Goal: Task Accomplishment & Management: Manage account settings

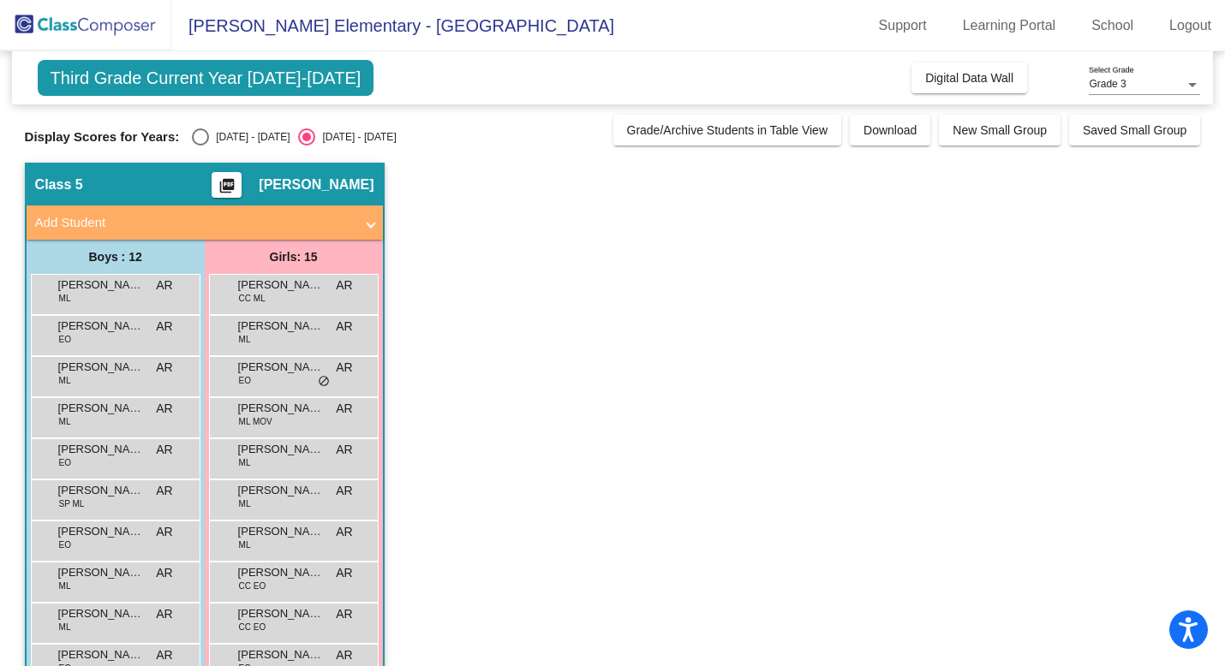
scroll to position [138, 0]
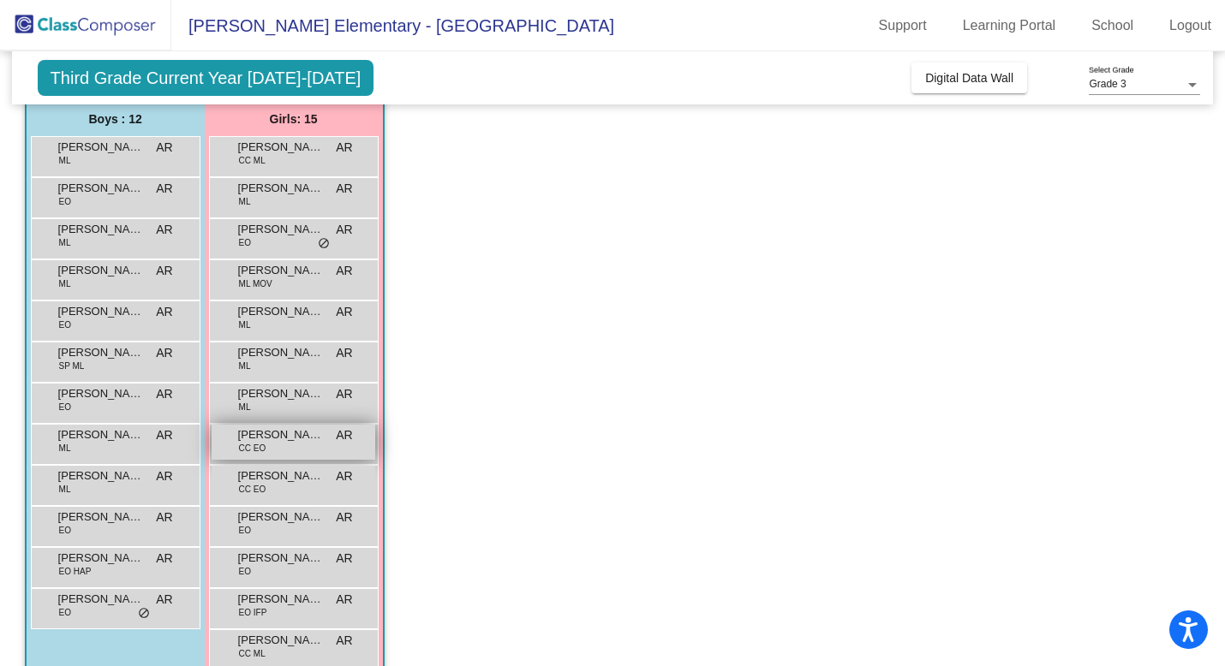
click at [273, 440] on span "[PERSON_NAME]" at bounding box center [281, 434] width 86 height 17
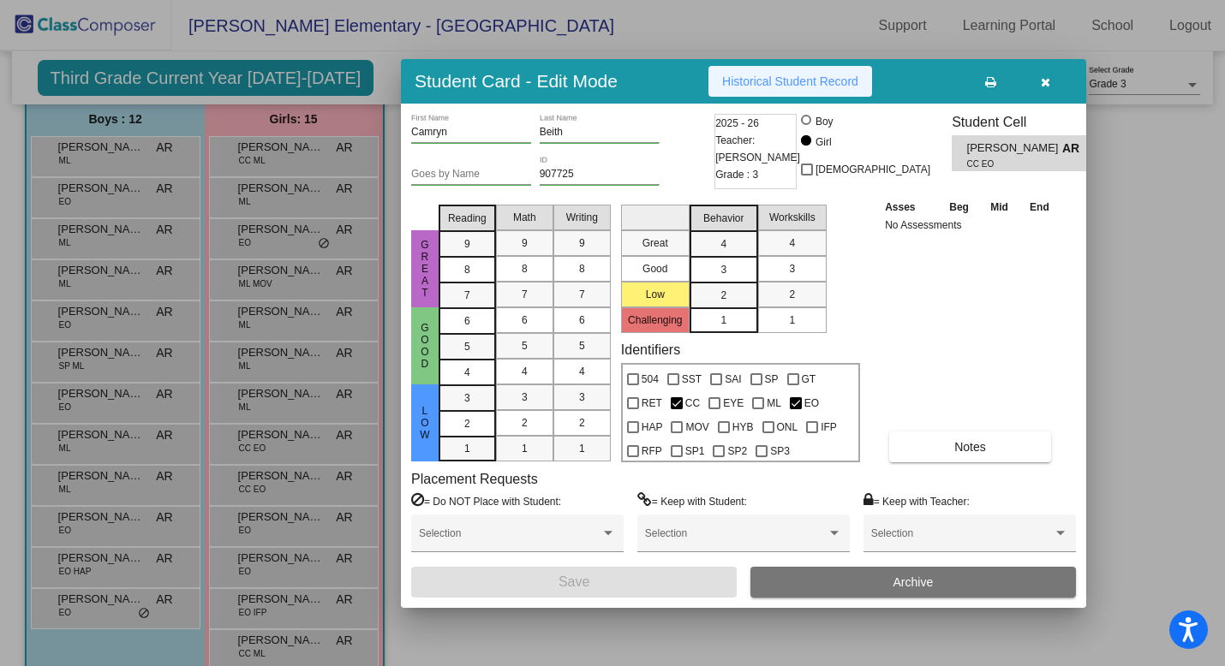
click at [754, 85] on span "Historical Student Record" at bounding box center [790, 82] width 136 height 14
click at [1051, 84] on button "button" at bounding box center [1044, 81] width 55 height 31
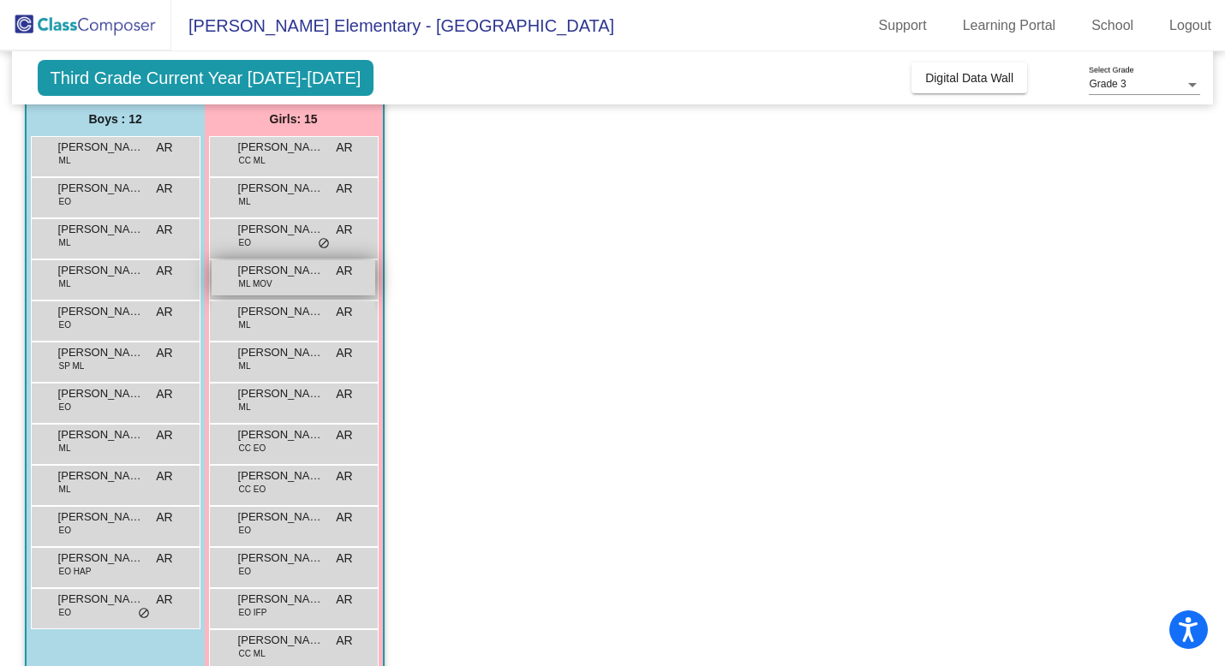
click at [282, 291] on div "[PERSON_NAME] [PERSON_NAME] MOV AR lock do_not_disturb_alt" at bounding box center [294, 277] width 164 height 35
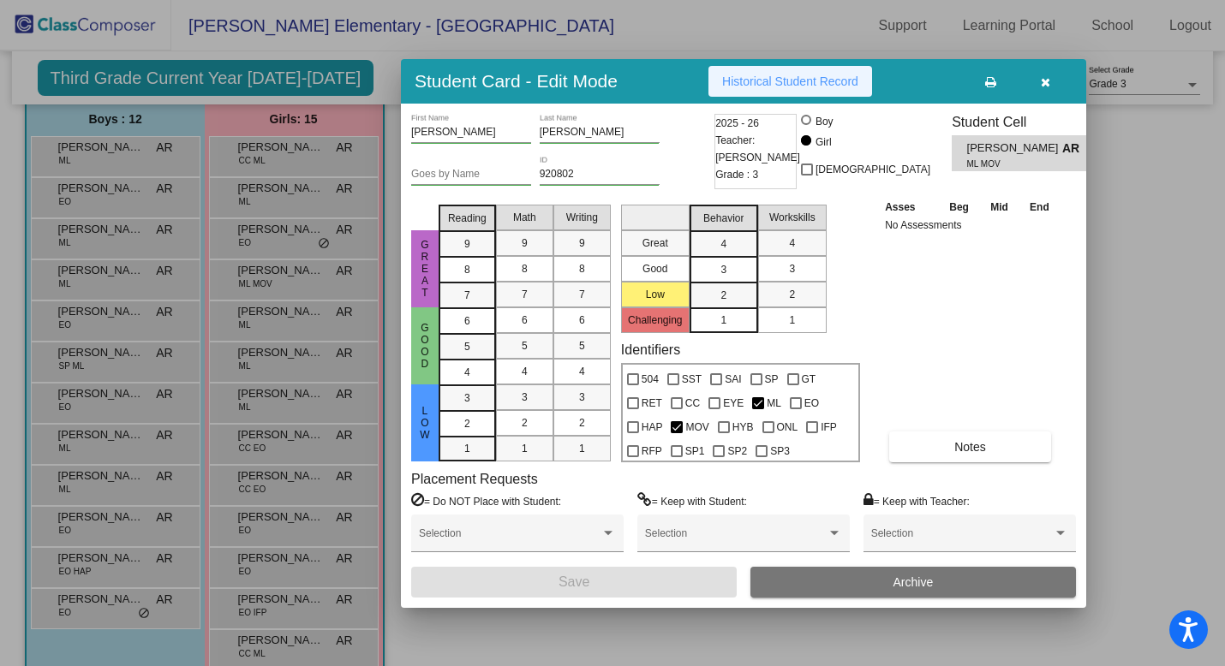
click at [788, 81] on span "Historical Student Record" at bounding box center [790, 82] width 136 height 14
click at [1044, 86] on icon "button" at bounding box center [1045, 82] width 9 height 12
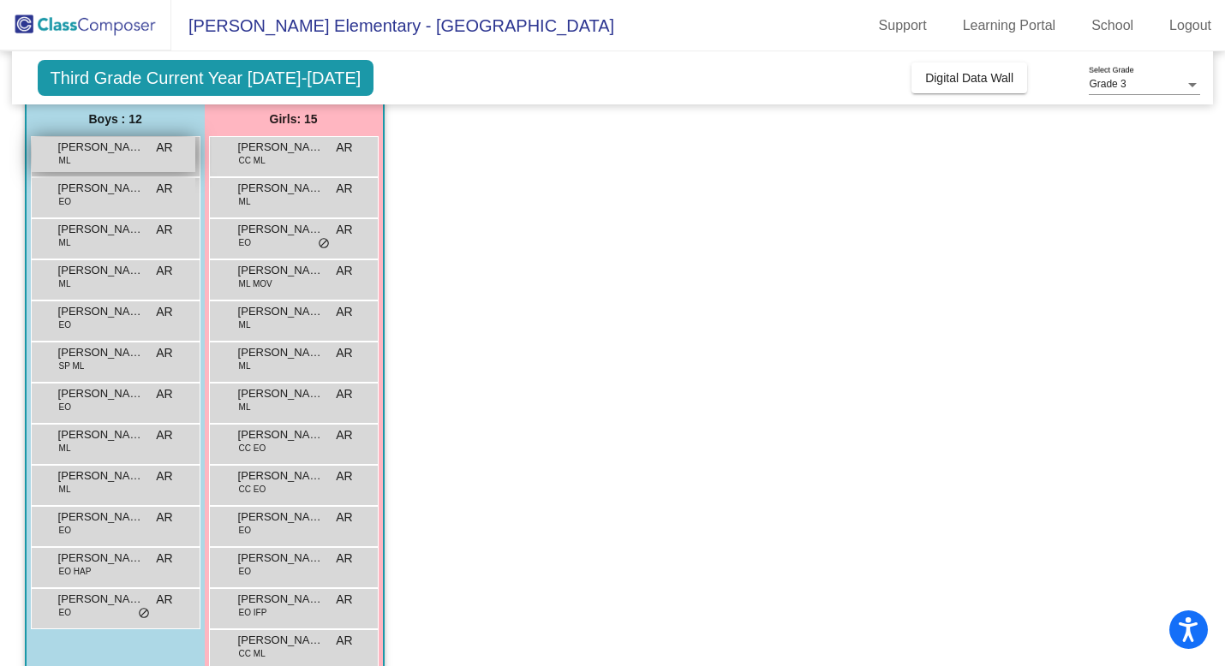
click at [148, 151] on div "[PERSON_NAME] [PERSON_NAME] AR lock do_not_disturb_alt" at bounding box center [114, 154] width 164 height 35
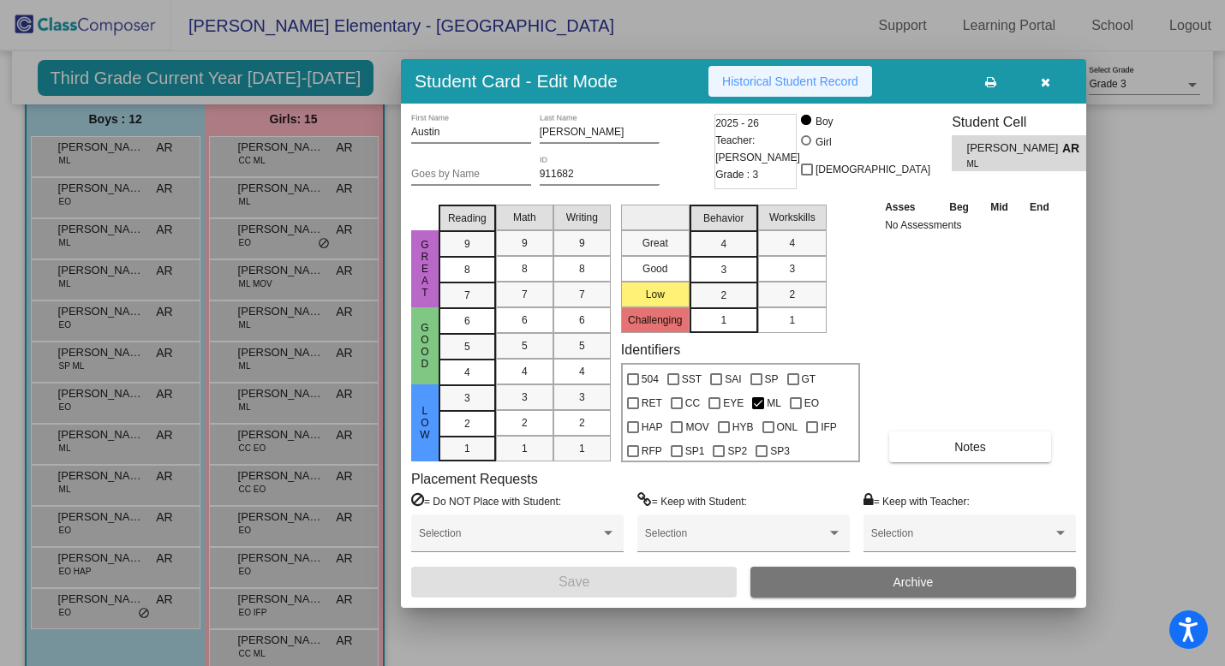
click at [754, 80] on span "Historical Student Record" at bounding box center [790, 82] width 136 height 14
click at [1045, 82] on icon "button" at bounding box center [1045, 82] width 9 height 12
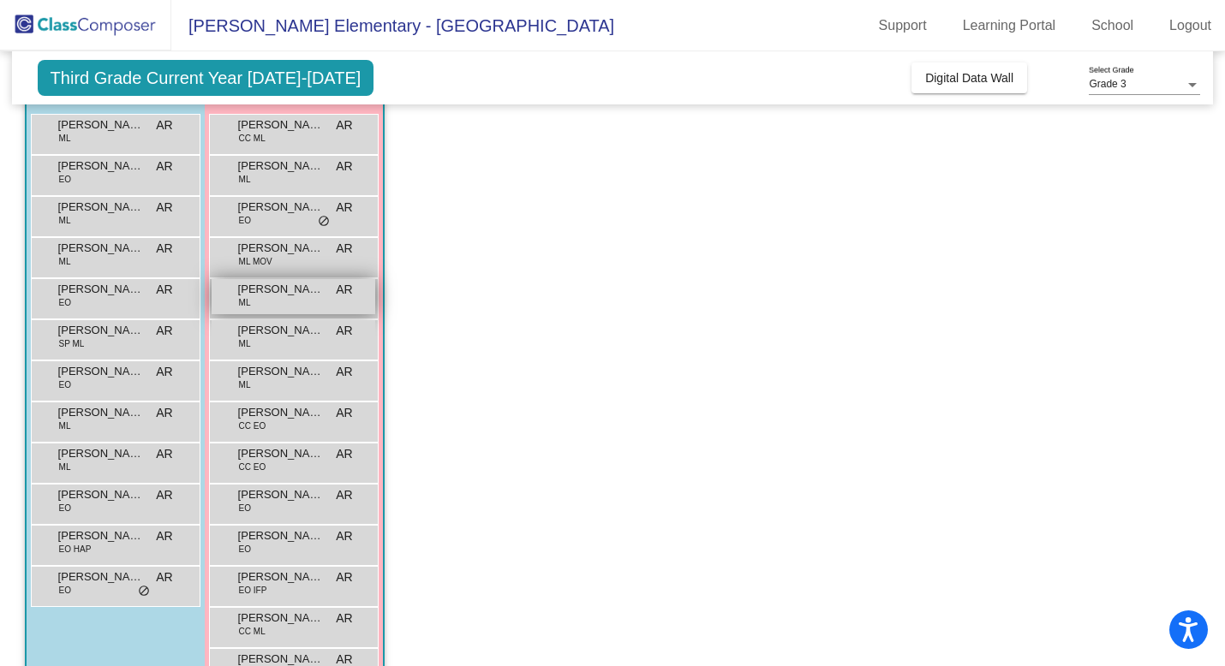
scroll to position [252, 0]
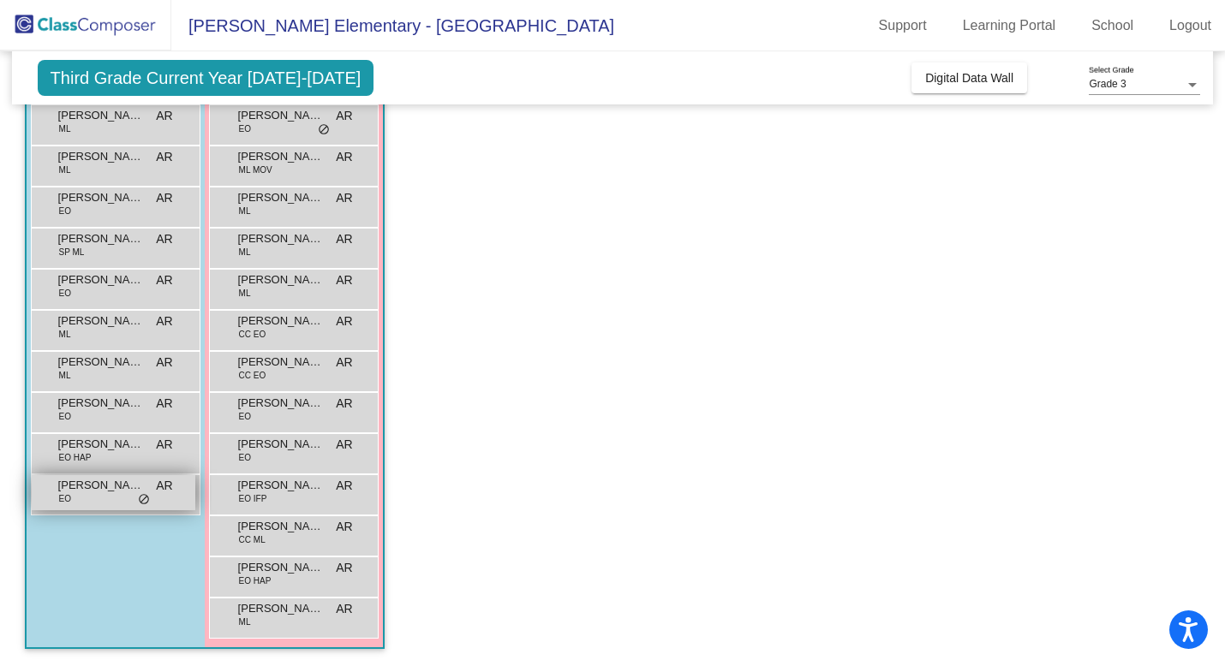
click at [111, 498] on div "[PERSON_NAME] EO AR lock do_not_disturb_alt" at bounding box center [114, 492] width 164 height 35
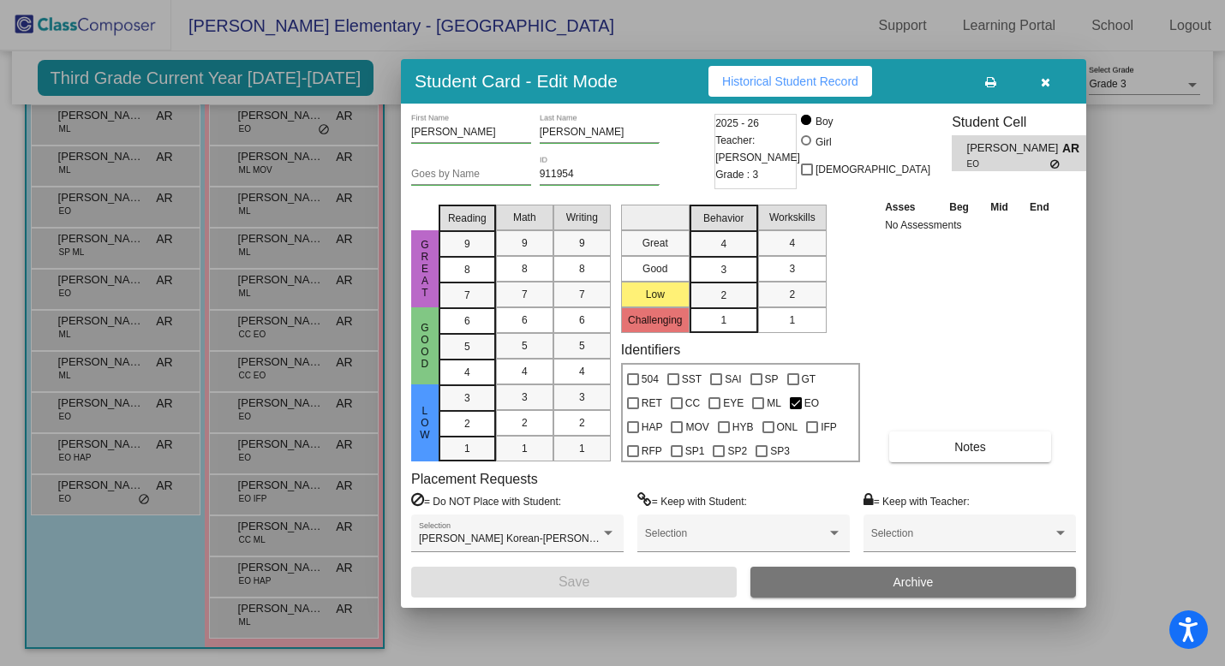
click at [746, 90] on button "Historical Student Record" at bounding box center [790, 81] width 164 height 31
click at [1045, 82] on icon "button" at bounding box center [1045, 82] width 9 height 12
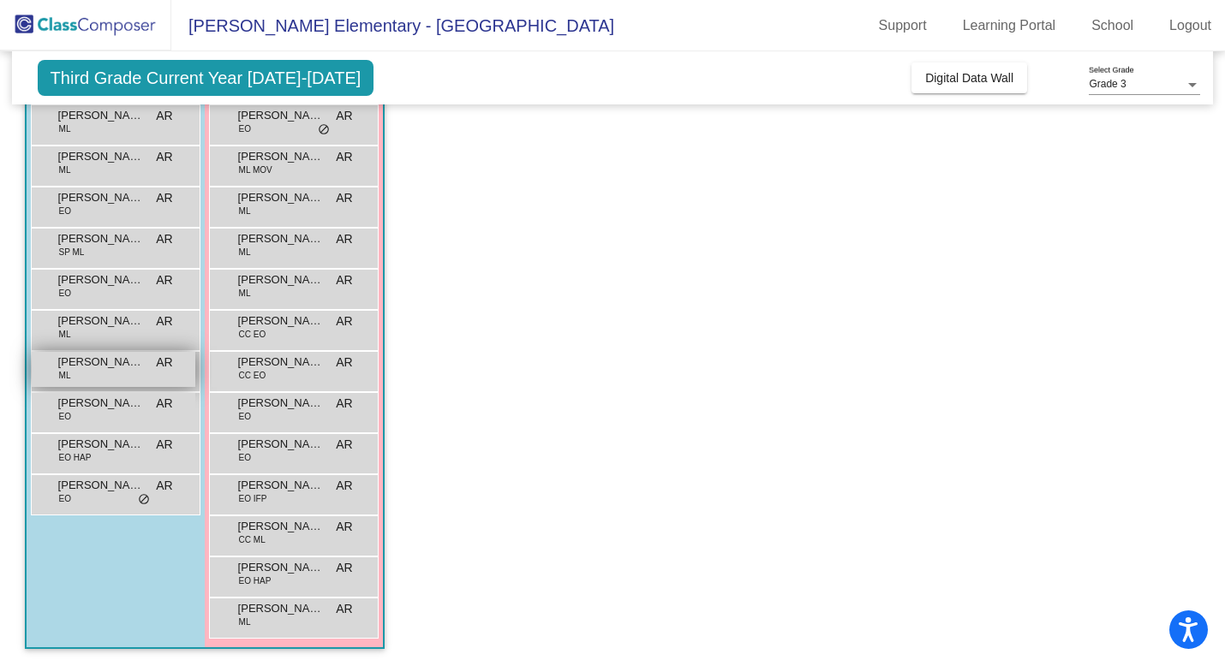
click at [128, 384] on div "[PERSON_NAME] ML AR lock do_not_disturb_alt" at bounding box center [114, 369] width 164 height 35
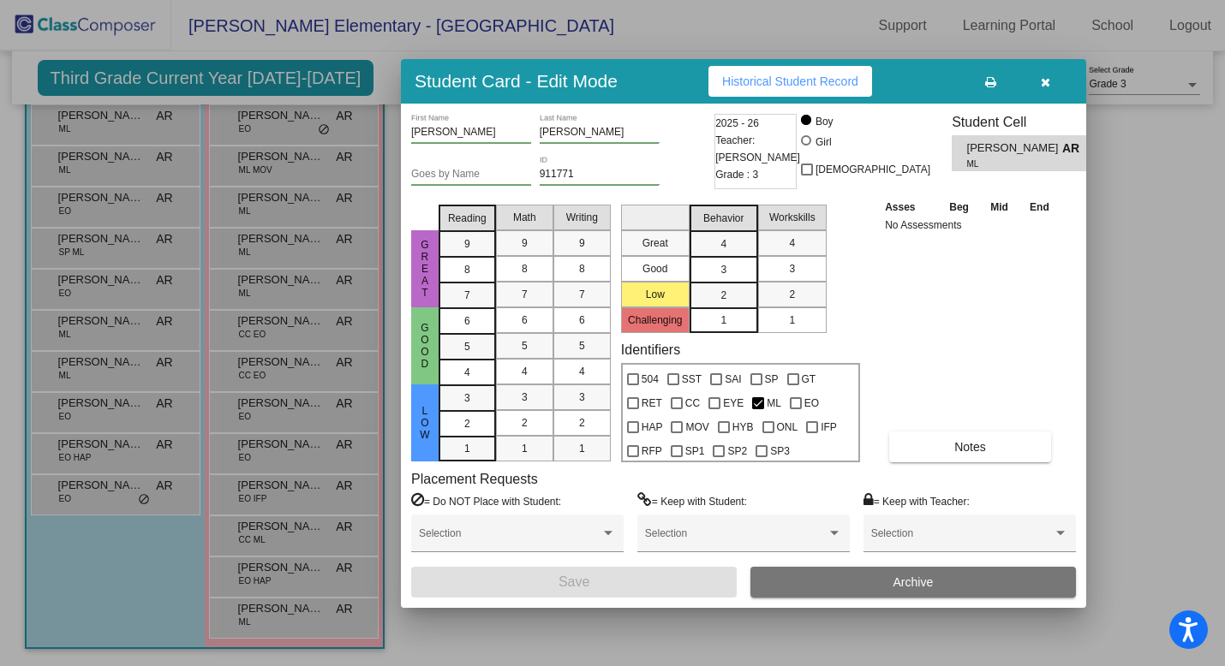
click at [796, 76] on span "Historical Student Record" at bounding box center [790, 82] width 136 height 14
click at [1050, 85] on button "button" at bounding box center [1044, 81] width 55 height 31
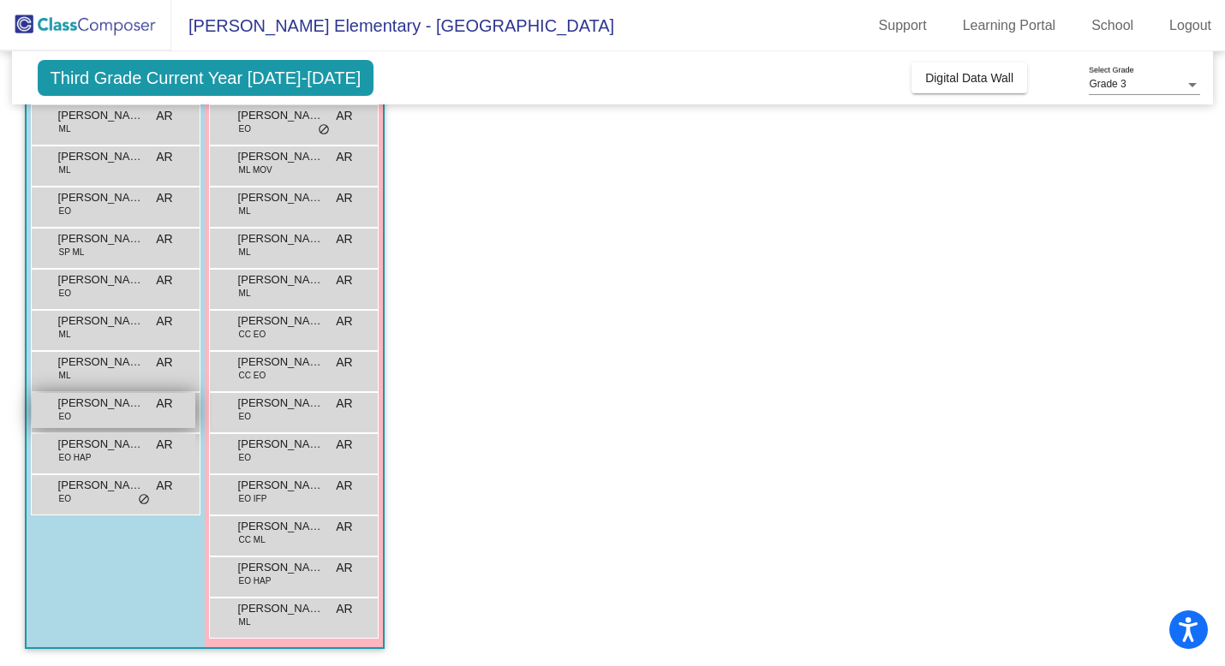
click at [152, 419] on div "[PERSON_NAME] EO AR lock do_not_disturb_alt" at bounding box center [114, 410] width 164 height 35
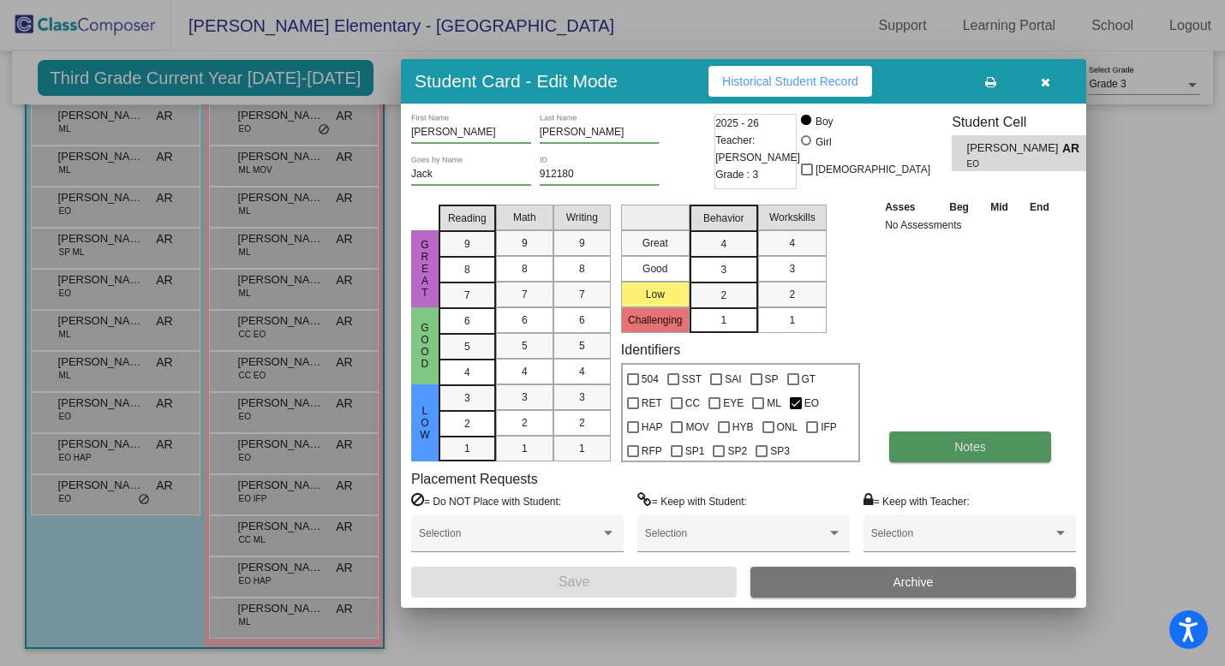
click at [963, 445] on span "Notes" at bounding box center [970, 447] width 32 height 14
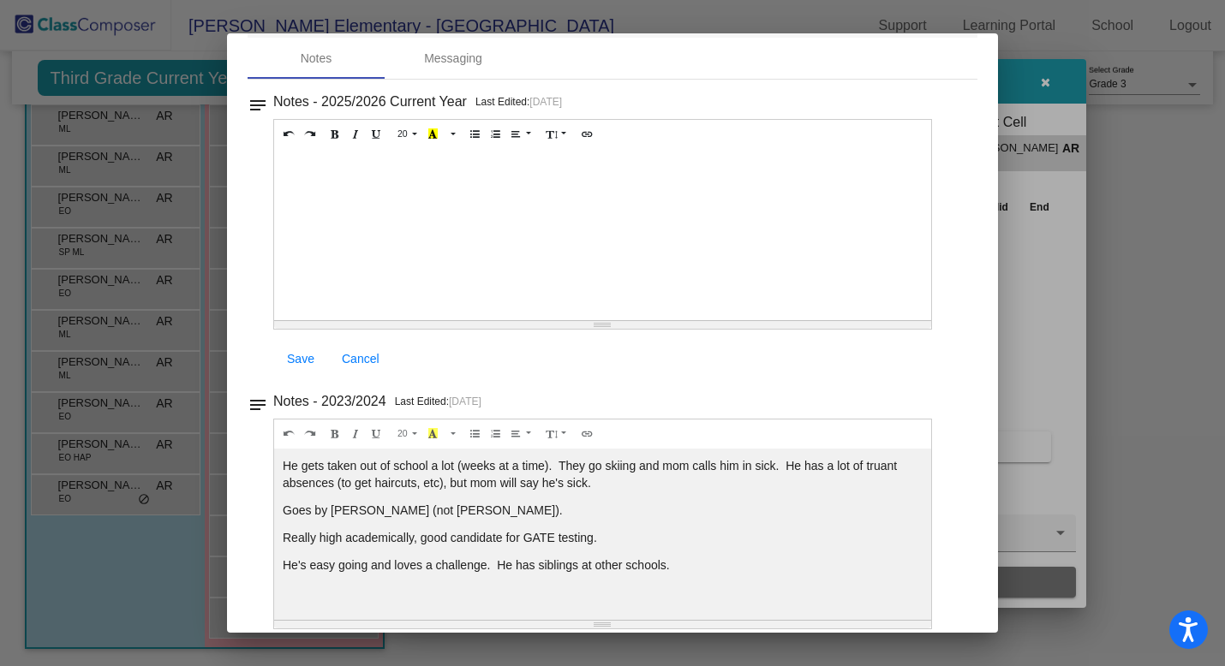
scroll to position [0, 0]
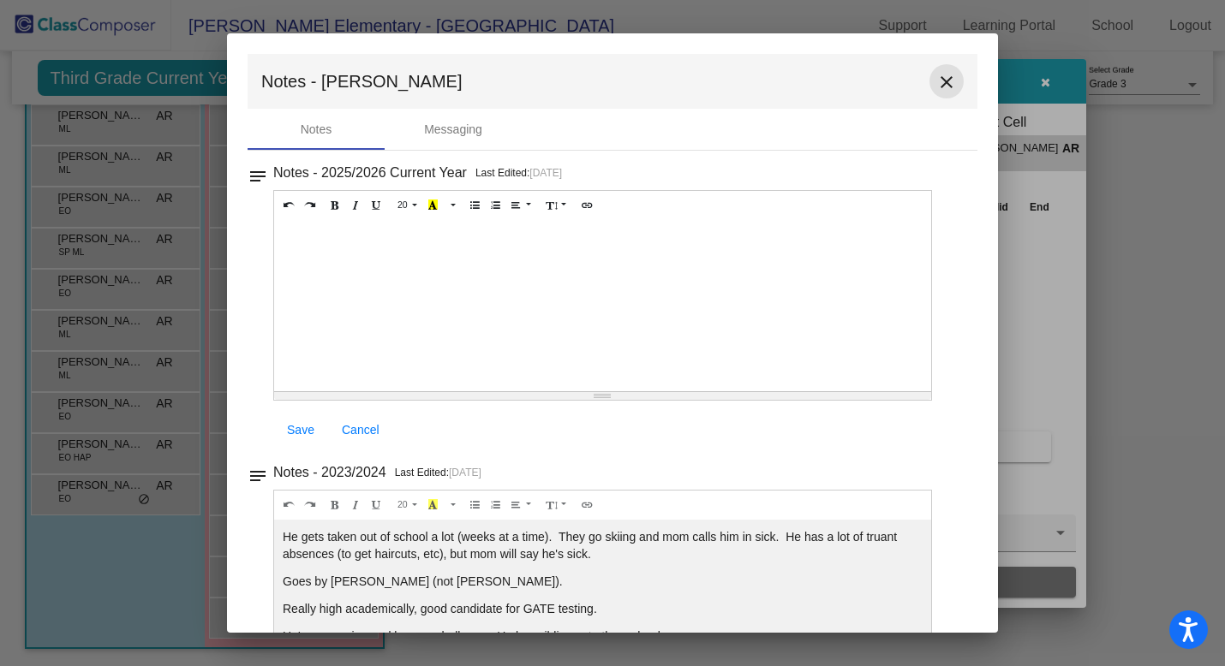
click at [939, 85] on mat-icon "close" at bounding box center [946, 82] width 21 height 21
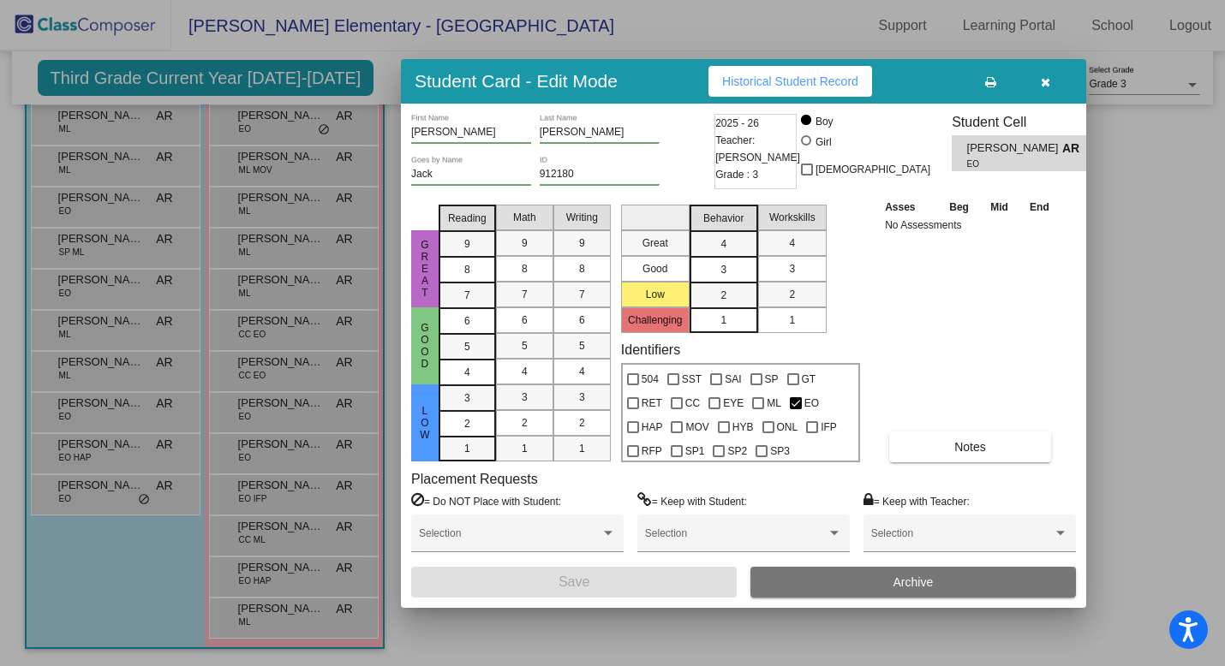
click at [1053, 84] on button "button" at bounding box center [1044, 81] width 55 height 31
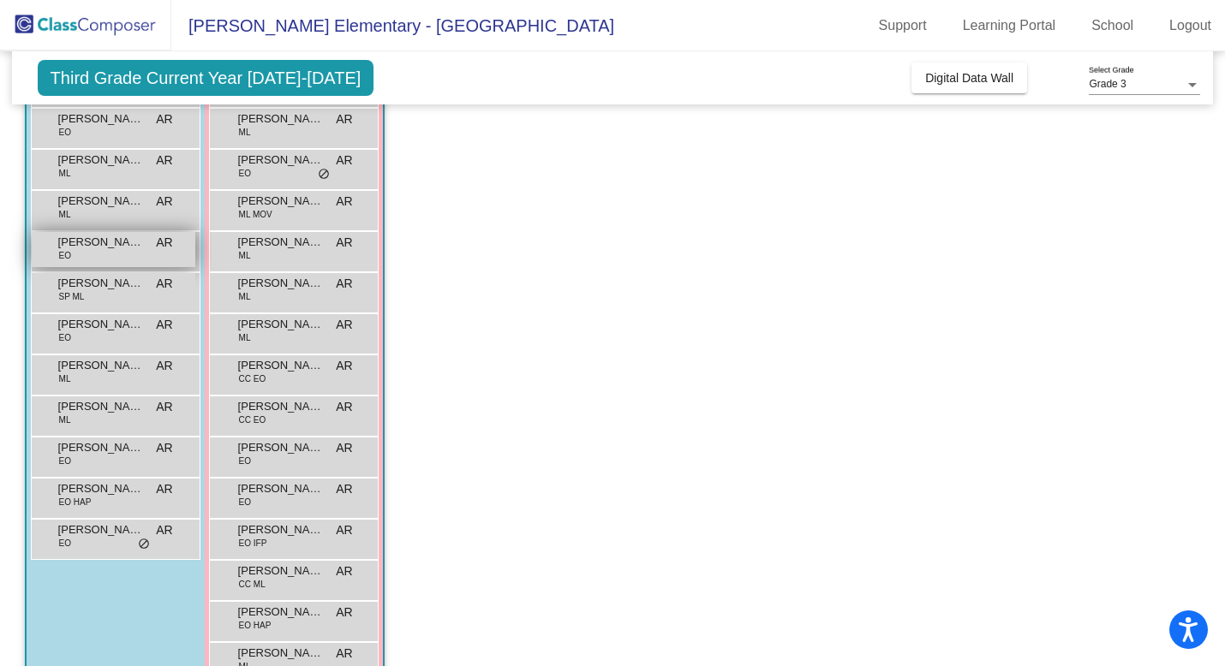
scroll to position [194, 0]
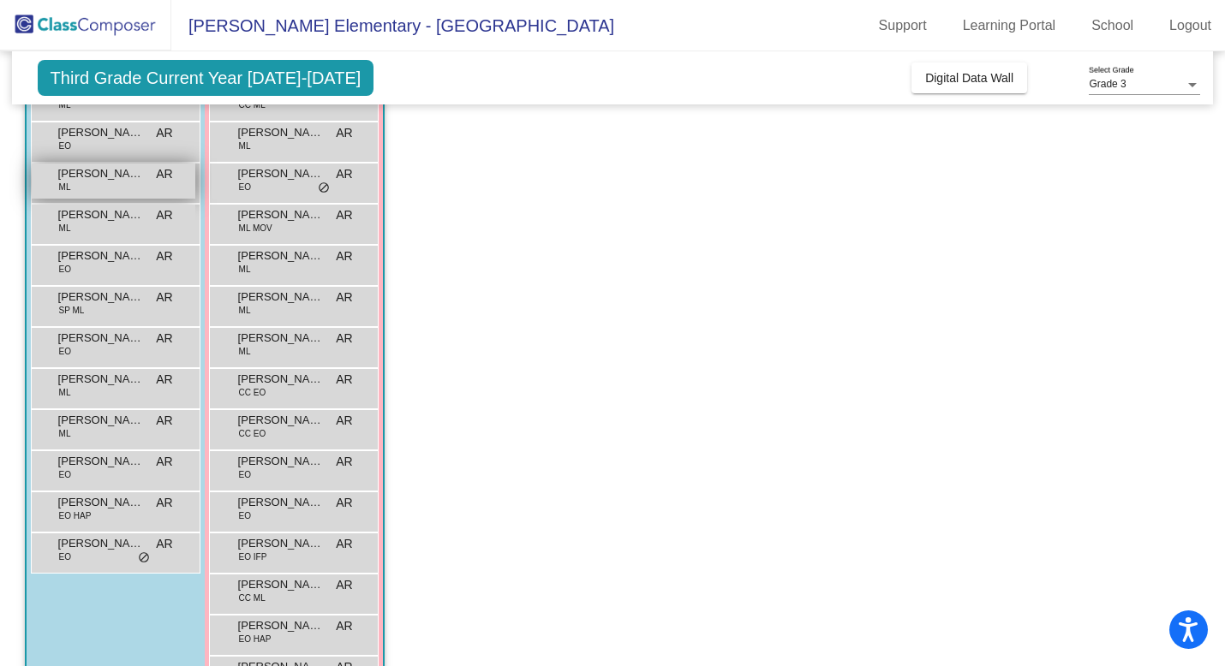
click at [158, 181] on span "AR" at bounding box center [164, 174] width 16 height 18
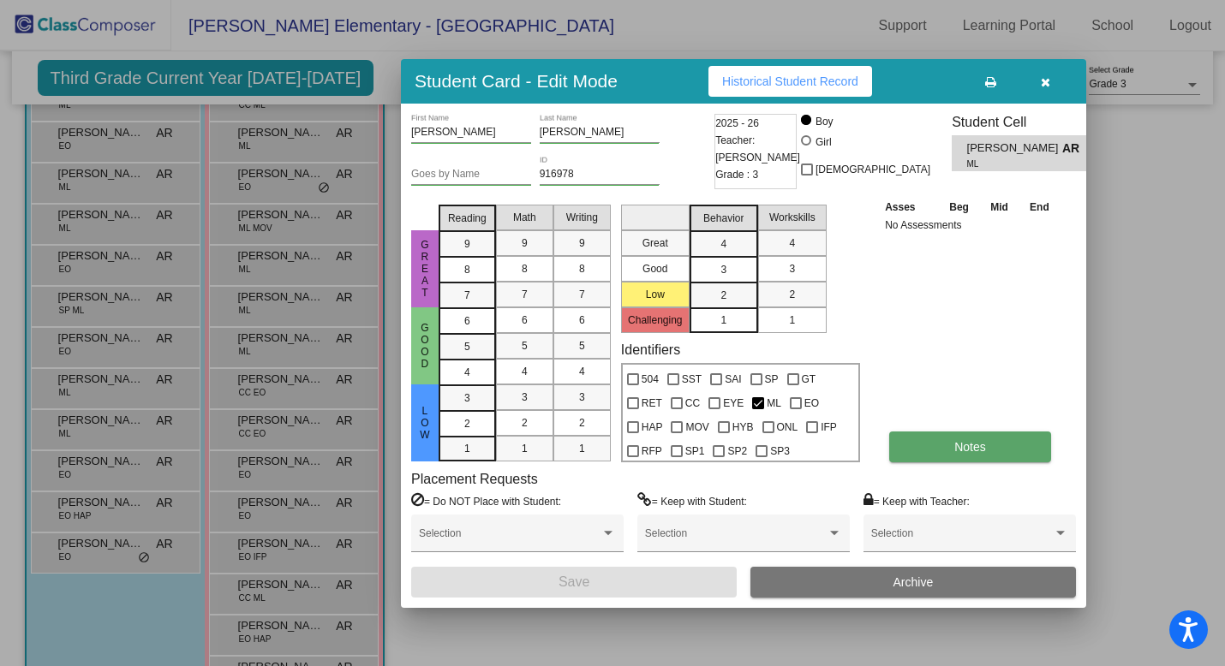
click at [936, 454] on button "Notes" at bounding box center [970, 447] width 162 height 31
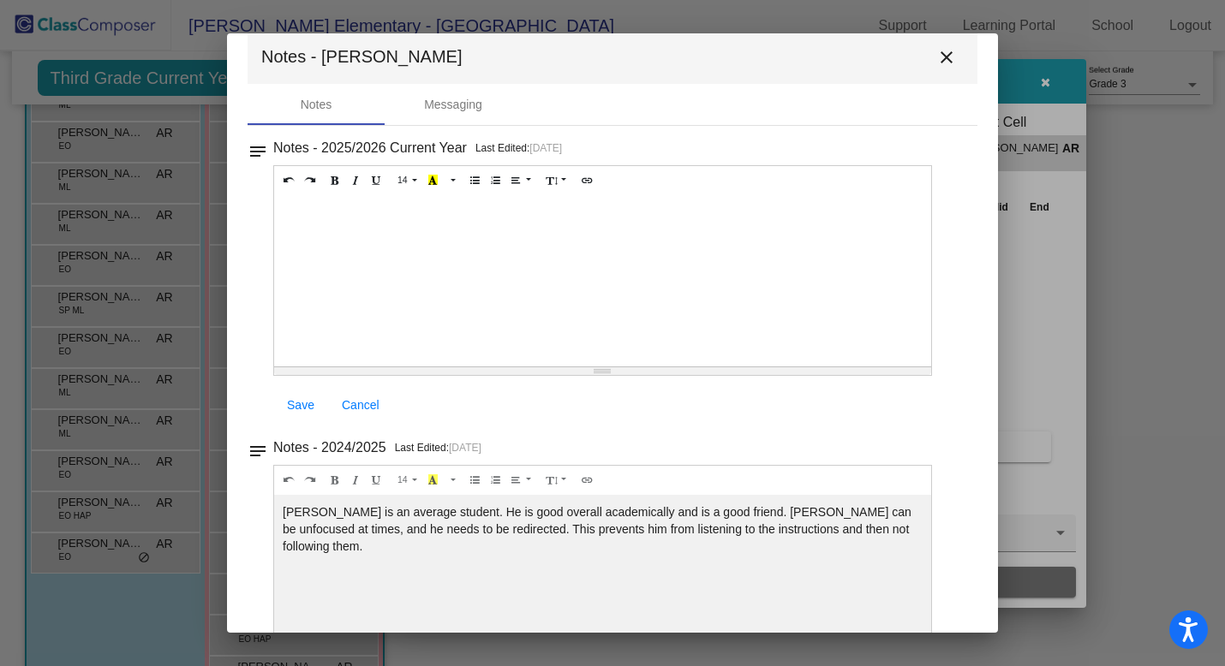
scroll to position [0, 0]
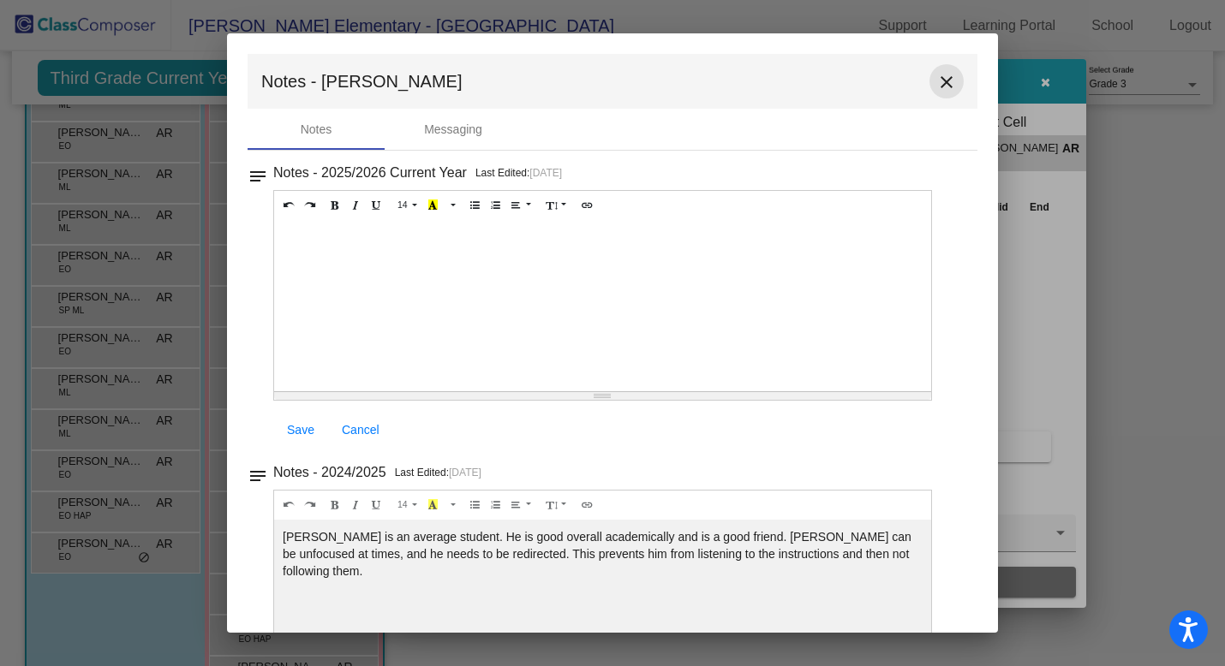
click at [943, 85] on mat-icon "close" at bounding box center [946, 82] width 21 height 21
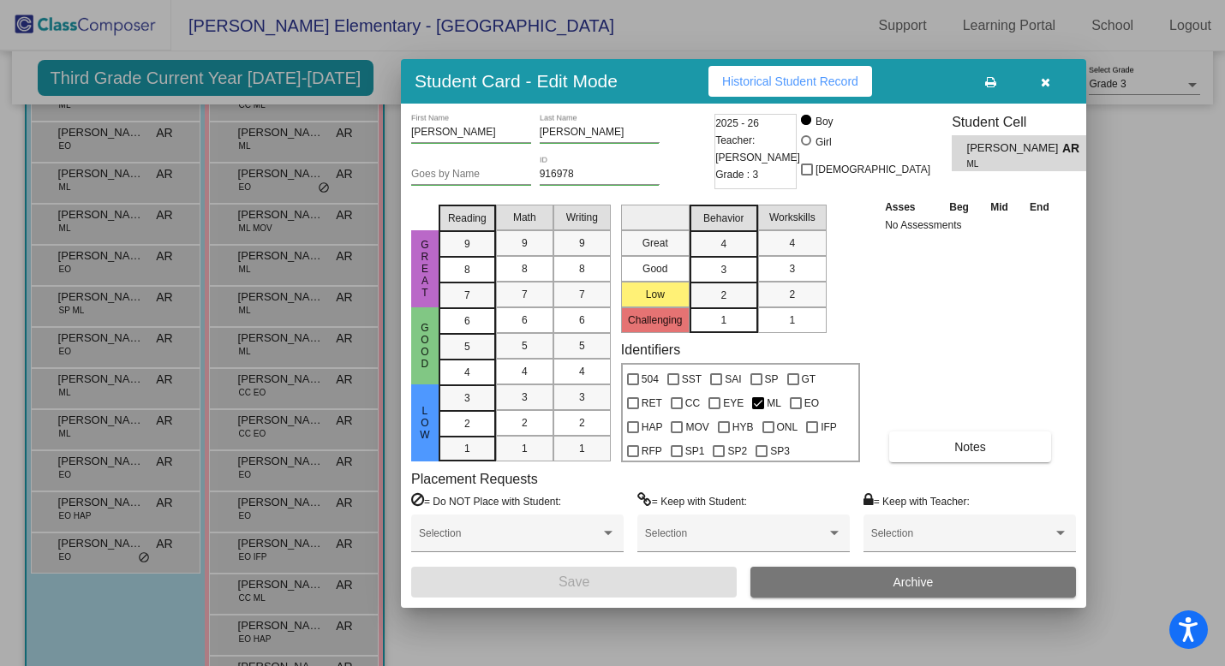
click at [1041, 78] on icon "button" at bounding box center [1045, 82] width 9 height 12
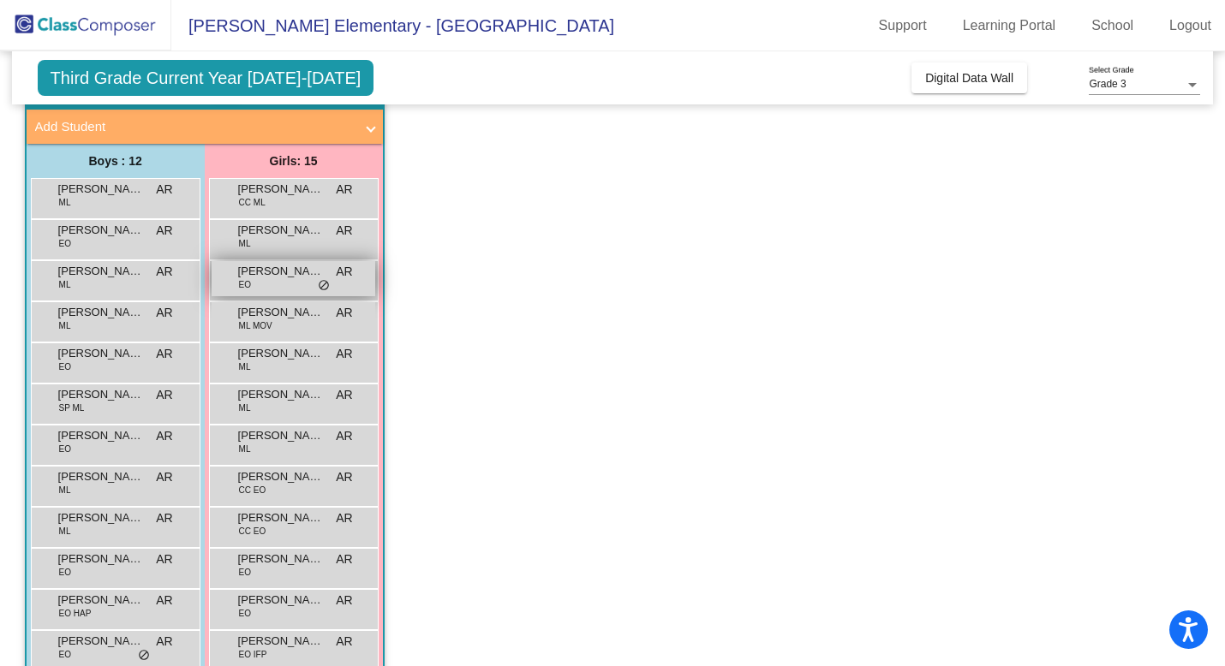
scroll to position [97, 0]
click at [270, 269] on span "[PERSON_NAME]" at bounding box center [281, 270] width 86 height 17
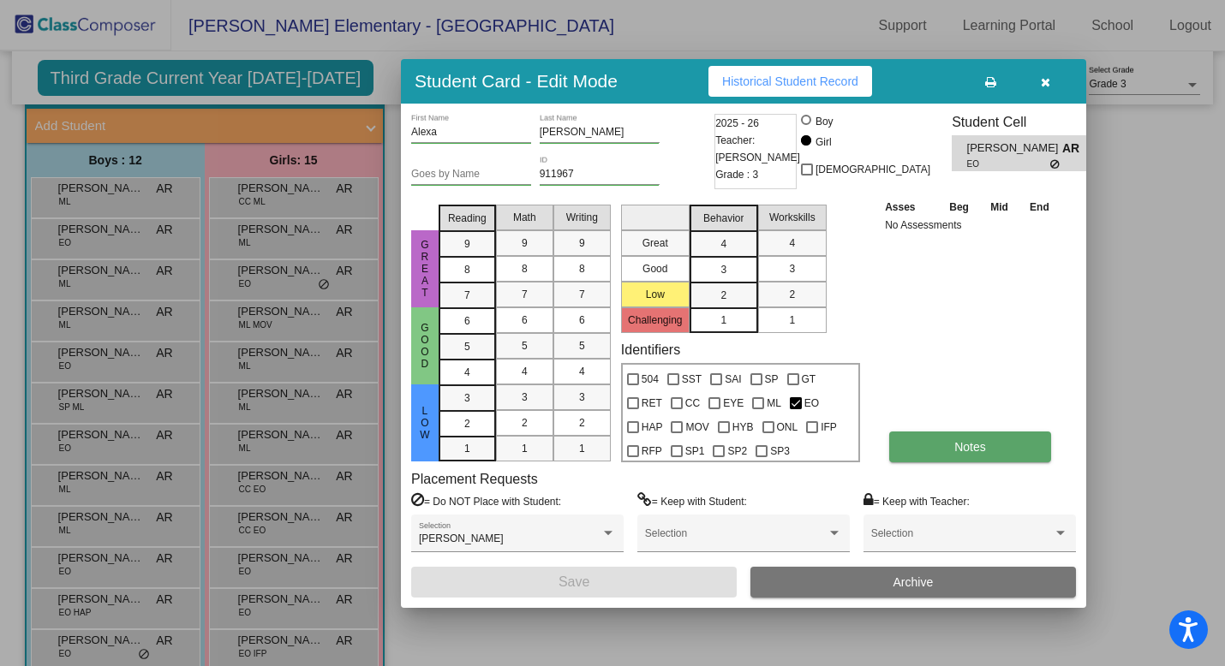
click at [957, 453] on span "Notes" at bounding box center [970, 447] width 32 height 14
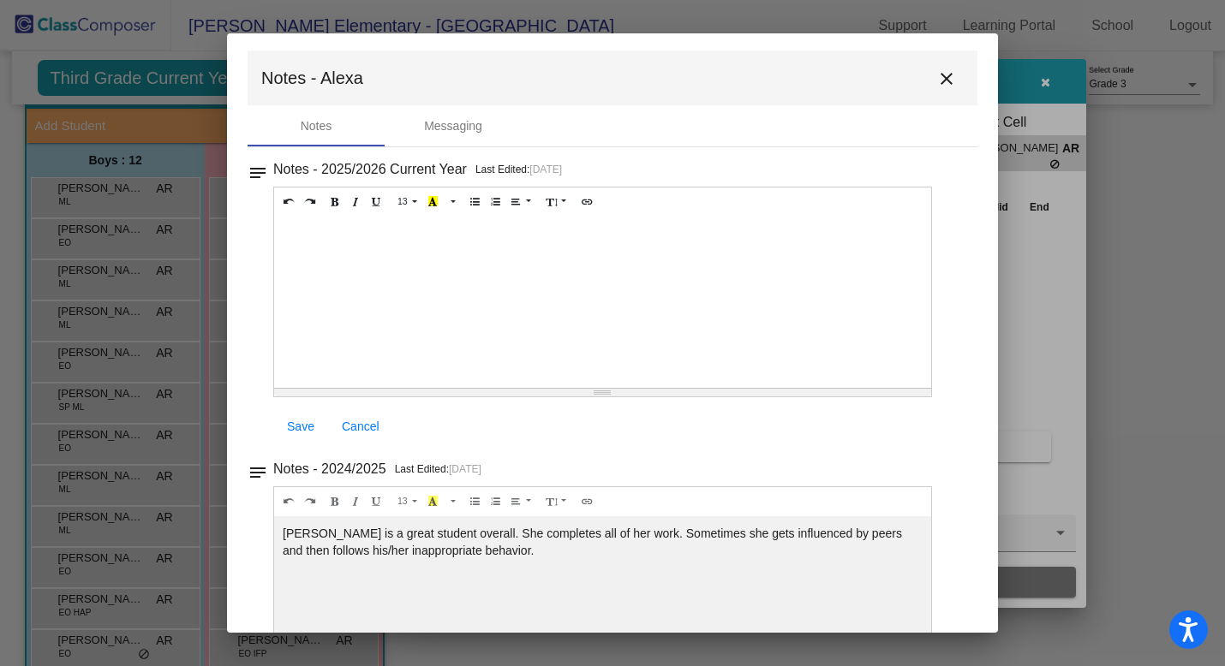
scroll to position [0, 0]
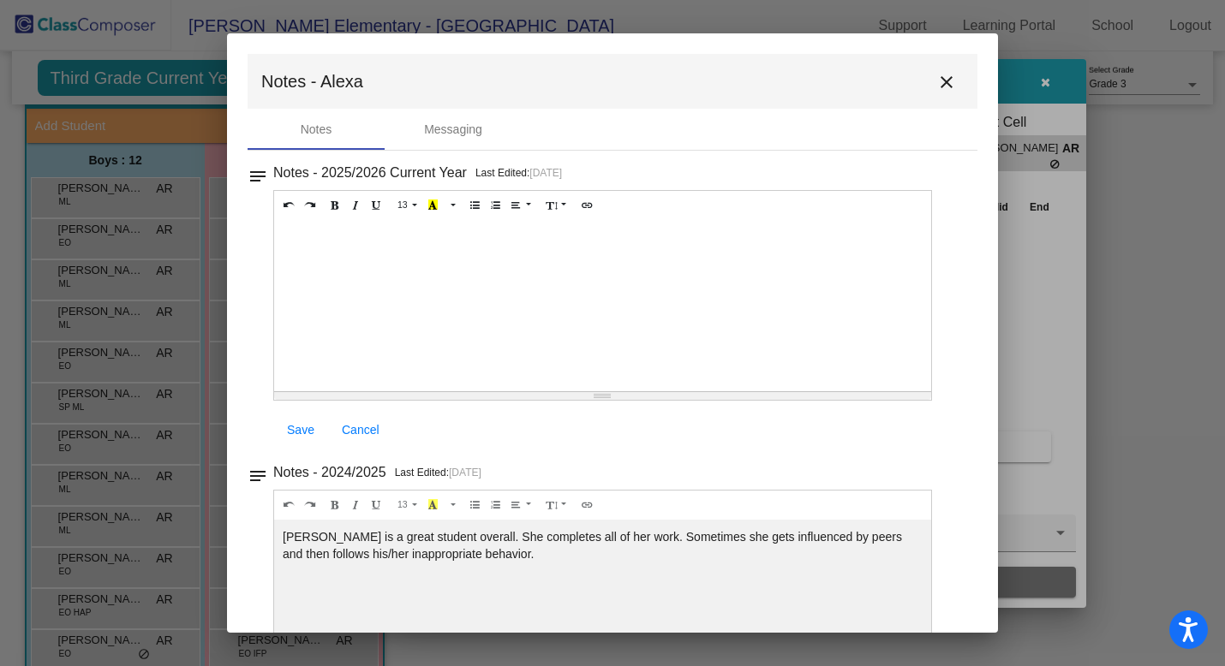
click at [940, 78] on mat-icon "close" at bounding box center [946, 82] width 21 height 21
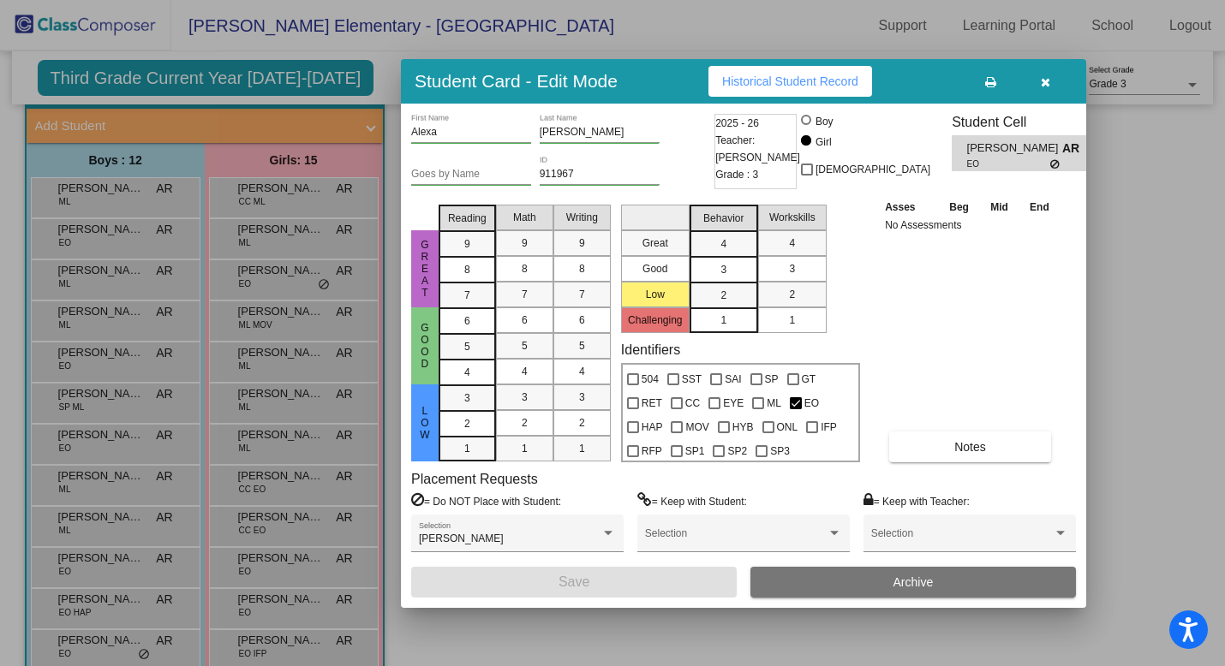
click at [1046, 75] on span "button" at bounding box center [1045, 82] width 9 height 14
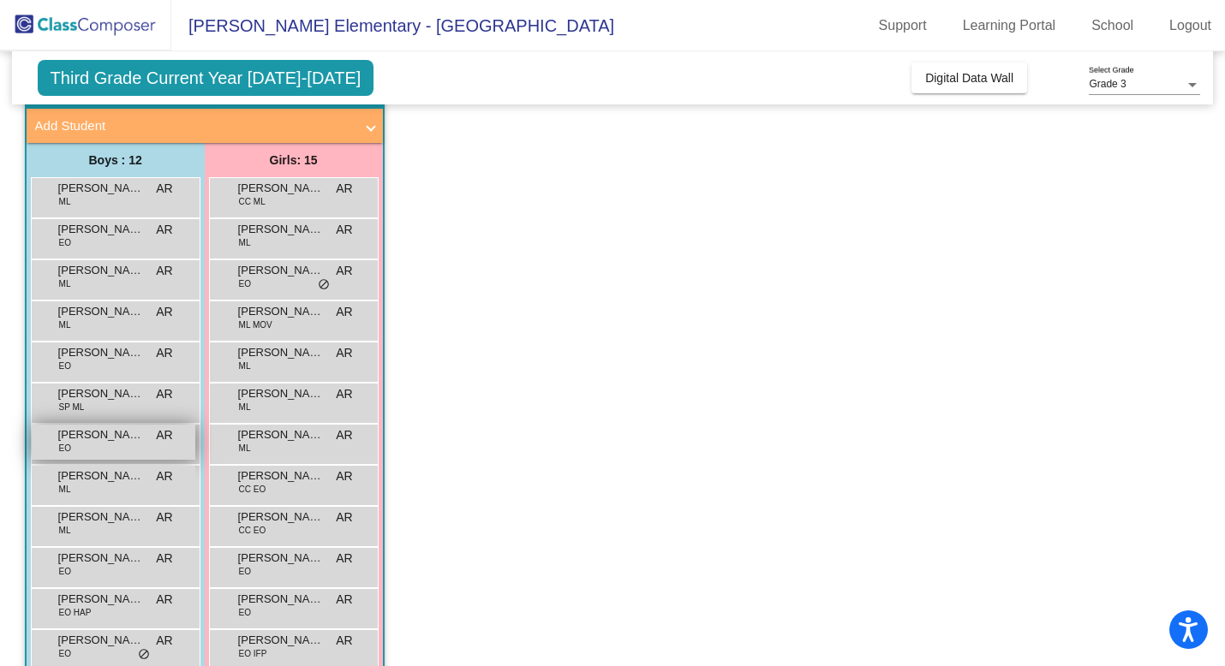
click at [73, 436] on span "[PERSON_NAME]" at bounding box center [101, 434] width 86 height 17
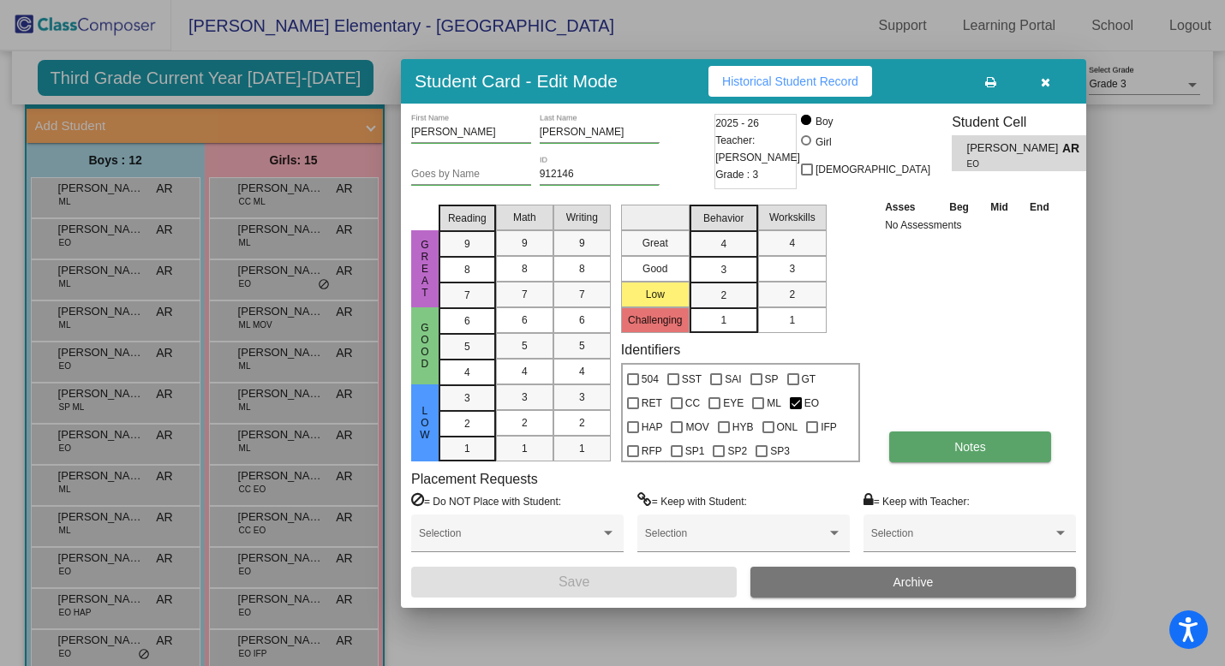
click at [917, 449] on button "Notes" at bounding box center [970, 447] width 162 height 31
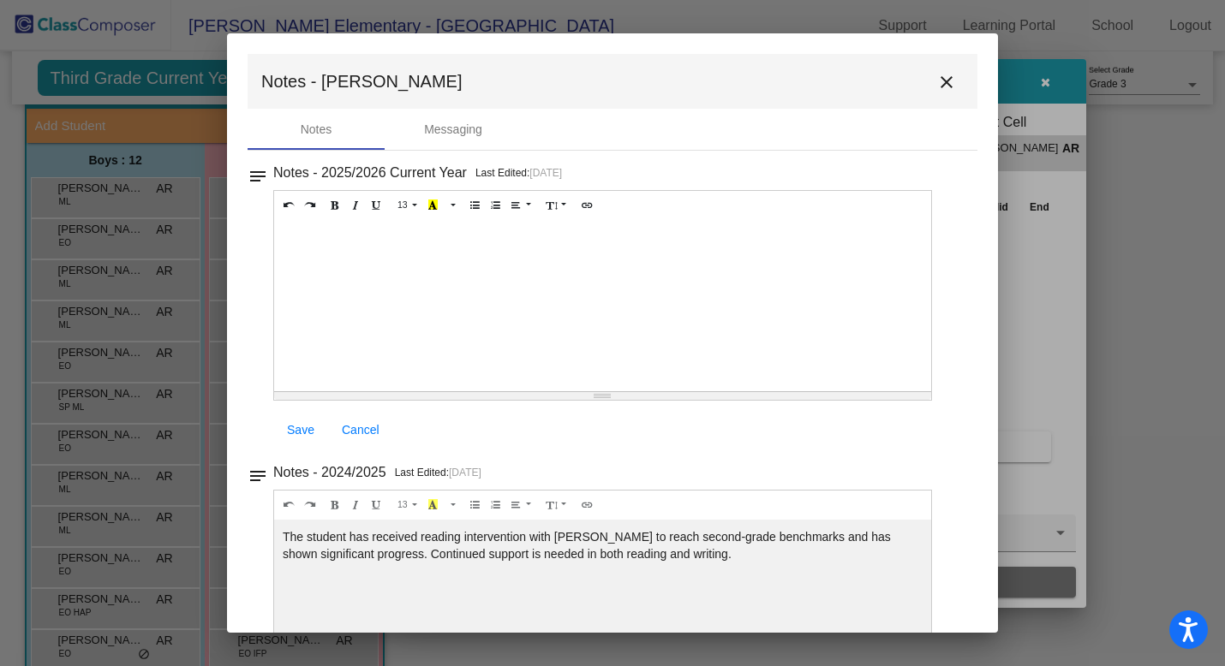
click at [939, 84] on mat-icon "close" at bounding box center [946, 82] width 21 height 21
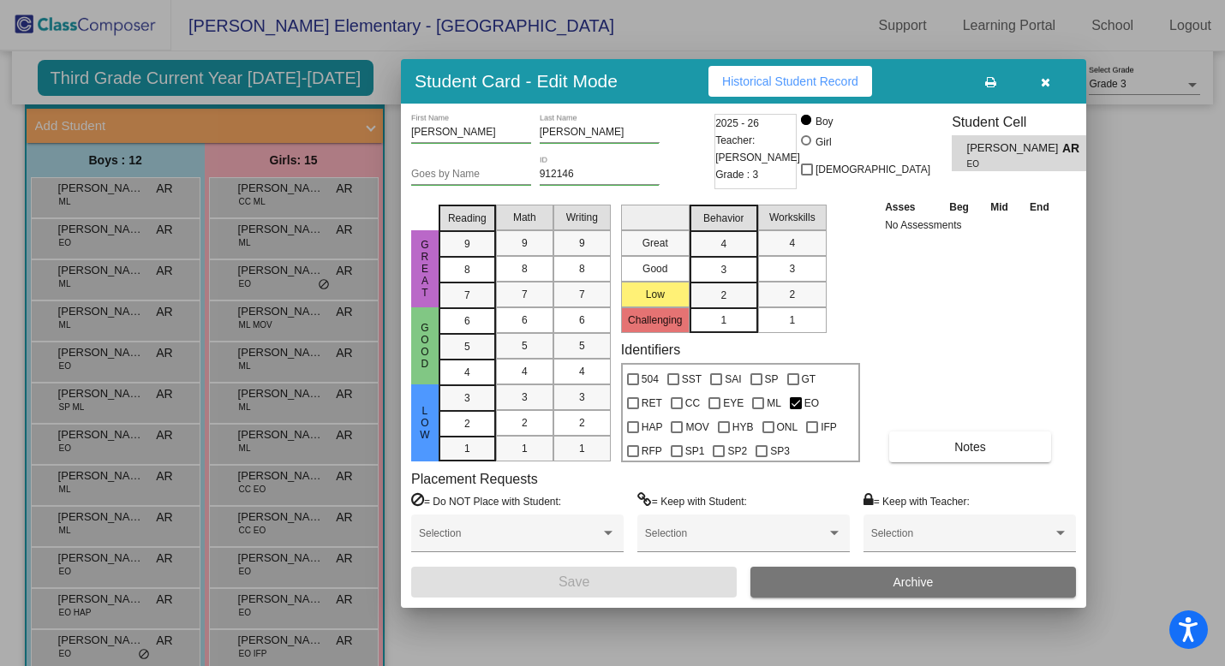
click at [1045, 83] on icon "button" at bounding box center [1045, 82] width 9 height 12
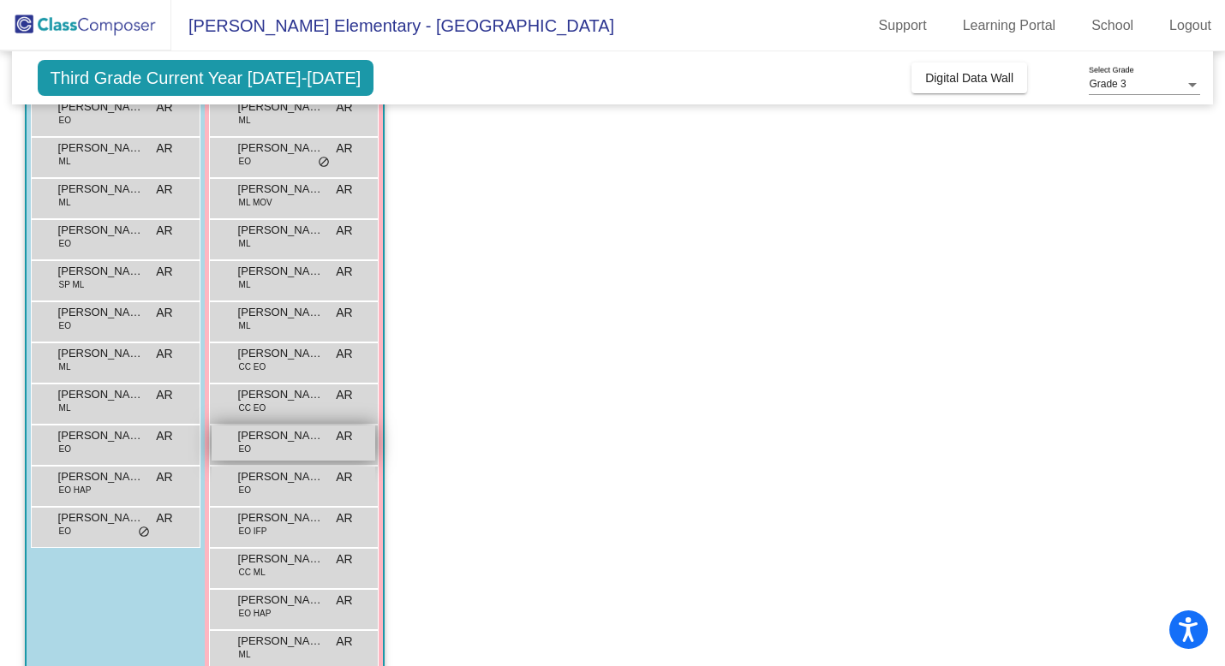
scroll to position [218, 0]
click at [285, 484] on span "[PERSON_NAME]" at bounding box center [281, 478] width 86 height 17
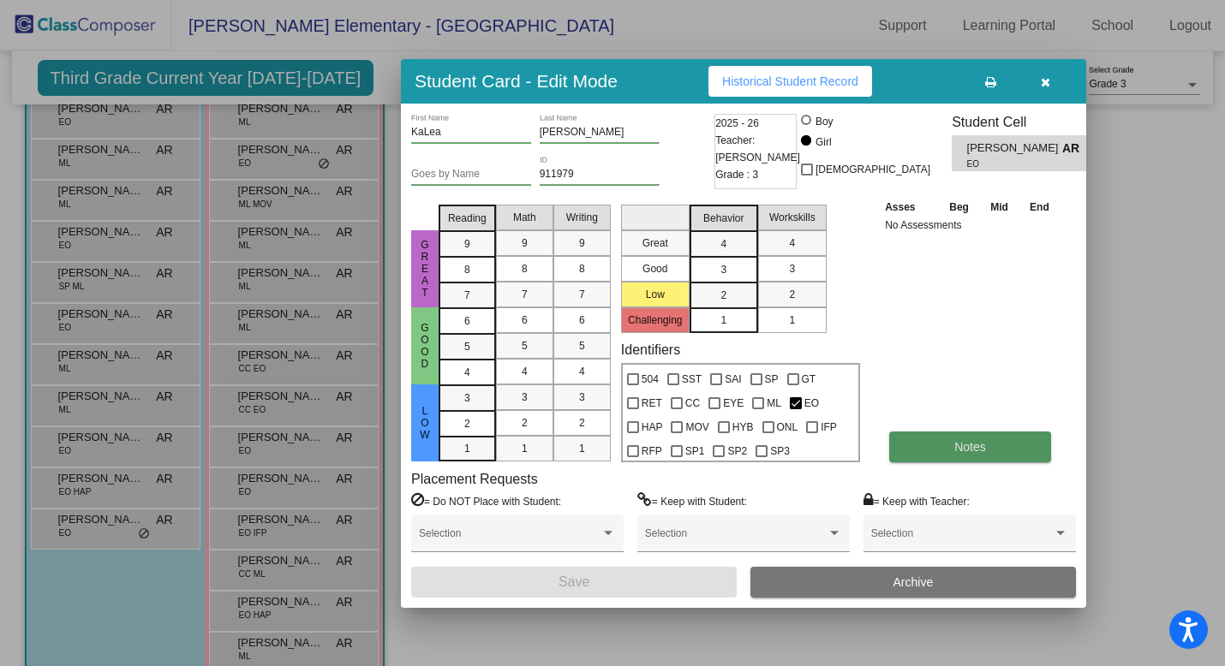
click at [945, 439] on button "Notes" at bounding box center [970, 447] width 162 height 31
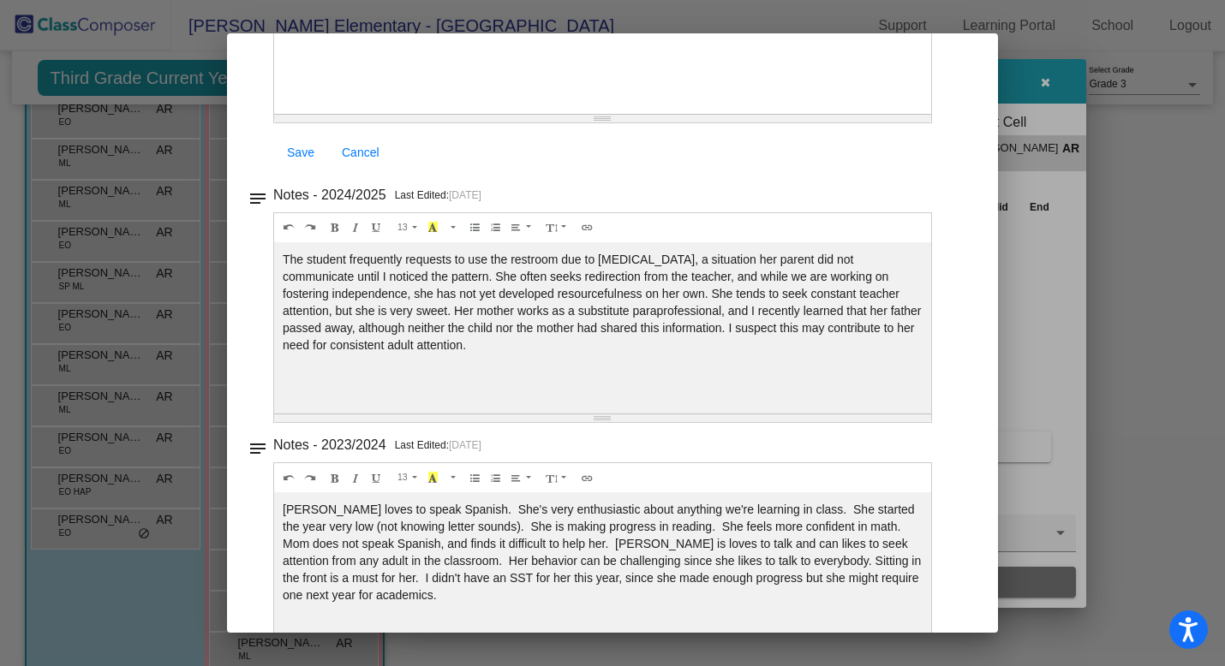
scroll to position [0, 0]
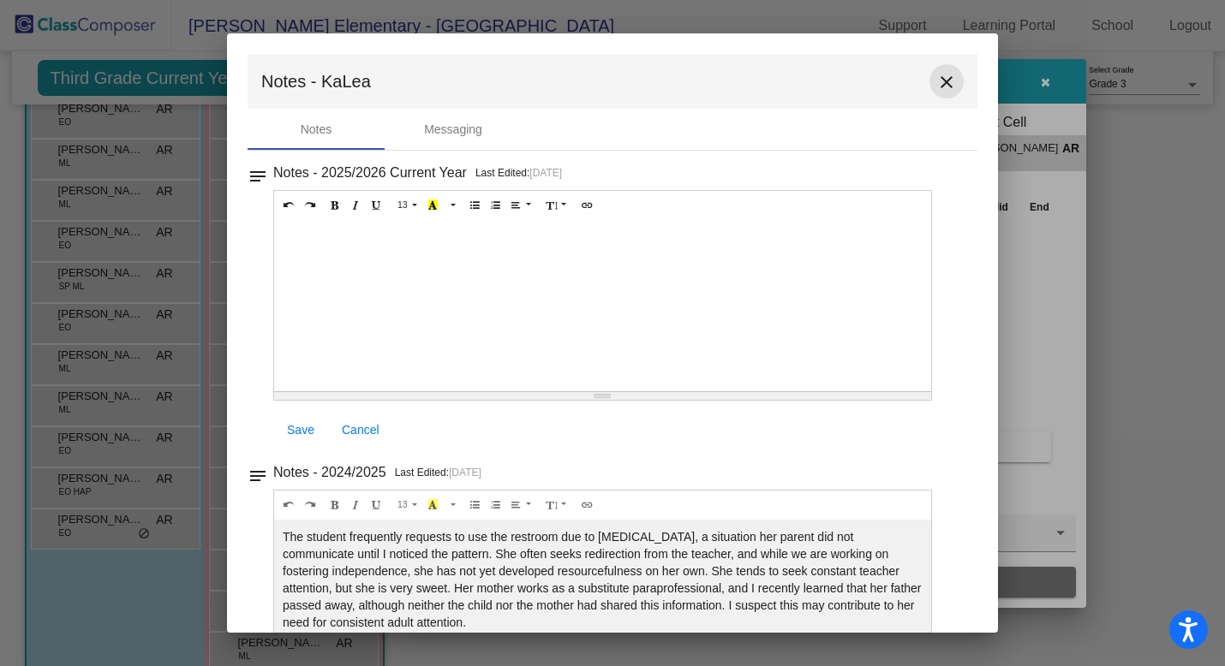
click at [938, 78] on mat-icon "close" at bounding box center [946, 82] width 21 height 21
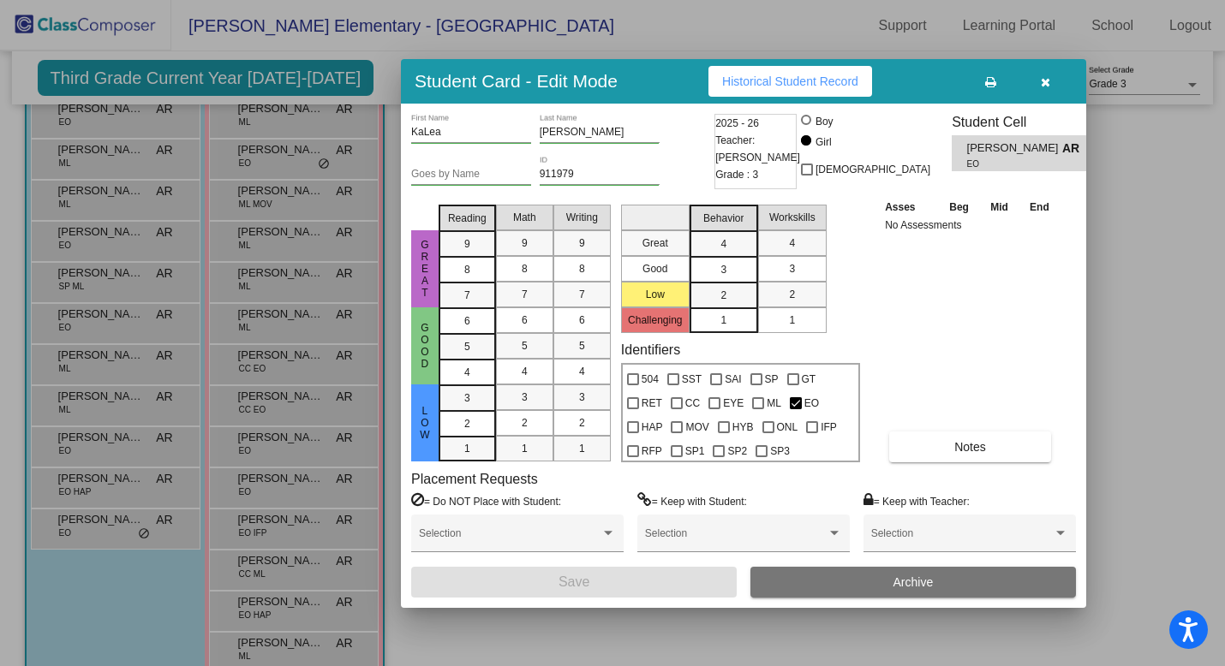
click at [1041, 82] on icon "button" at bounding box center [1045, 82] width 9 height 12
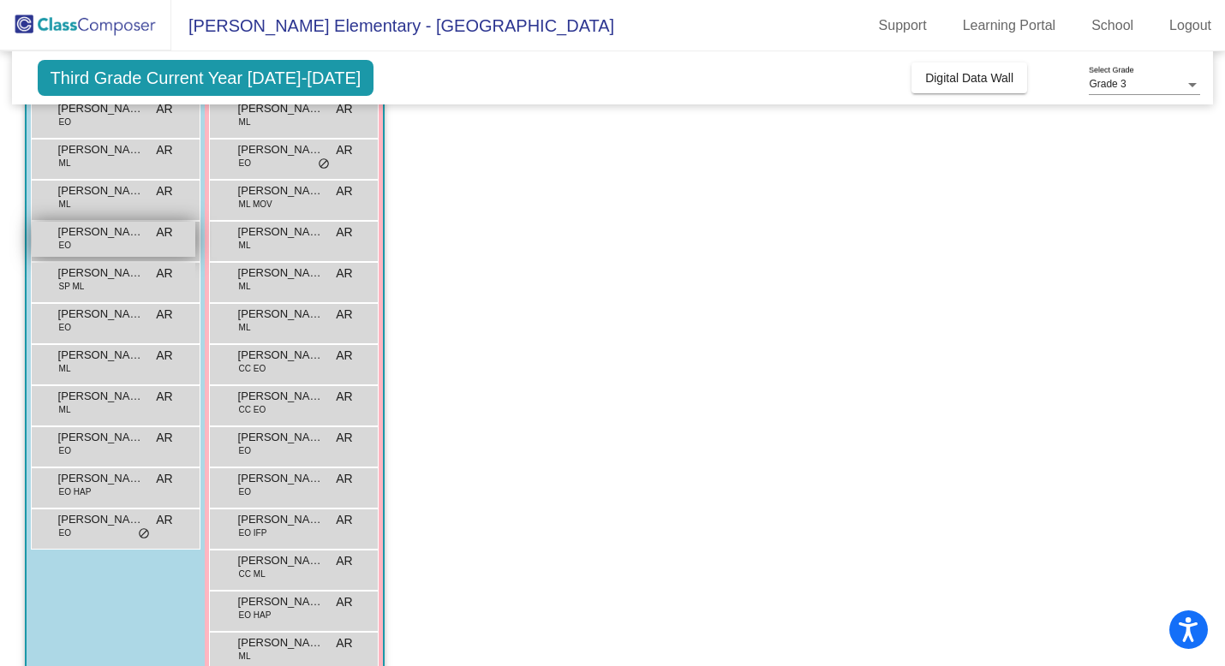
click at [128, 247] on div "[PERSON_NAME] EO AR lock do_not_disturb_alt" at bounding box center [114, 239] width 164 height 35
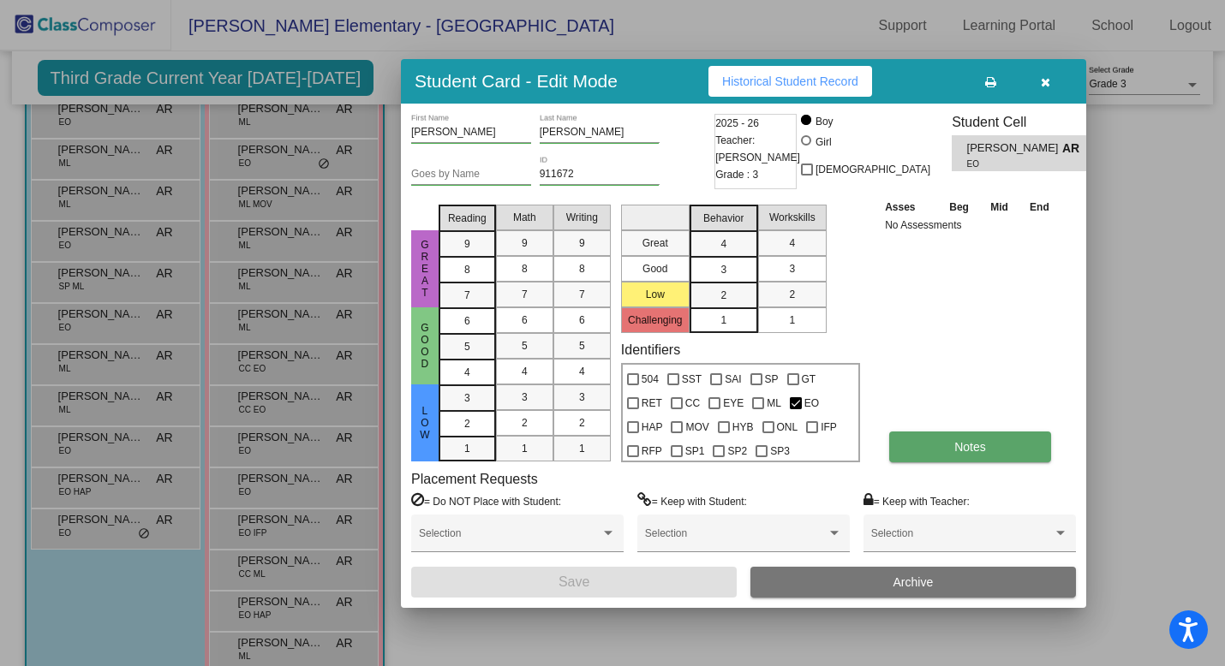
click at [965, 449] on span "Notes" at bounding box center [970, 447] width 32 height 14
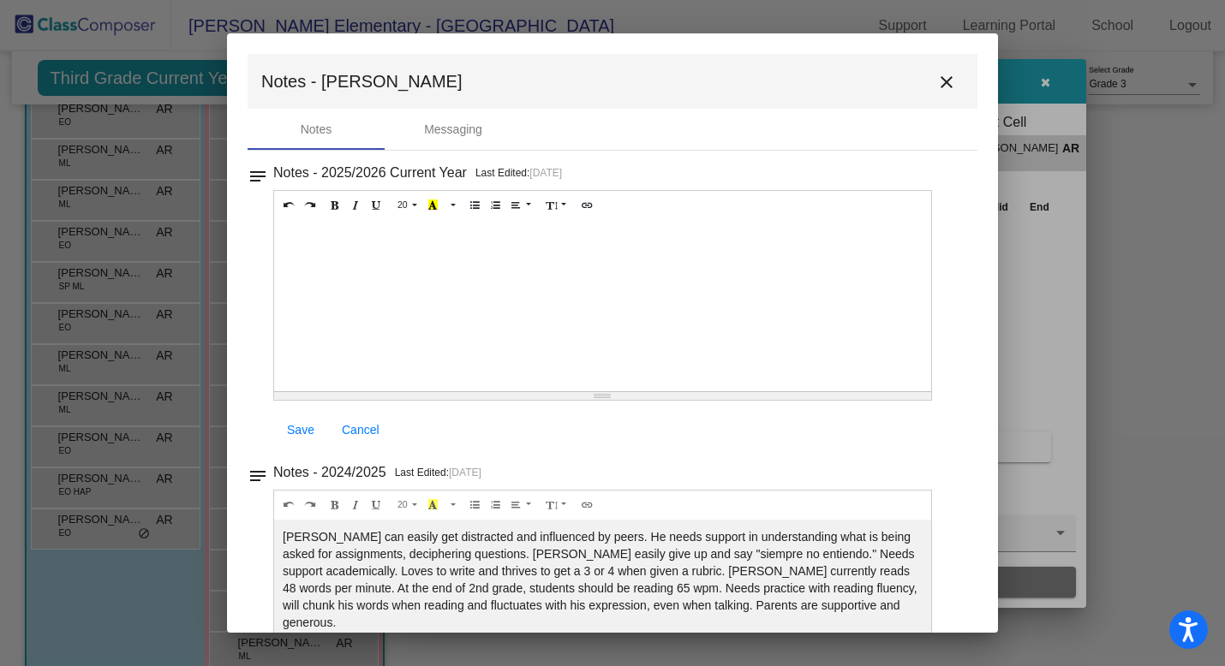
click at [941, 82] on mat-icon "close" at bounding box center [946, 82] width 21 height 21
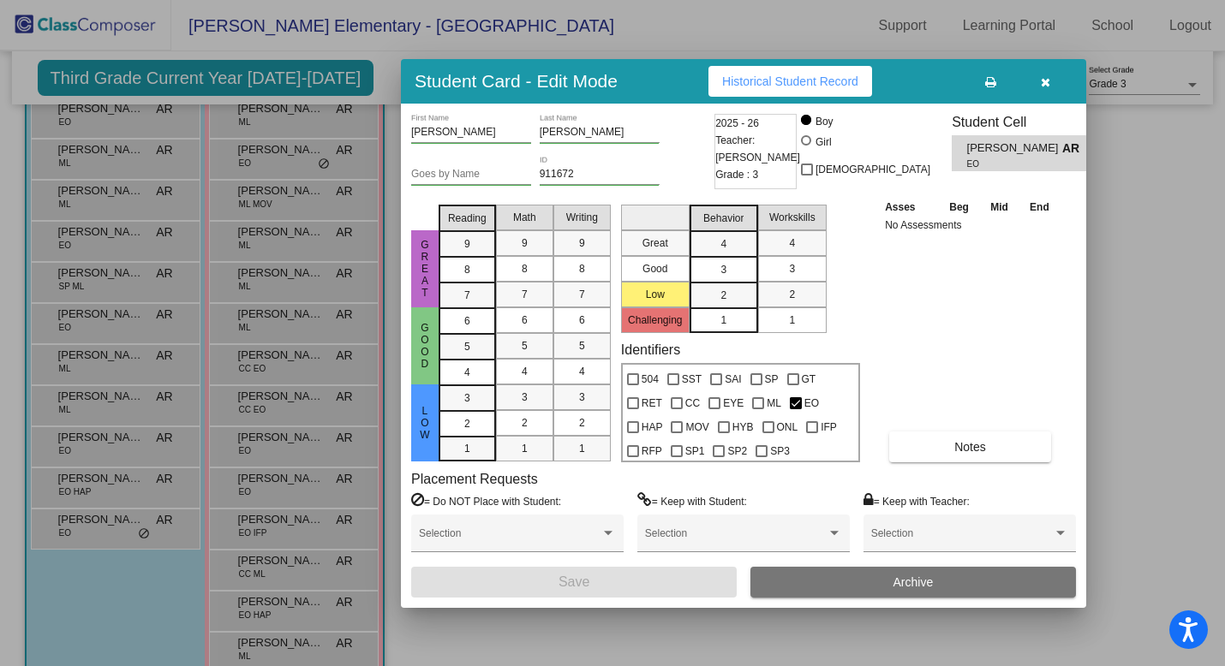
click at [1047, 81] on icon "button" at bounding box center [1045, 82] width 9 height 12
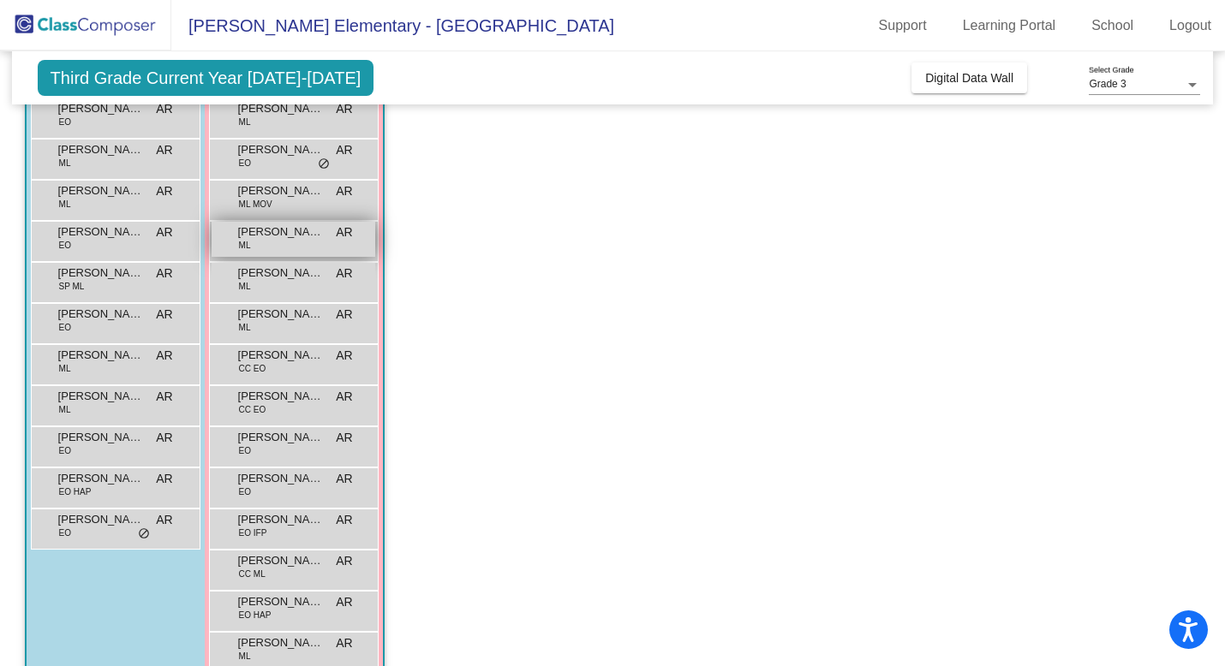
click at [329, 253] on div "[PERSON_NAME] [PERSON_NAME] AR lock do_not_disturb_alt" at bounding box center [294, 239] width 164 height 35
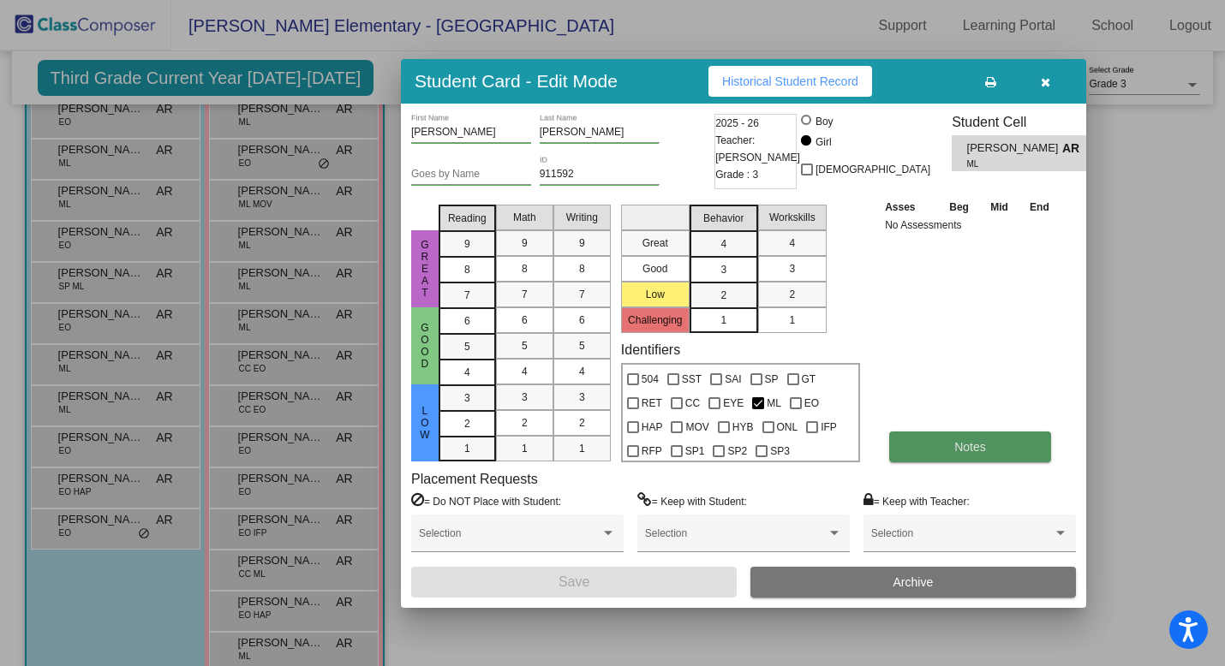
click at [961, 447] on span "Notes" at bounding box center [970, 447] width 32 height 14
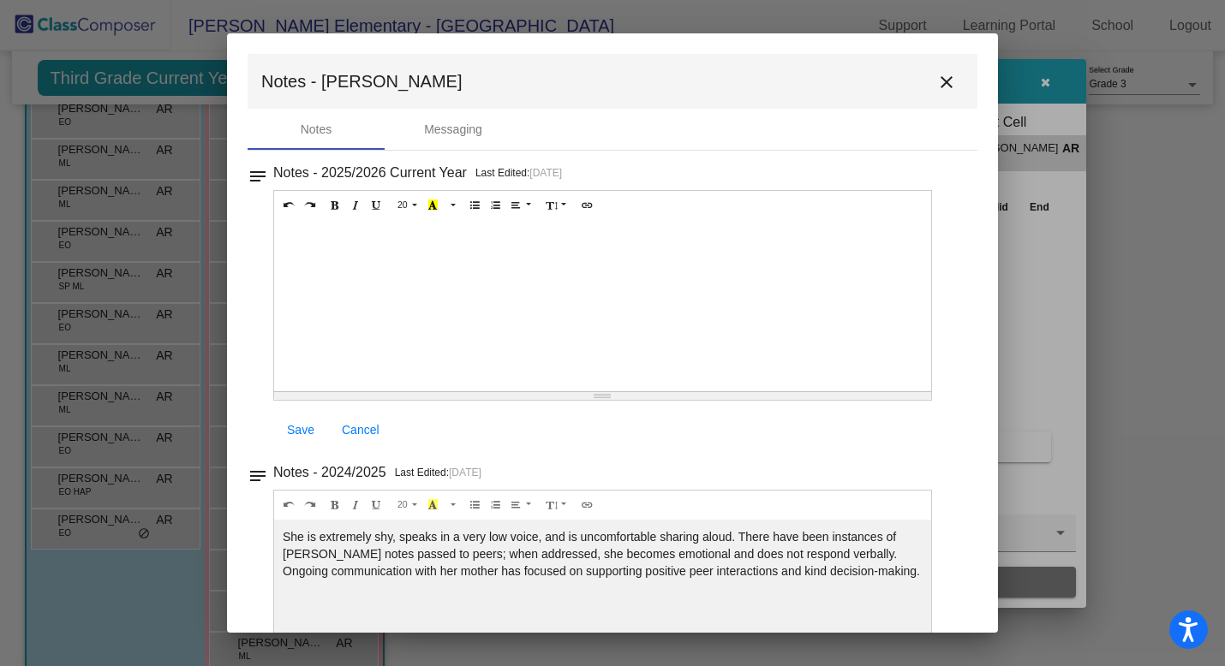
click at [946, 74] on mat-icon "close" at bounding box center [946, 82] width 21 height 21
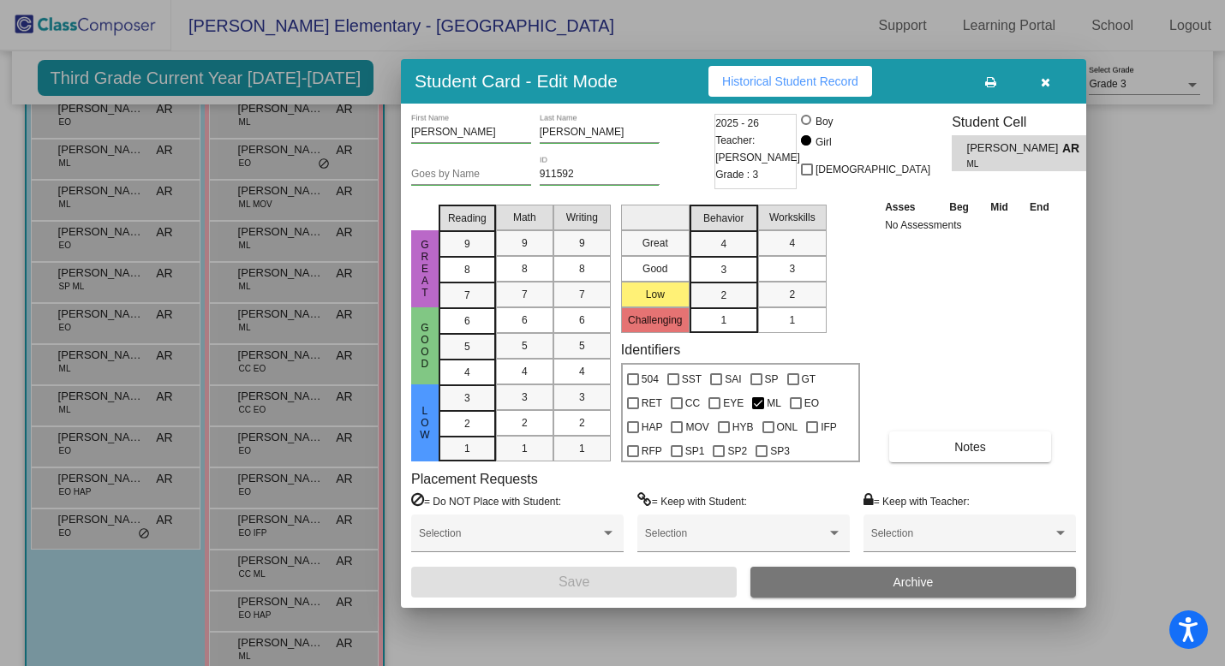
click at [1047, 75] on span "button" at bounding box center [1045, 82] width 9 height 14
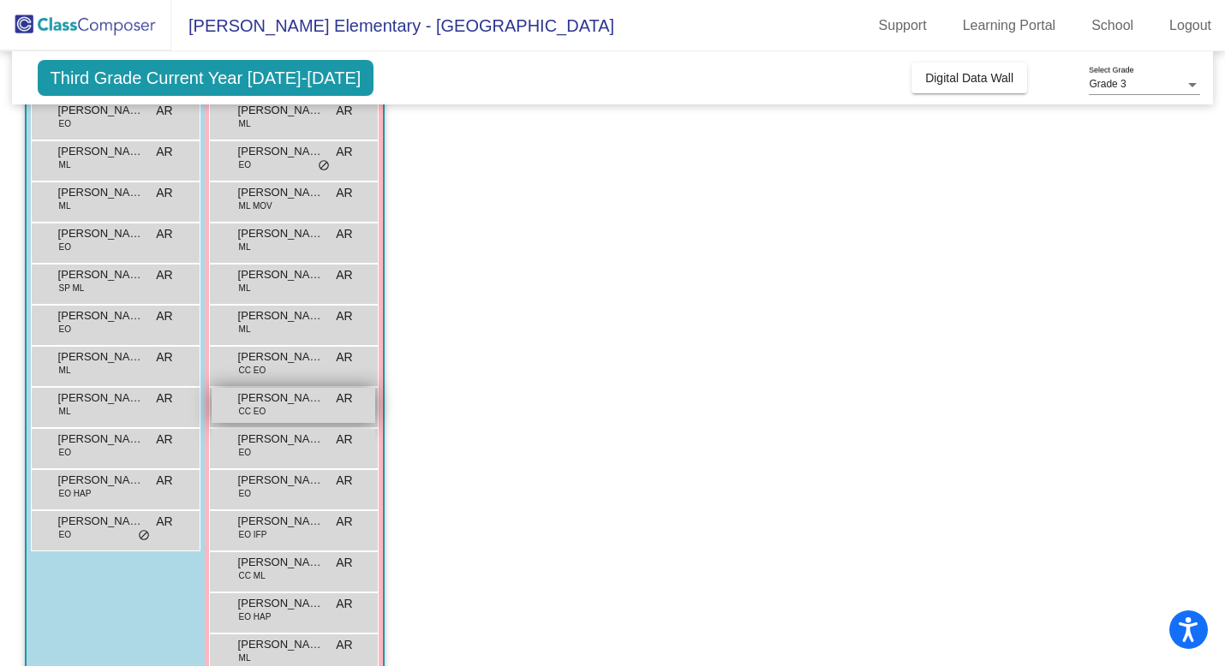
scroll to position [213, 0]
click at [296, 414] on div "[PERSON_NAME] CC EO AR lock do_not_disturb_alt" at bounding box center [294, 408] width 164 height 35
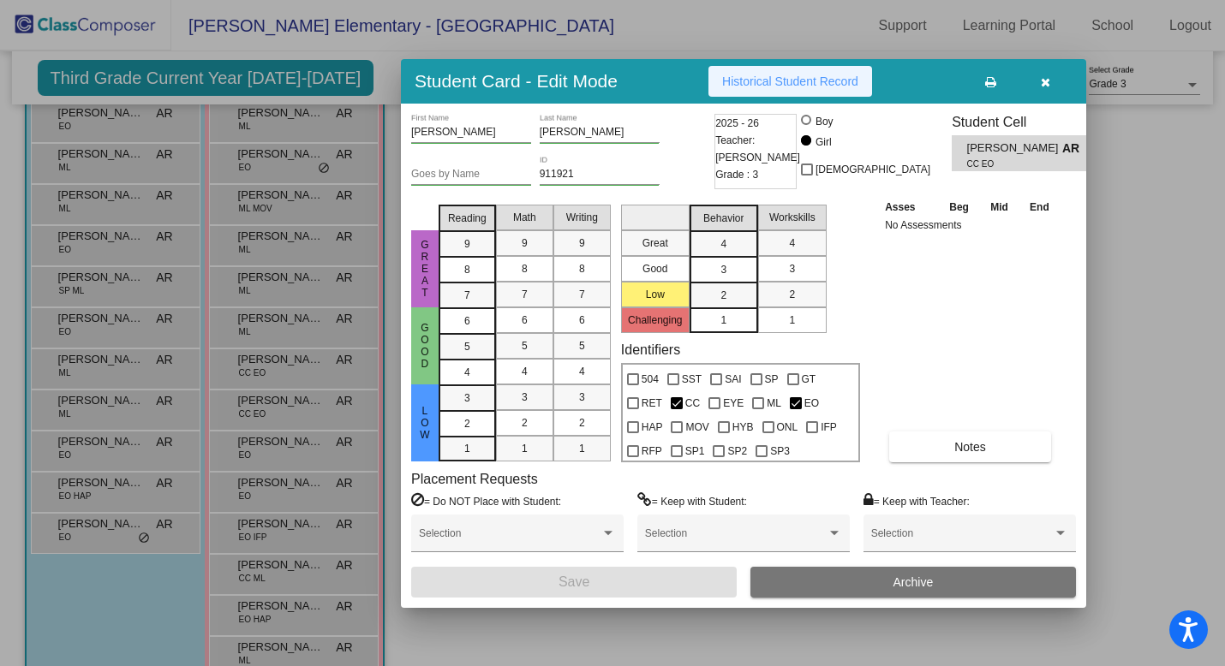
click at [773, 94] on button "Historical Student Record" at bounding box center [790, 81] width 164 height 31
click at [1042, 85] on icon "button" at bounding box center [1045, 82] width 9 height 12
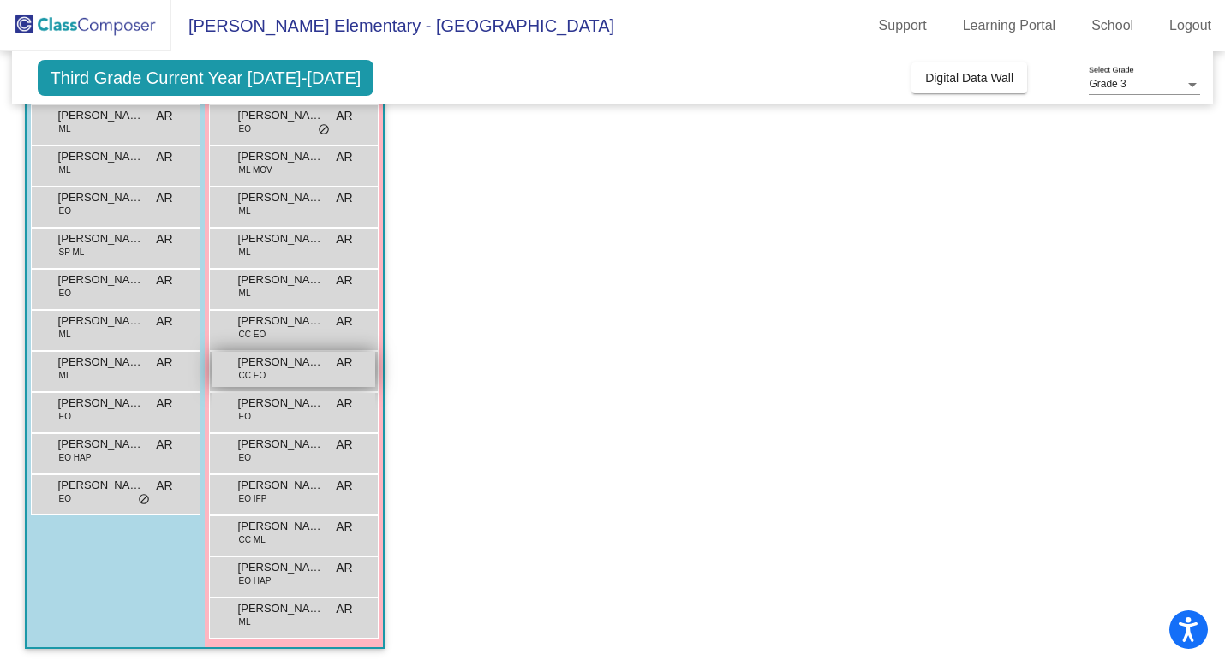
scroll to position [0, 0]
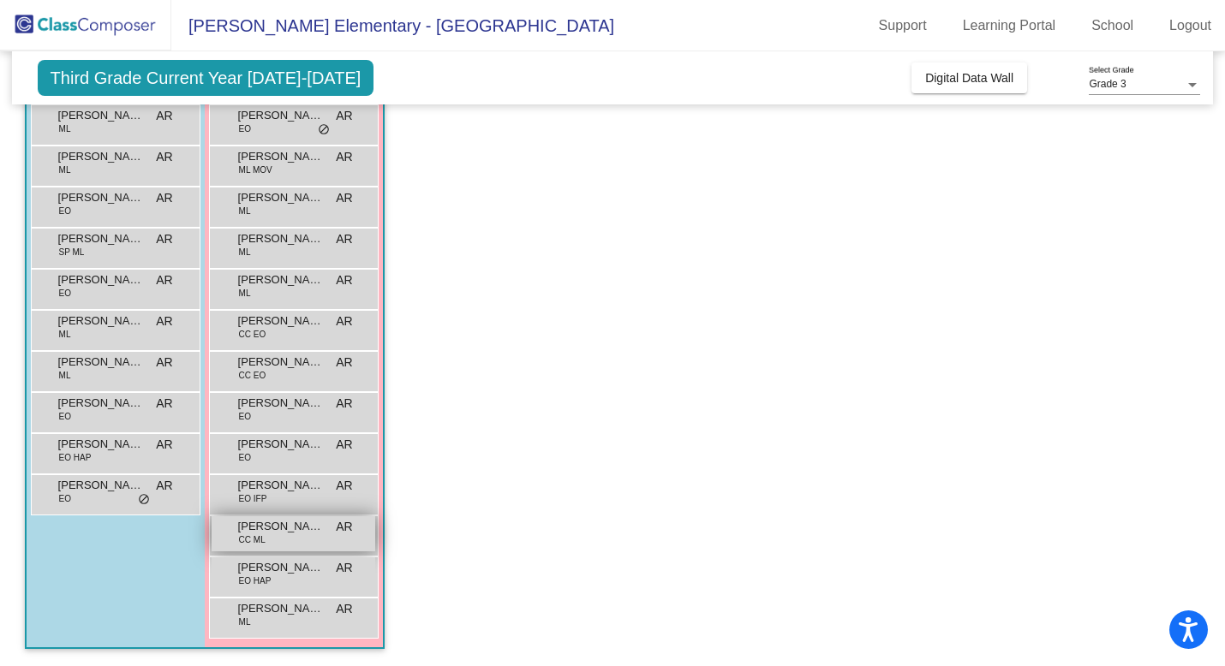
click at [306, 525] on span "[PERSON_NAME]" at bounding box center [281, 526] width 86 height 17
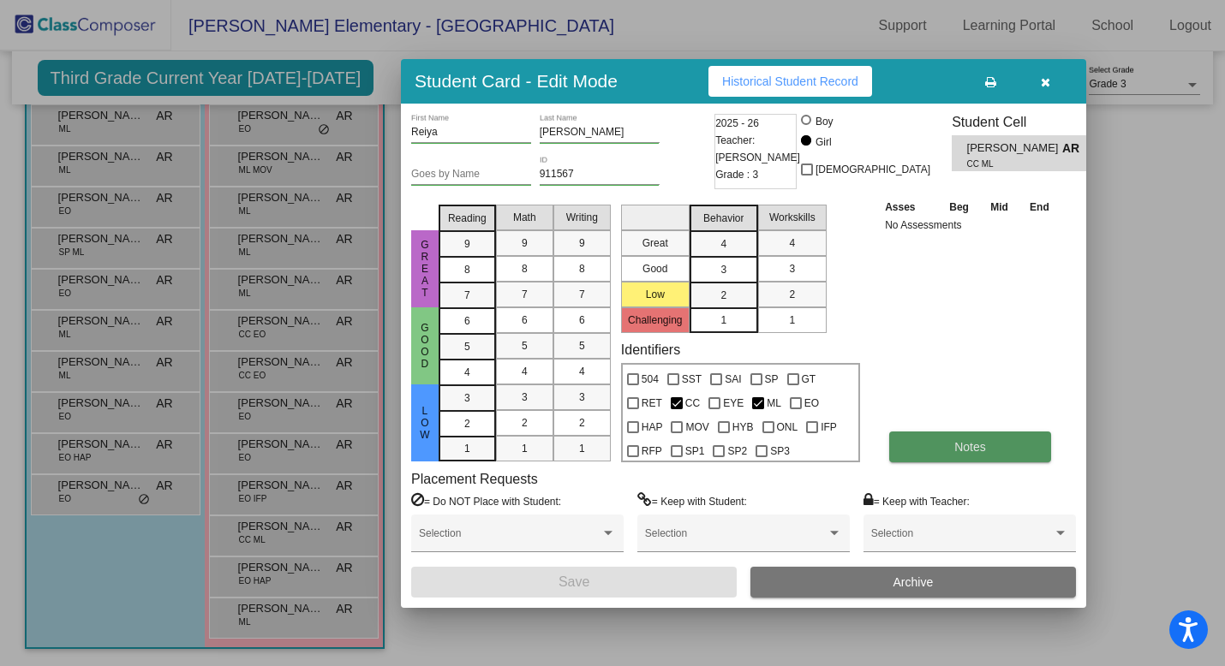
click at [949, 456] on button "Notes" at bounding box center [970, 447] width 162 height 31
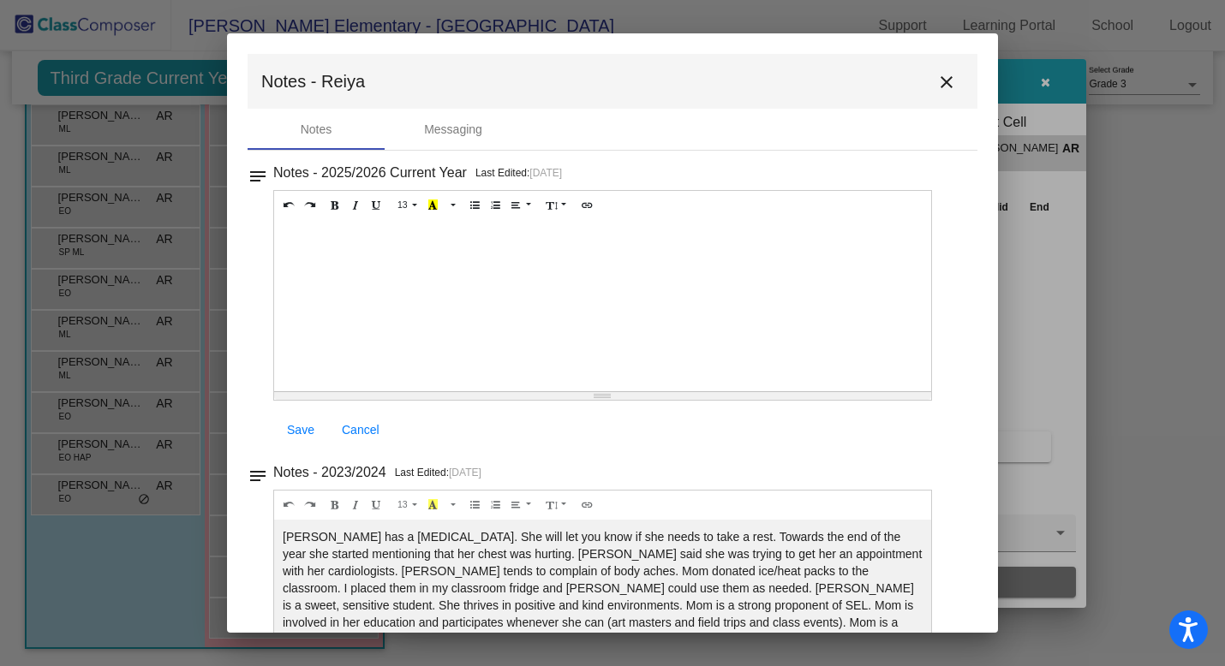
click at [936, 75] on mat-icon "close" at bounding box center [946, 82] width 21 height 21
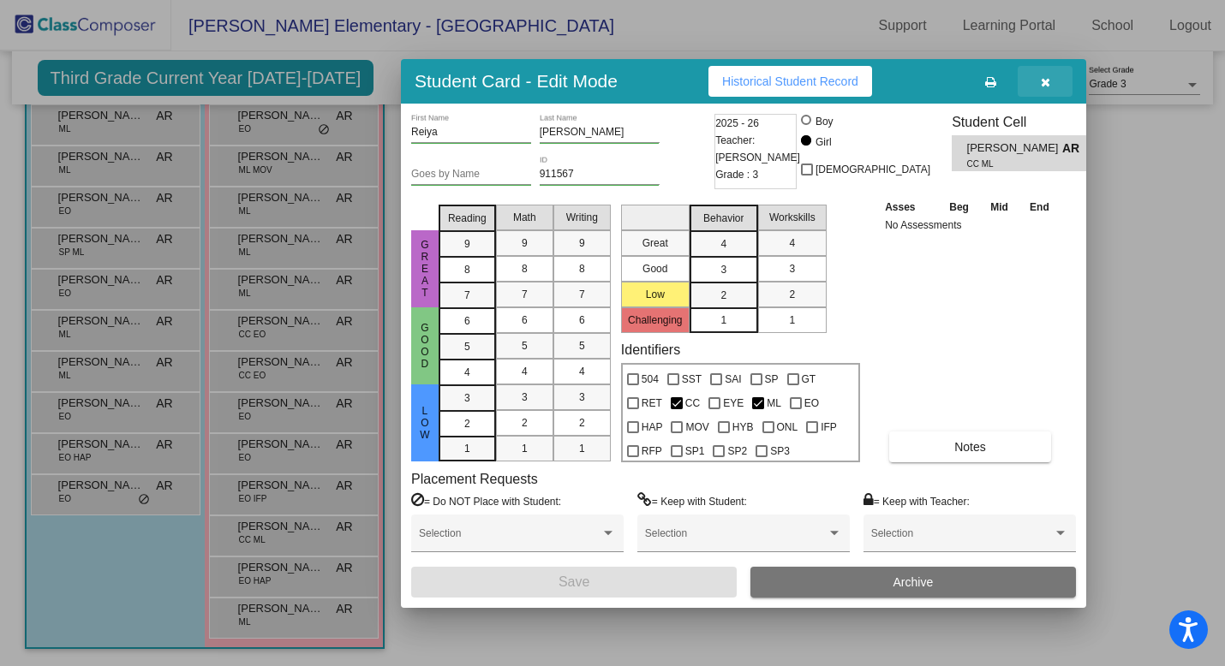
click at [1042, 78] on icon "button" at bounding box center [1045, 82] width 9 height 12
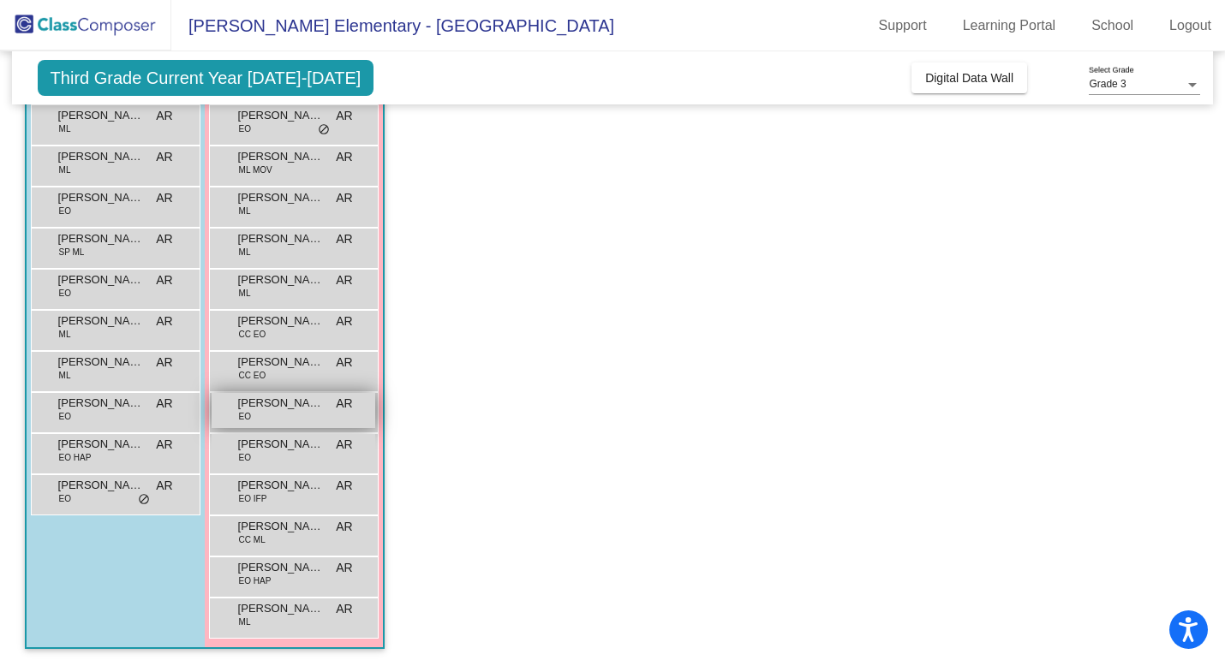
click at [284, 424] on div "[PERSON_NAME] EO AR lock do_not_disturb_alt" at bounding box center [294, 410] width 164 height 35
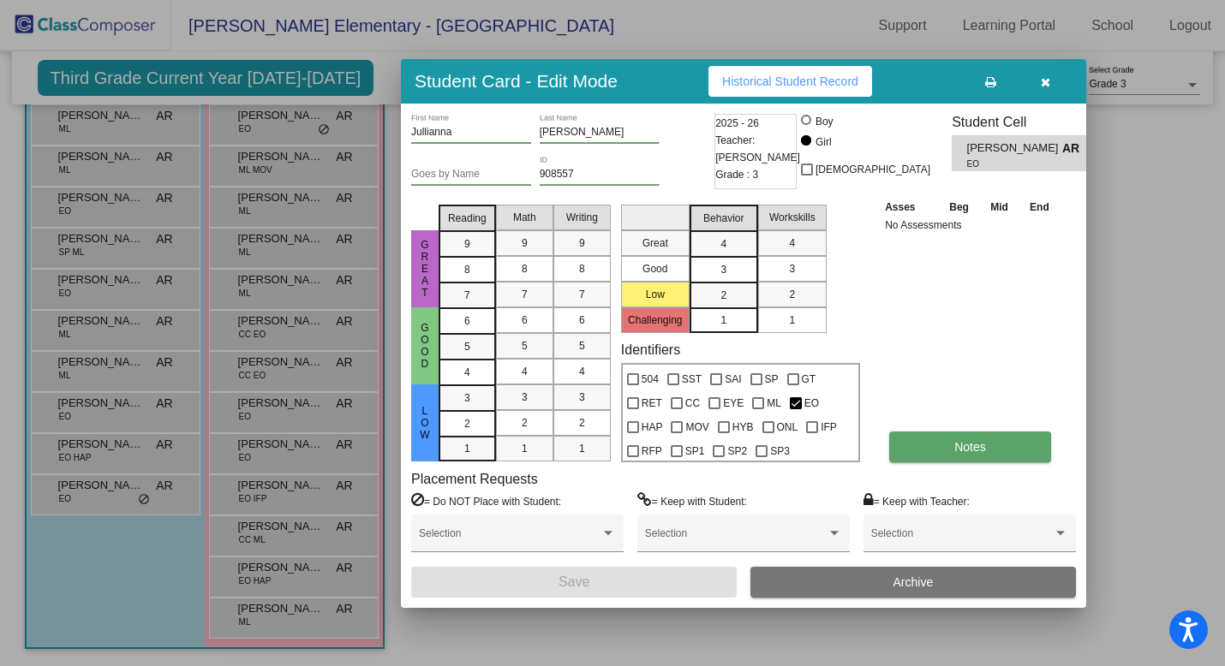
click at [988, 450] on button "Notes" at bounding box center [970, 447] width 162 height 31
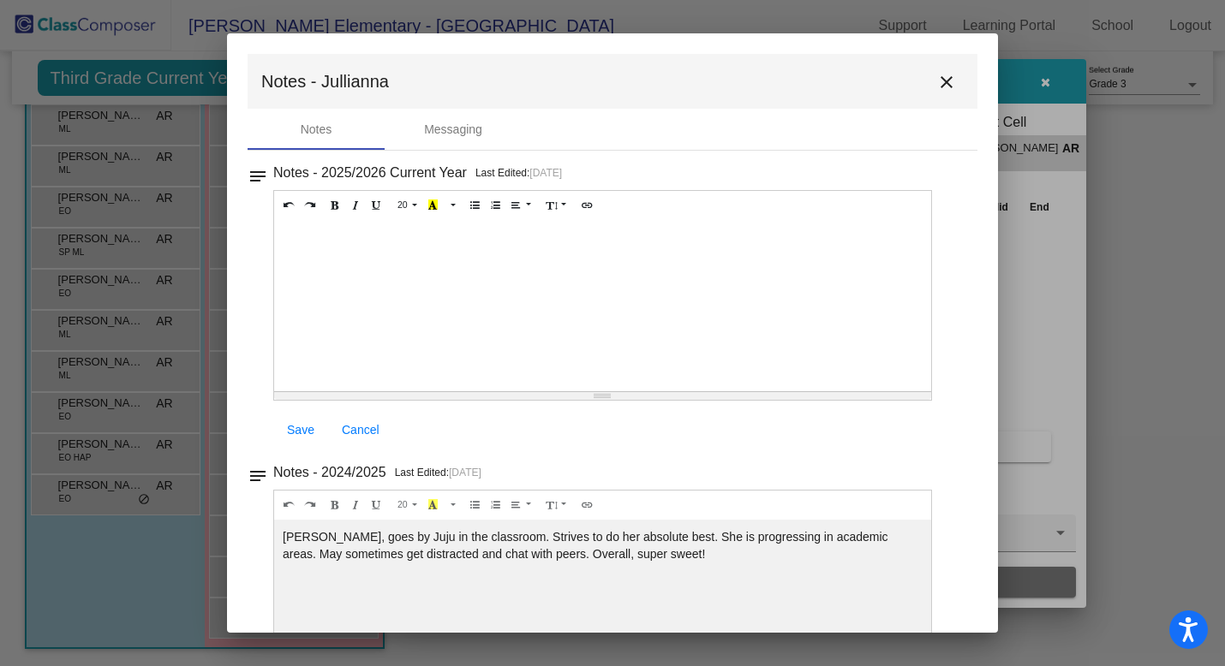
click at [939, 77] on mat-icon "close" at bounding box center [946, 82] width 21 height 21
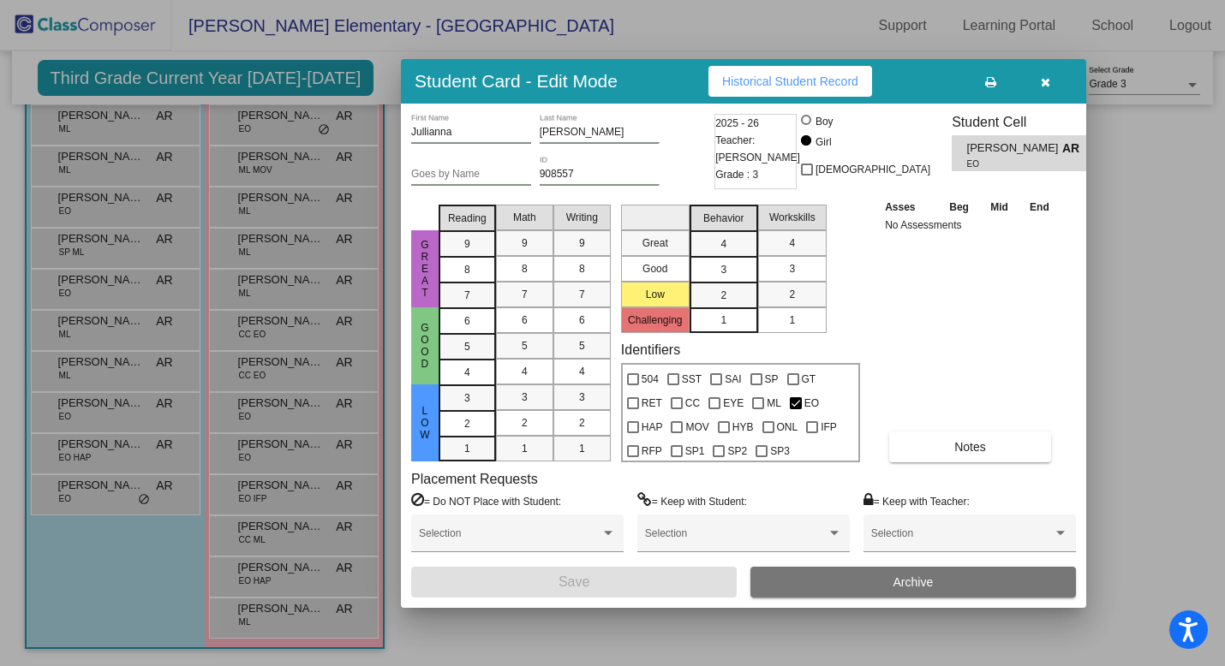
click at [1047, 84] on icon "button" at bounding box center [1045, 82] width 9 height 12
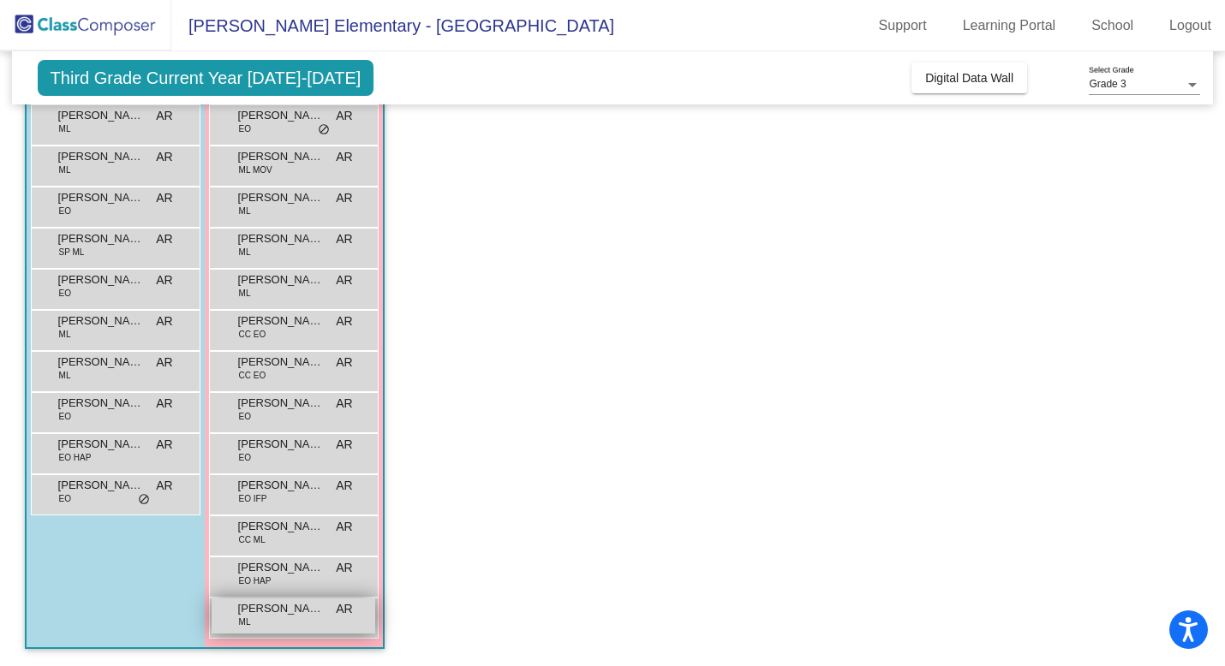
click at [265, 615] on span "[PERSON_NAME]" at bounding box center [281, 608] width 86 height 17
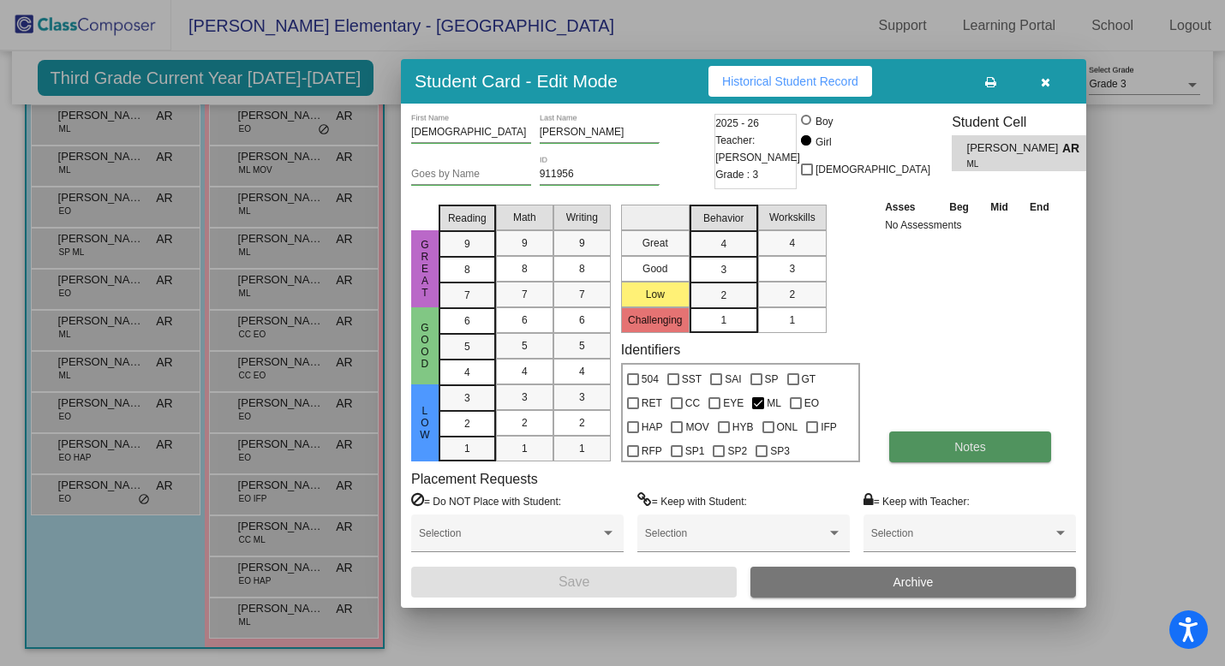
click at [994, 441] on button "Notes" at bounding box center [970, 447] width 162 height 31
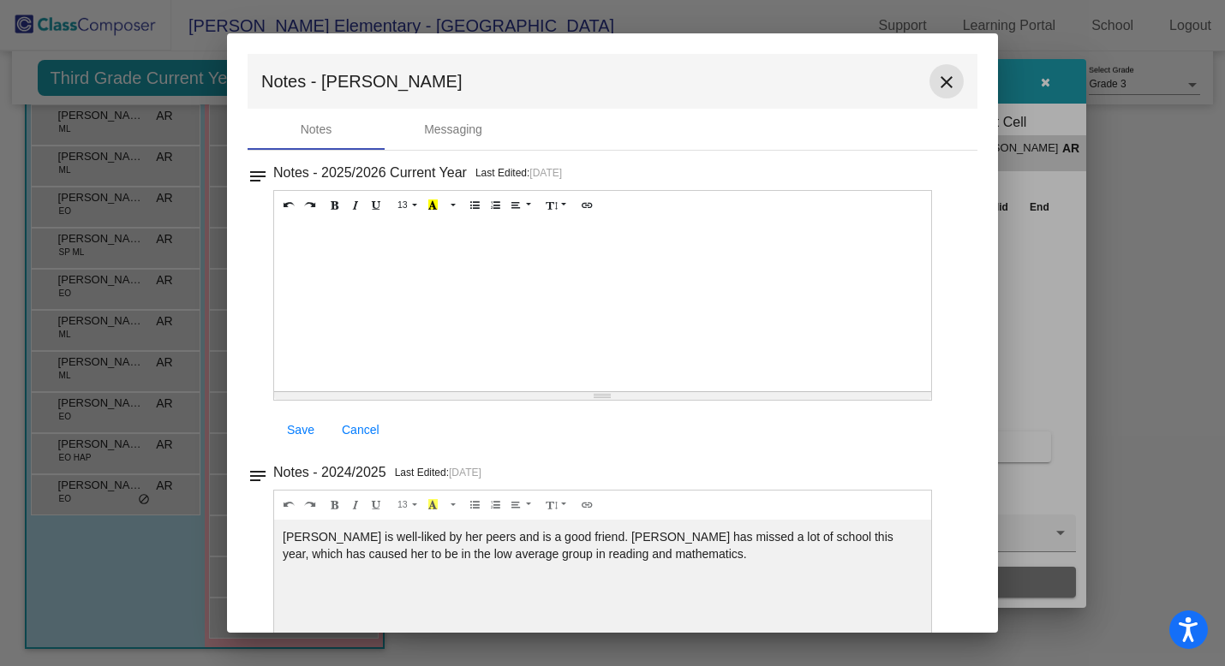
click at [945, 74] on mat-icon "close" at bounding box center [946, 82] width 21 height 21
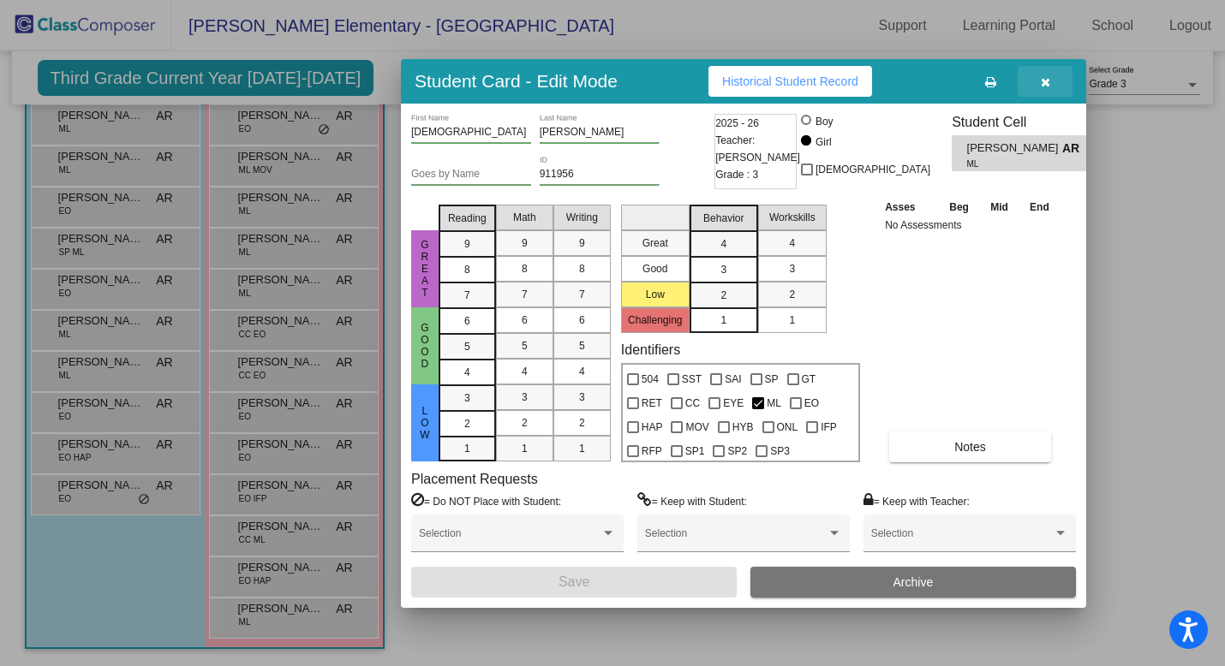
click at [1043, 81] on icon "button" at bounding box center [1045, 82] width 9 height 12
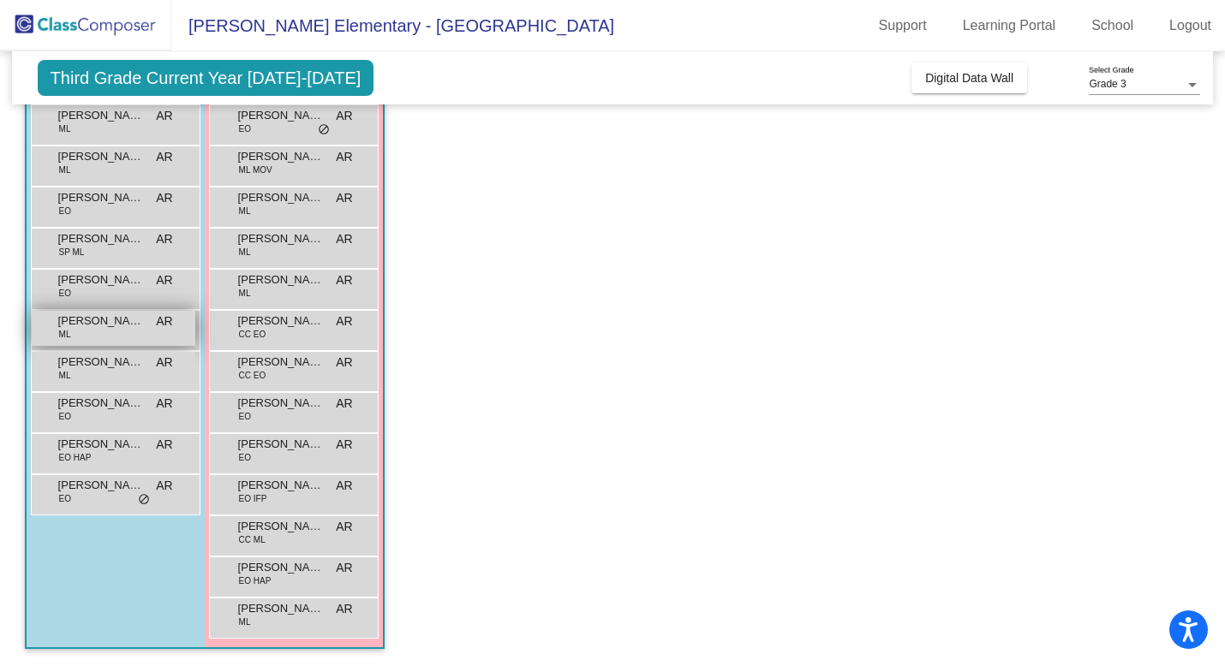
click at [143, 326] on div "[PERSON_NAME] [PERSON_NAME] AR lock do_not_disturb_alt" at bounding box center [114, 328] width 164 height 35
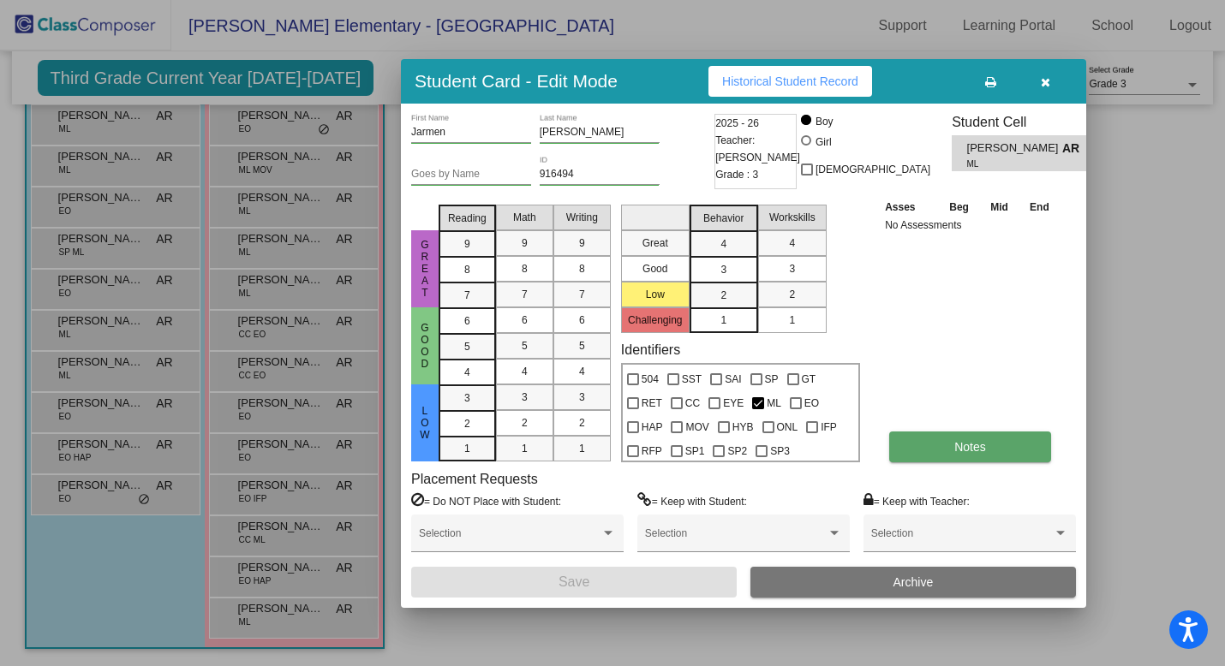
click at [982, 450] on span "Notes" at bounding box center [970, 447] width 32 height 14
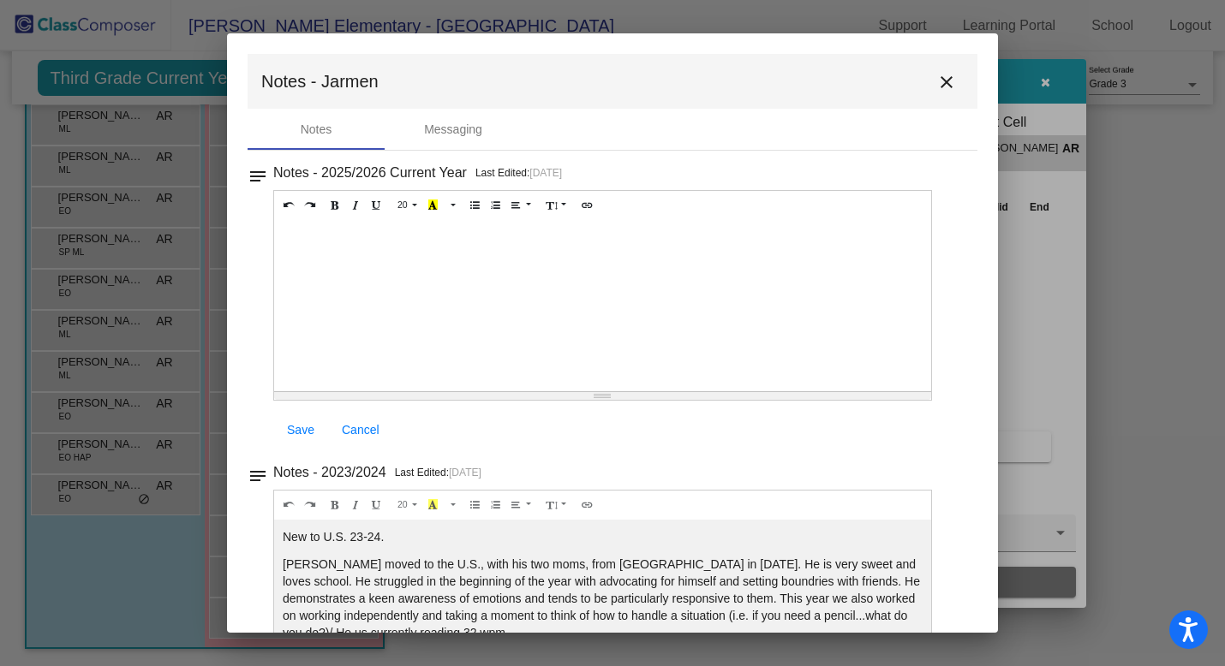
click at [938, 88] on mat-icon "close" at bounding box center [946, 82] width 21 height 21
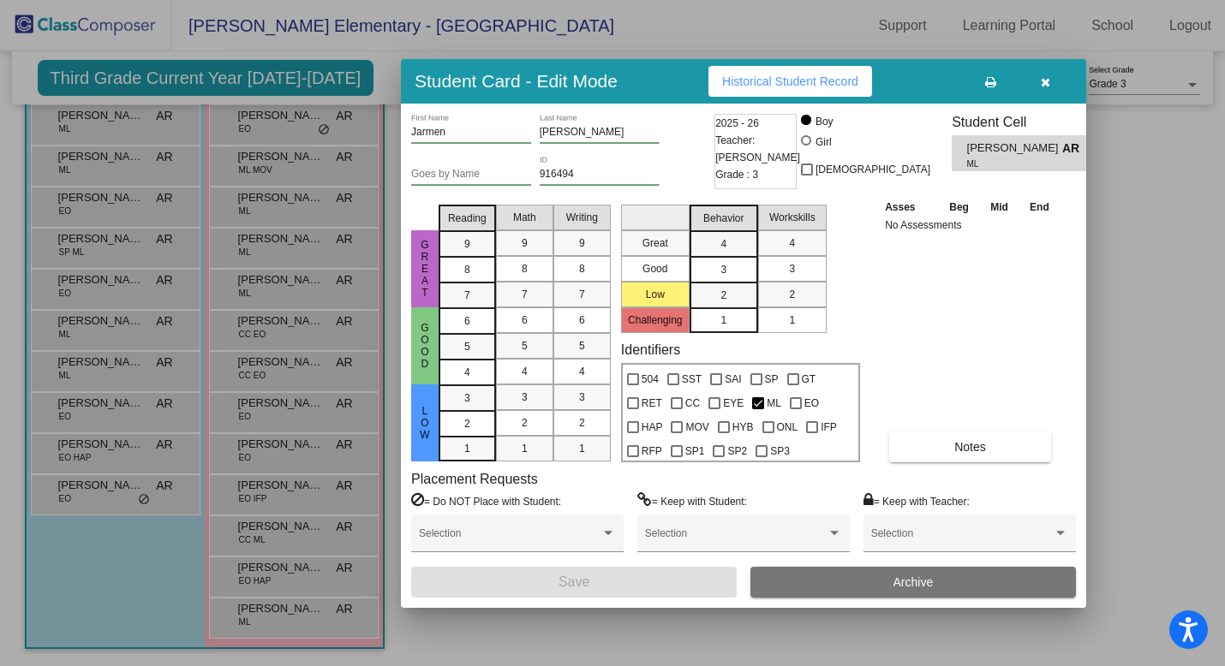
click at [1046, 81] on icon "button" at bounding box center [1045, 82] width 9 height 12
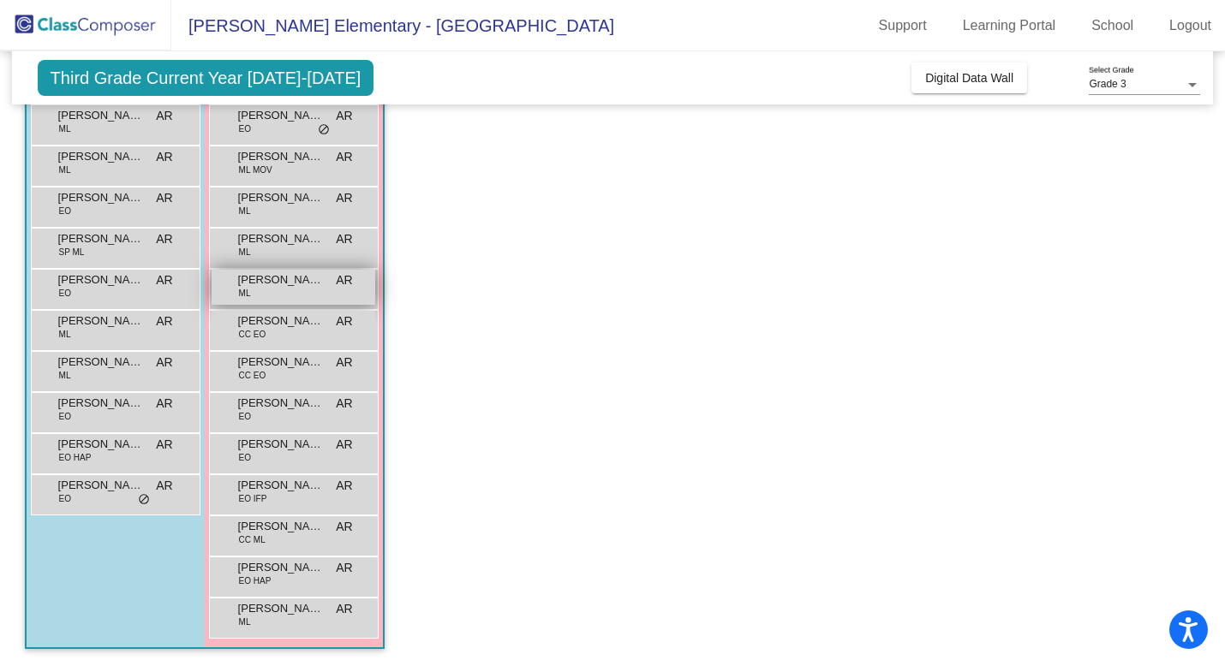
click at [296, 282] on span "[PERSON_NAME]" at bounding box center [281, 279] width 86 height 17
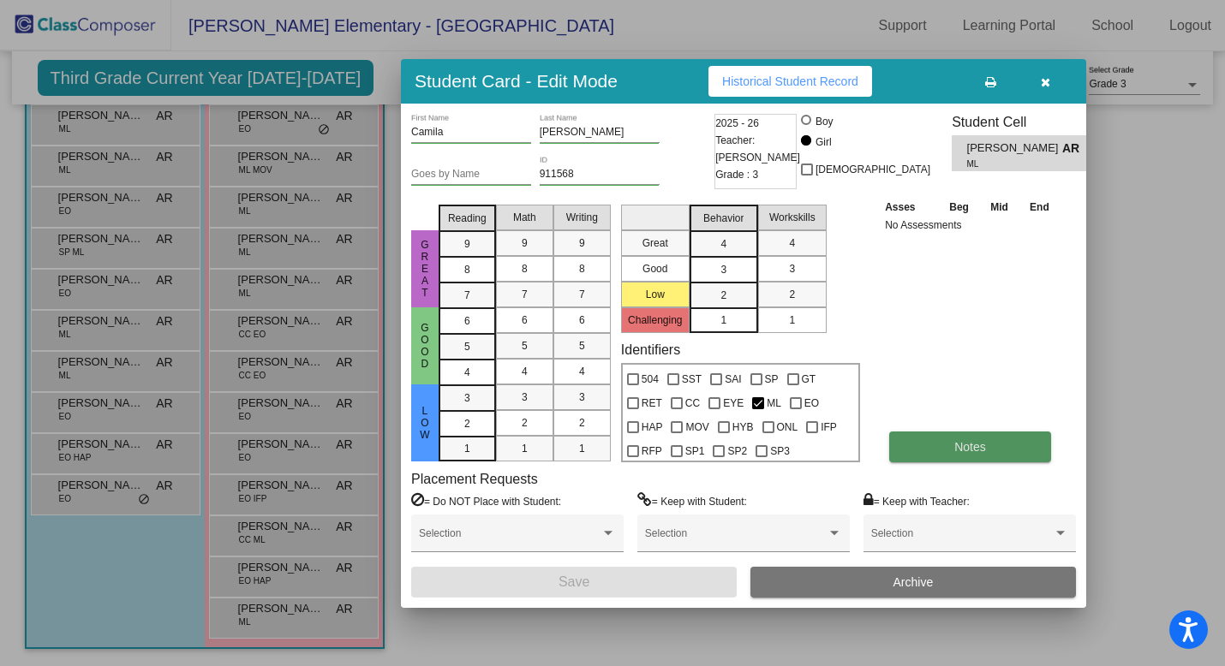
click at [915, 444] on button "Notes" at bounding box center [970, 447] width 162 height 31
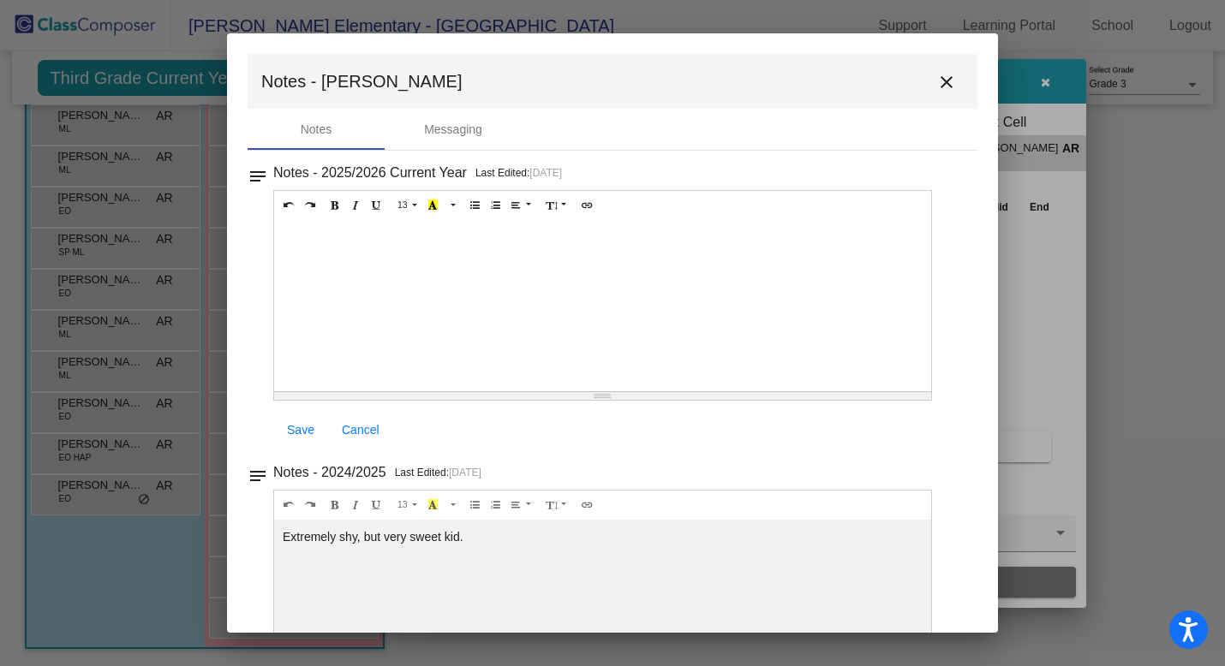
click at [940, 81] on mat-icon "close" at bounding box center [946, 82] width 21 height 21
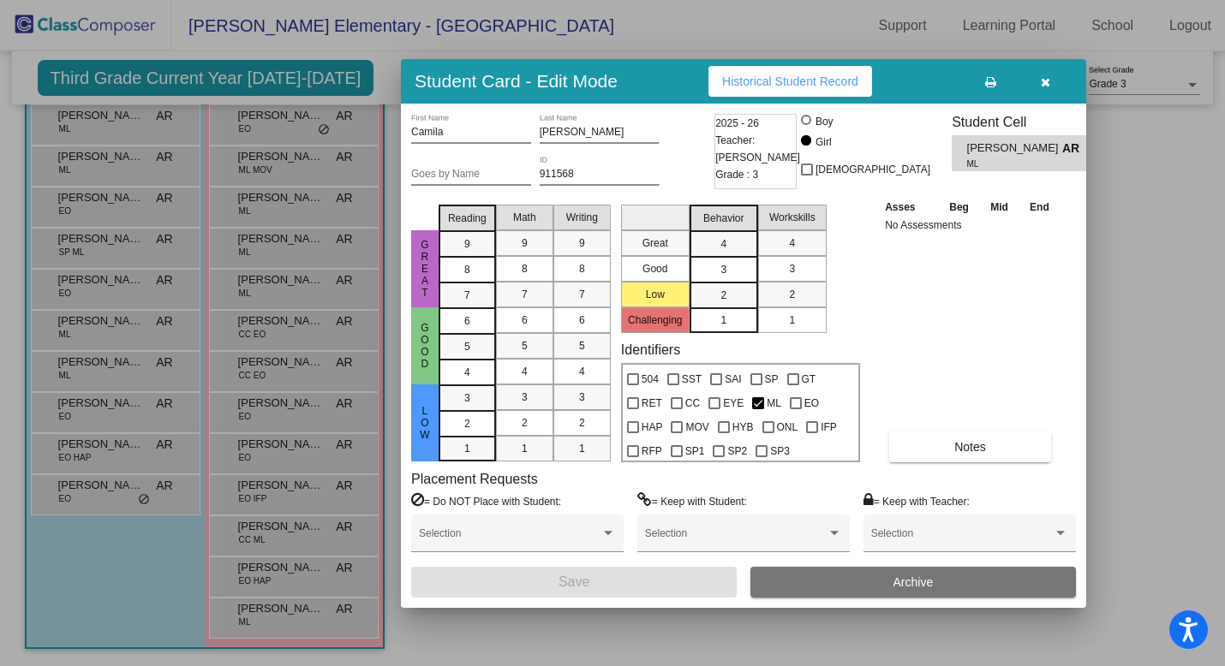
click at [1041, 78] on icon "button" at bounding box center [1045, 82] width 9 height 12
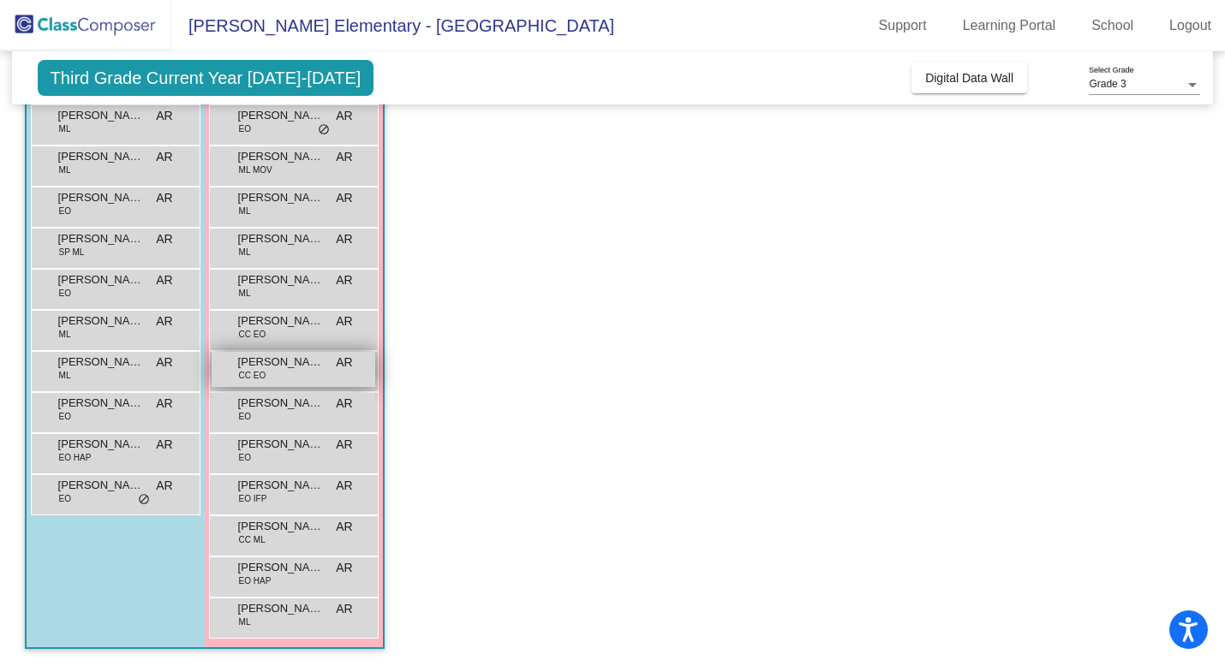
scroll to position [230, 0]
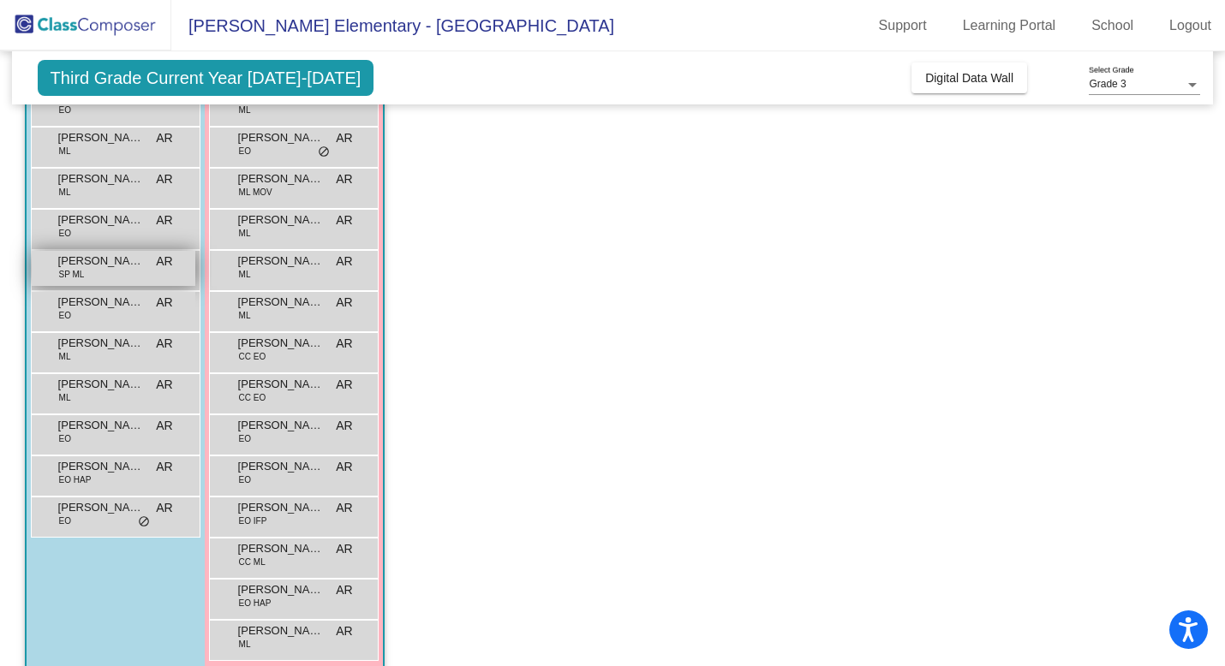
click at [115, 277] on div "[PERSON_NAME] SP ML AR lock do_not_disturb_alt" at bounding box center [114, 268] width 164 height 35
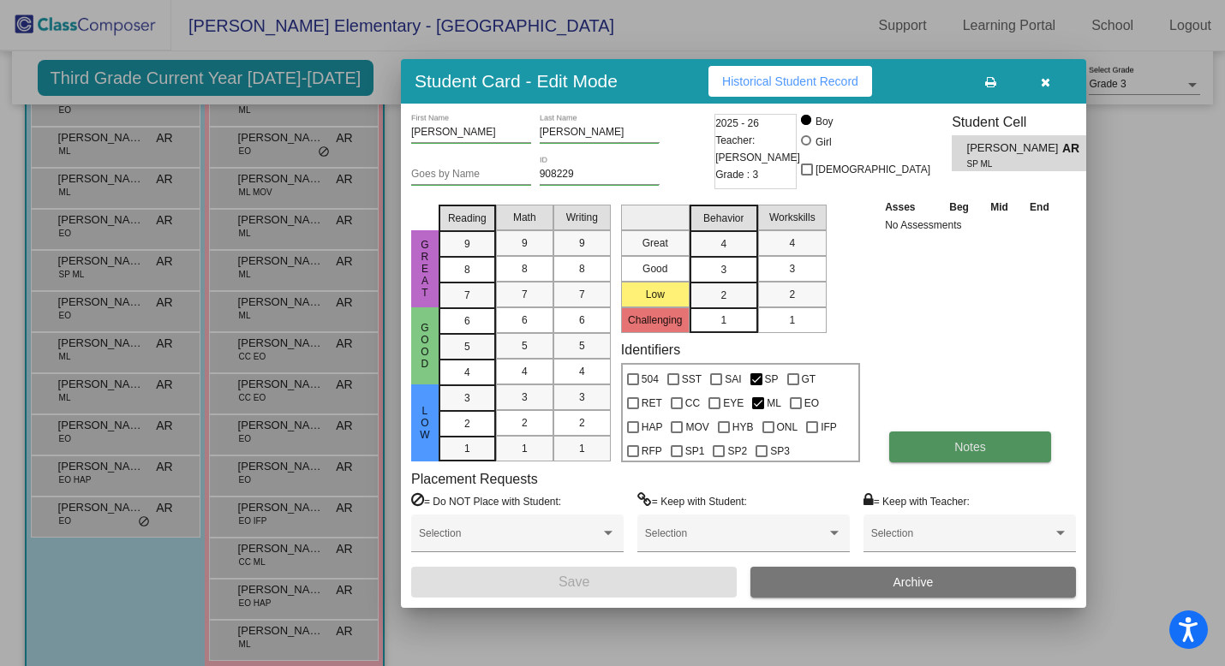
click at [951, 448] on button "Notes" at bounding box center [970, 447] width 162 height 31
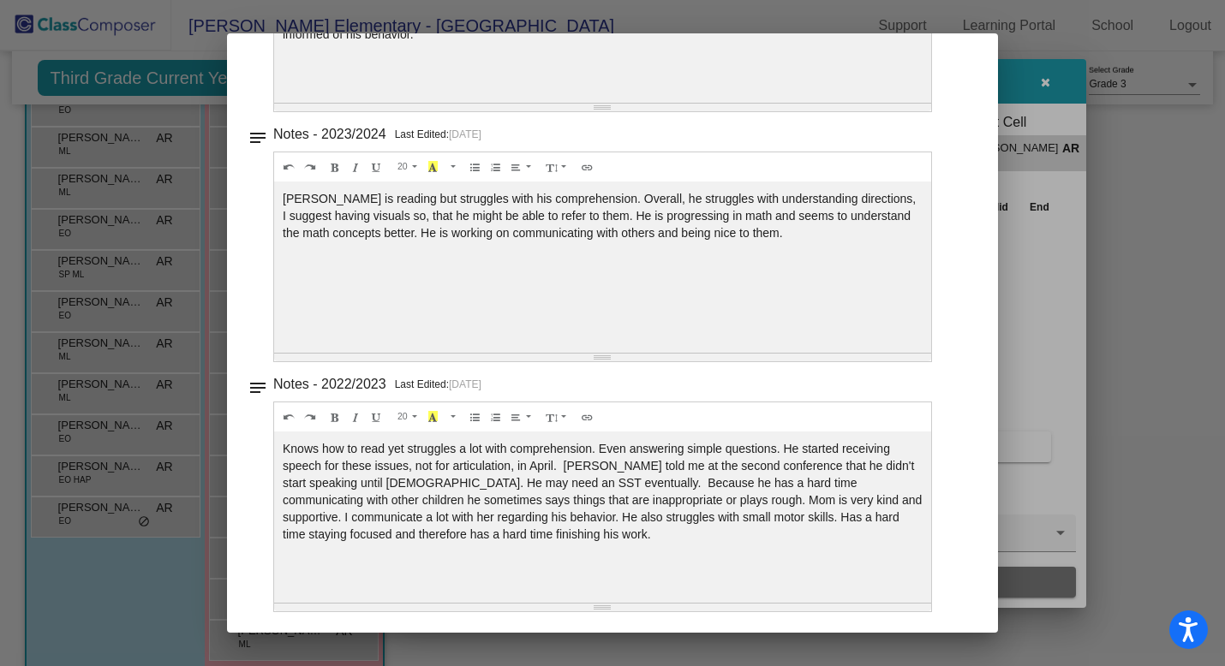
scroll to position [0, 0]
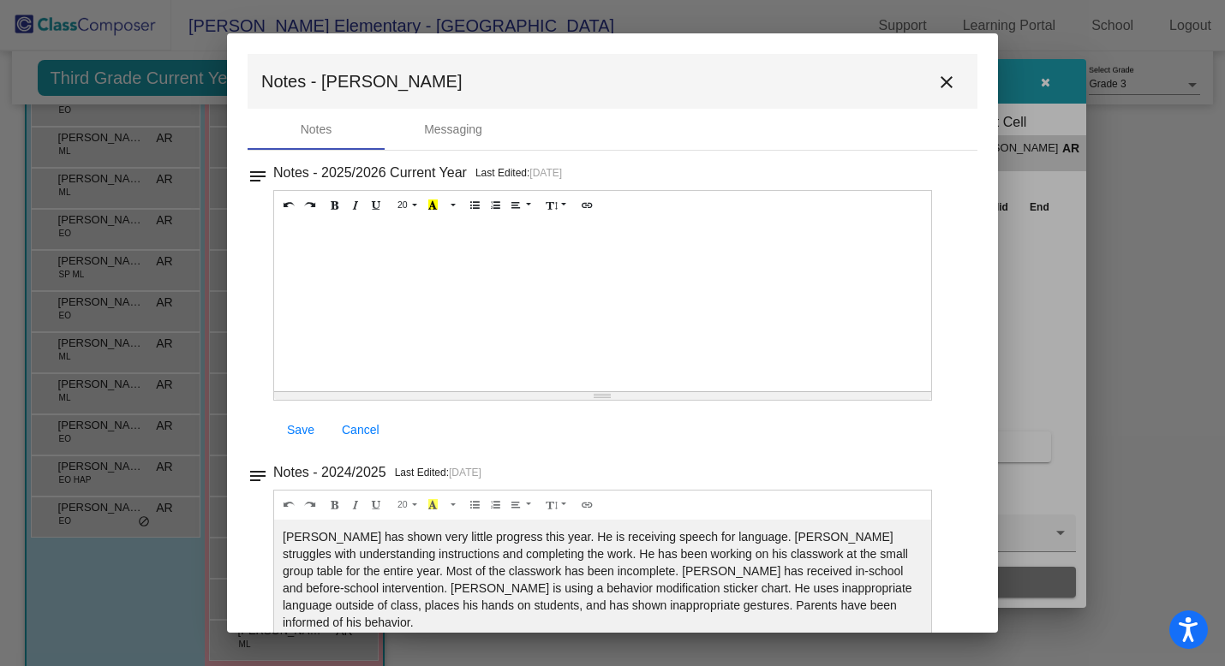
click at [936, 87] on mat-icon "close" at bounding box center [946, 82] width 21 height 21
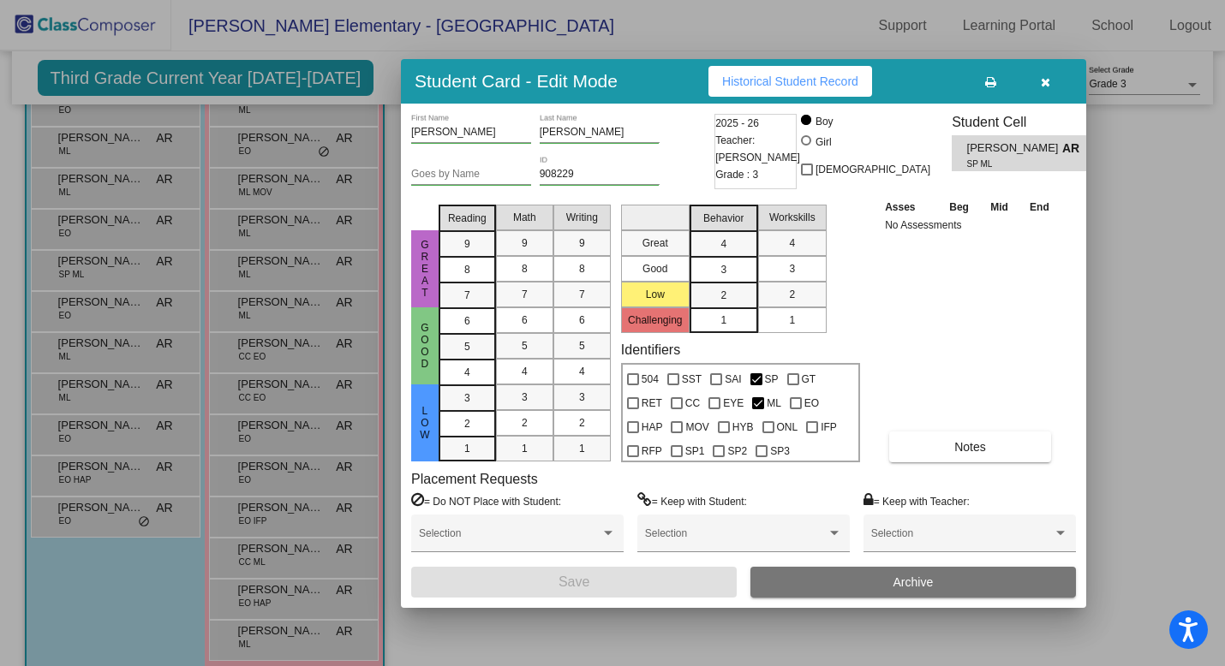
click at [1051, 77] on button "button" at bounding box center [1044, 81] width 55 height 31
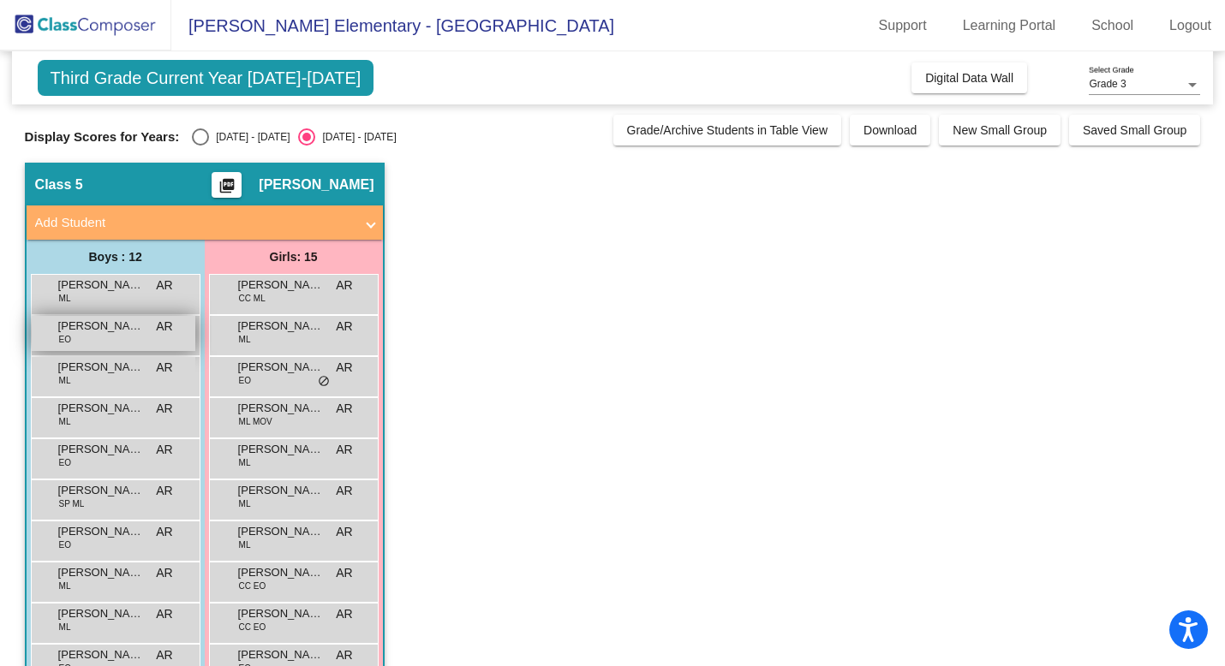
click at [112, 339] on div "[PERSON_NAME] EO AR lock do_not_disturb_alt" at bounding box center [114, 333] width 164 height 35
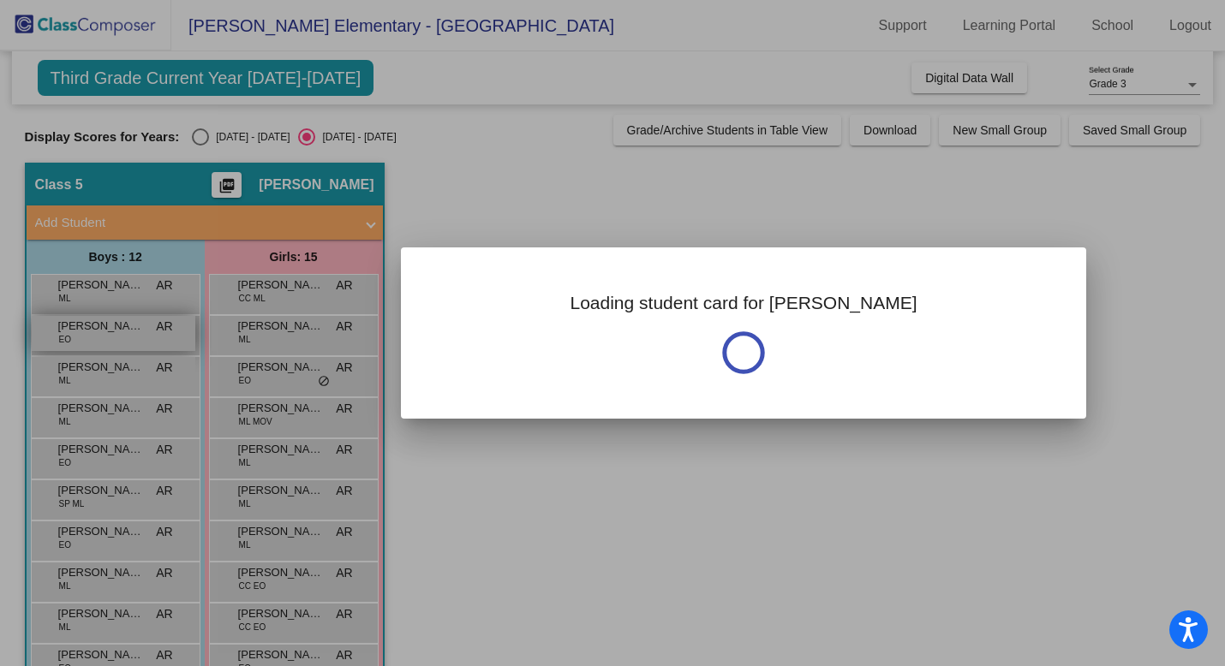
click at [112, 339] on div at bounding box center [612, 333] width 1225 height 666
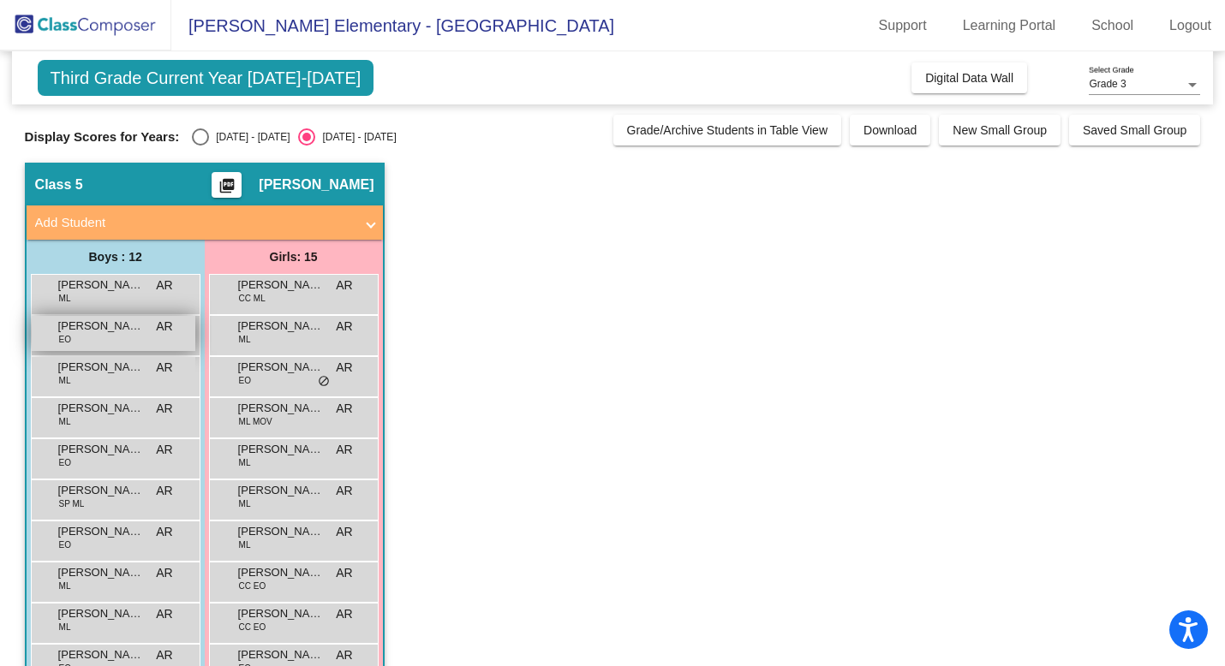
click at [112, 339] on div "[PERSON_NAME] EO AR lock do_not_disturb_alt" at bounding box center [114, 333] width 164 height 35
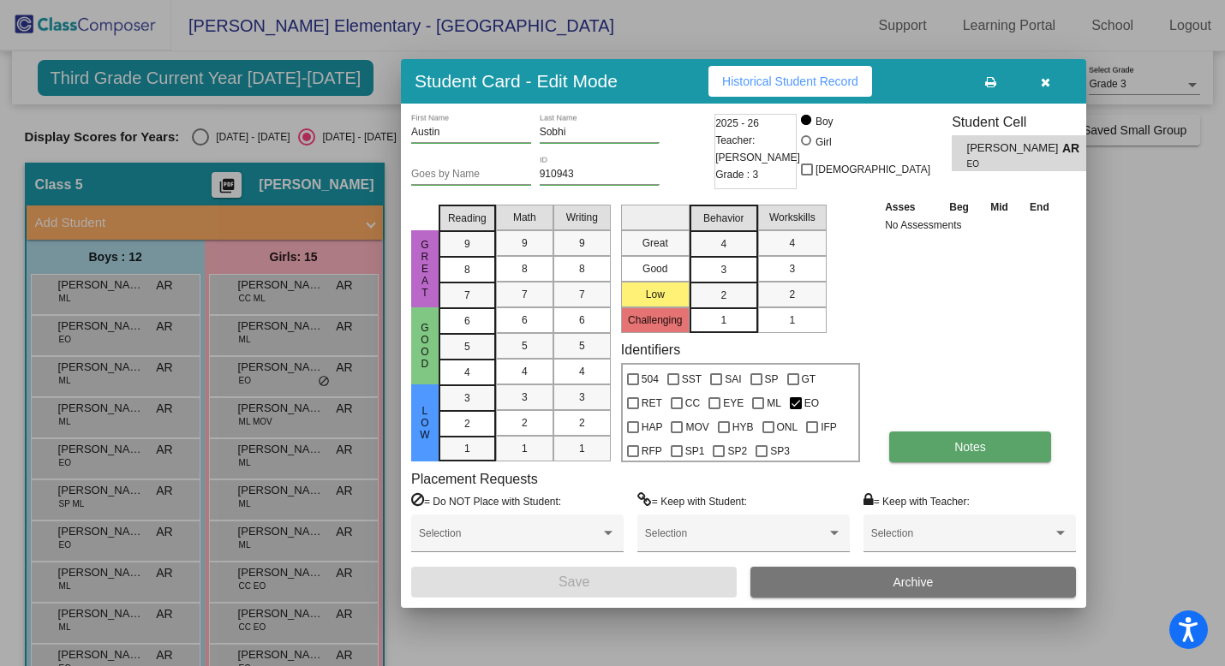
click at [1002, 455] on button "Notes" at bounding box center [970, 447] width 162 height 31
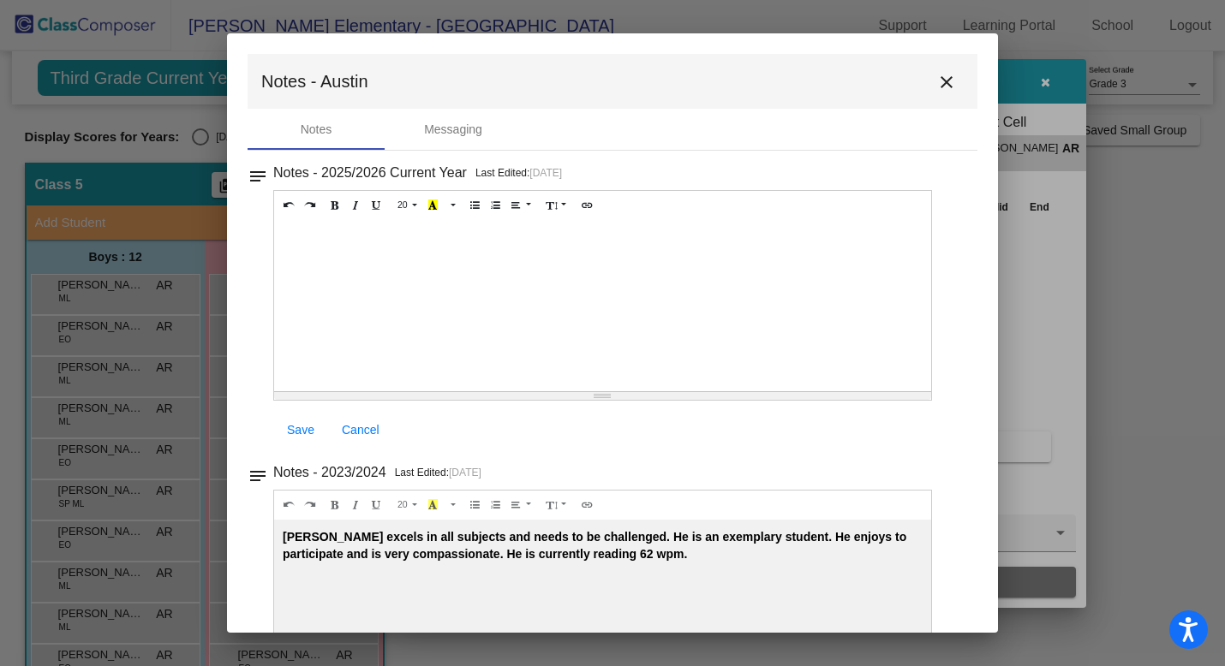
click at [936, 81] on mat-icon "close" at bounding box center [946, 82] width 21 height 21
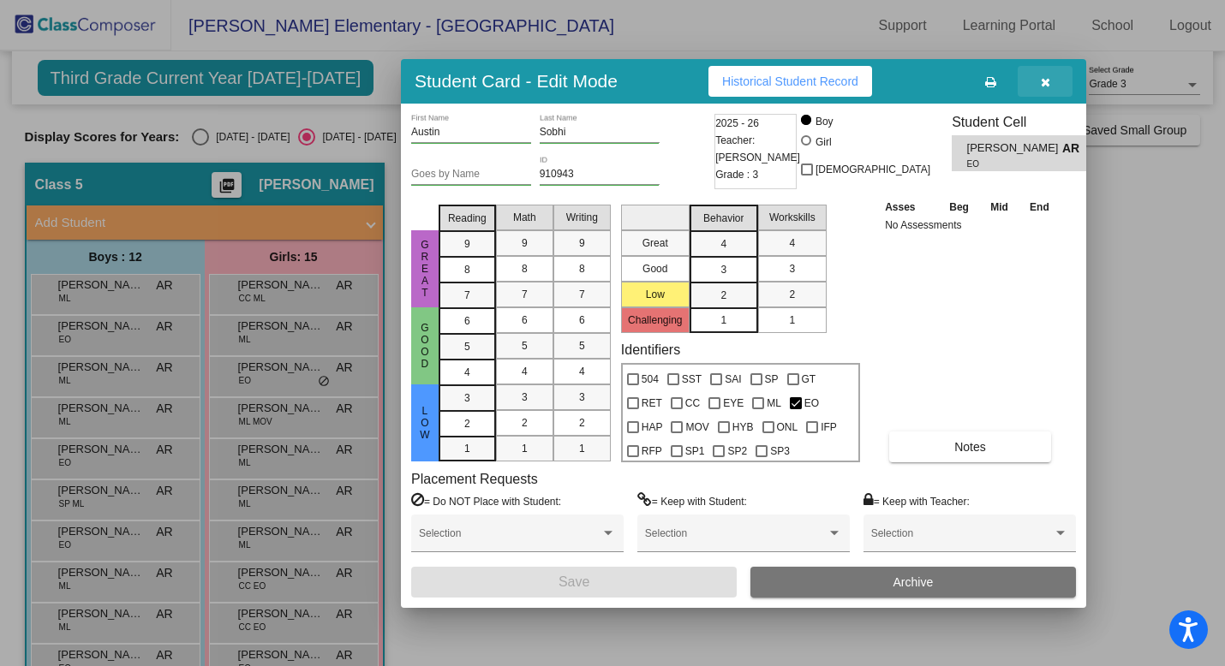
click at [1046, 77] on icon "button" at bounding box center [1045, 82] width 9 height 12
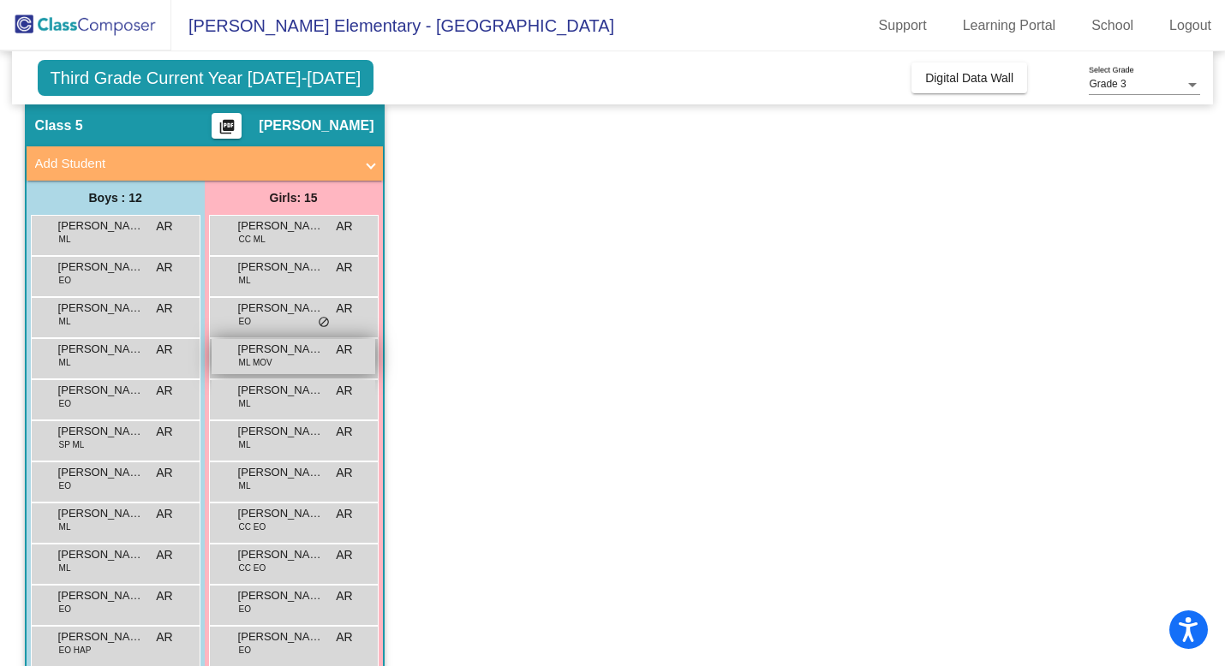
scroll to position [67, 0]
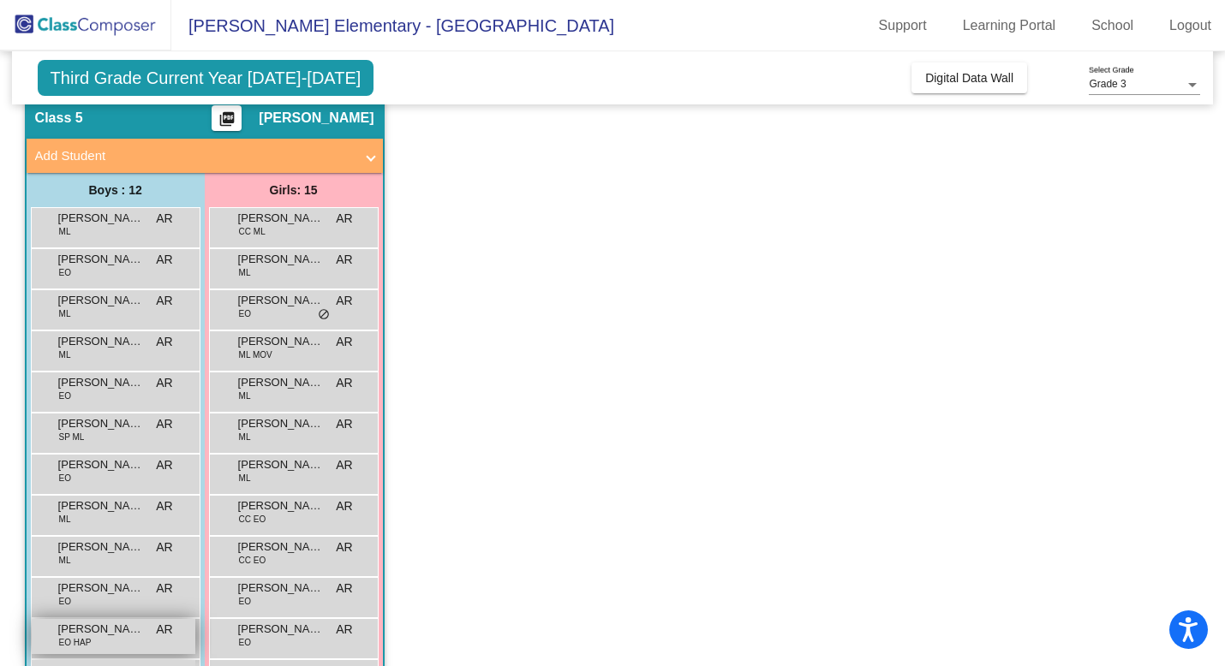
click at [86, 635] on span "[PERSON_NAME]" at bounding box center [101, 629] width 86 height 17
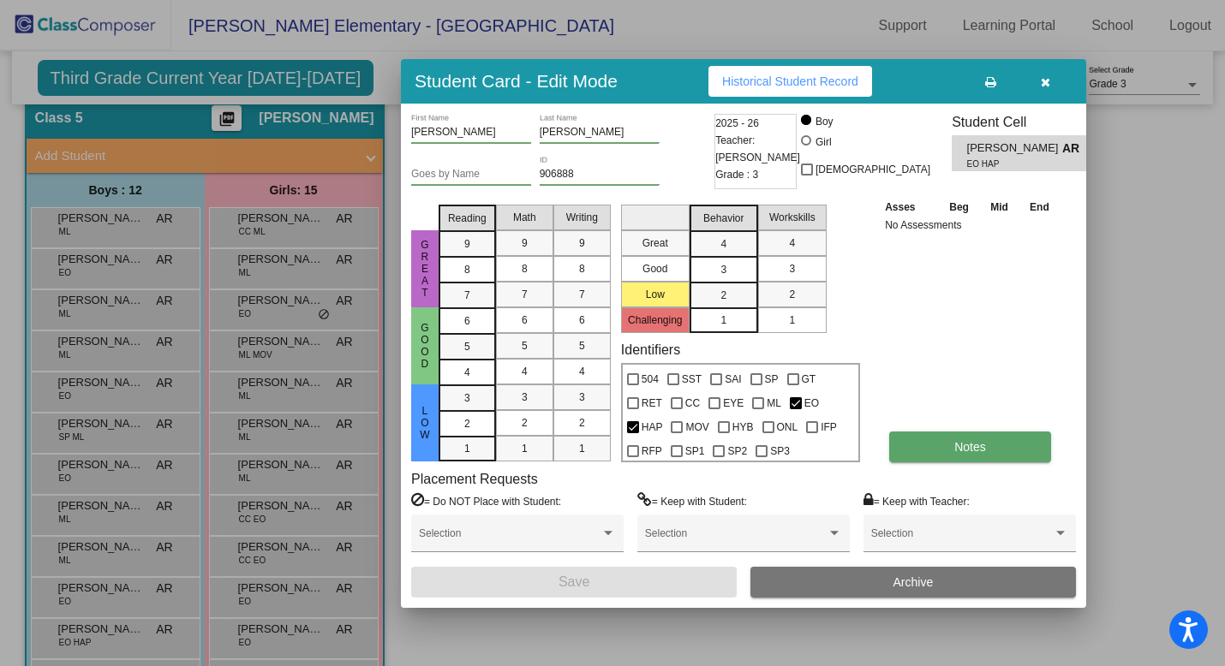
click at [954, 454] on button "Notes" at bounding box center [970, 447] width 162 height 31
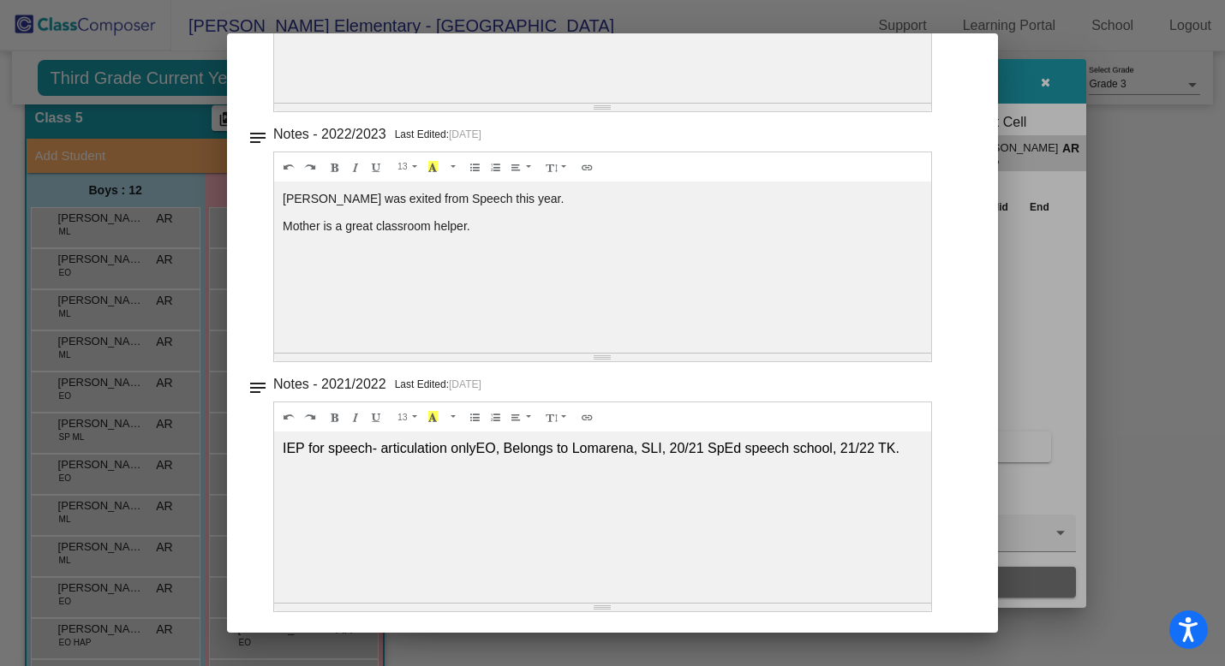
scroll to position [0, 0]
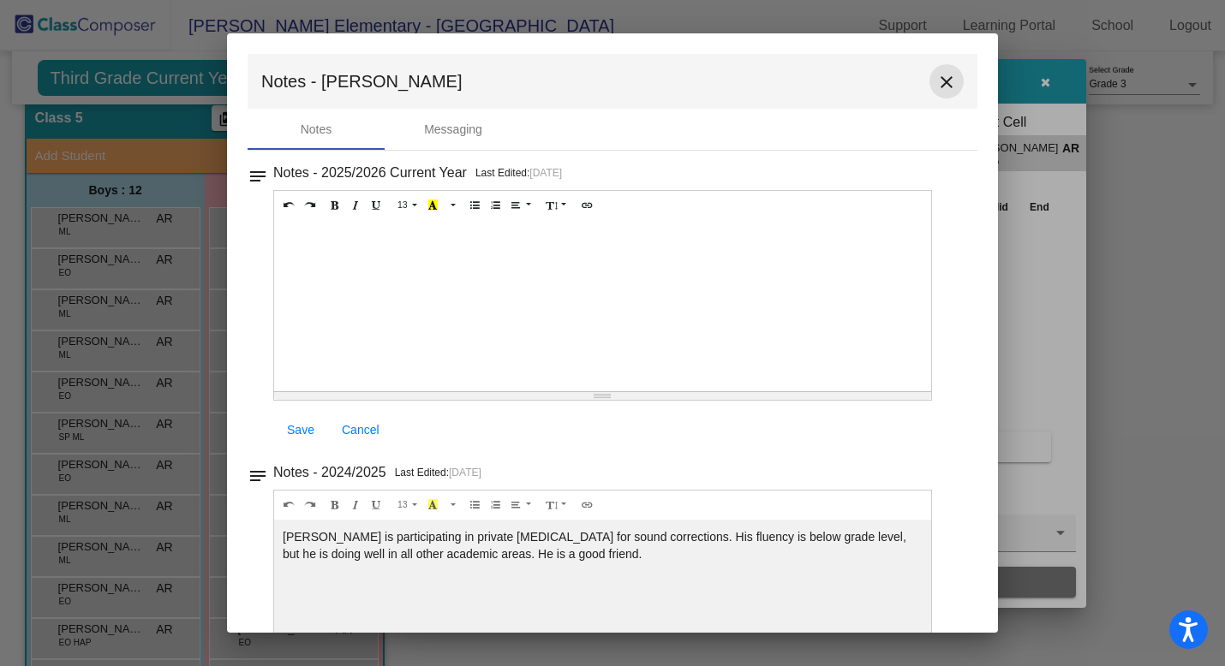
click at [939, 76] on mat-icon "close" at bounding box center [946, 82] width 21 height 21
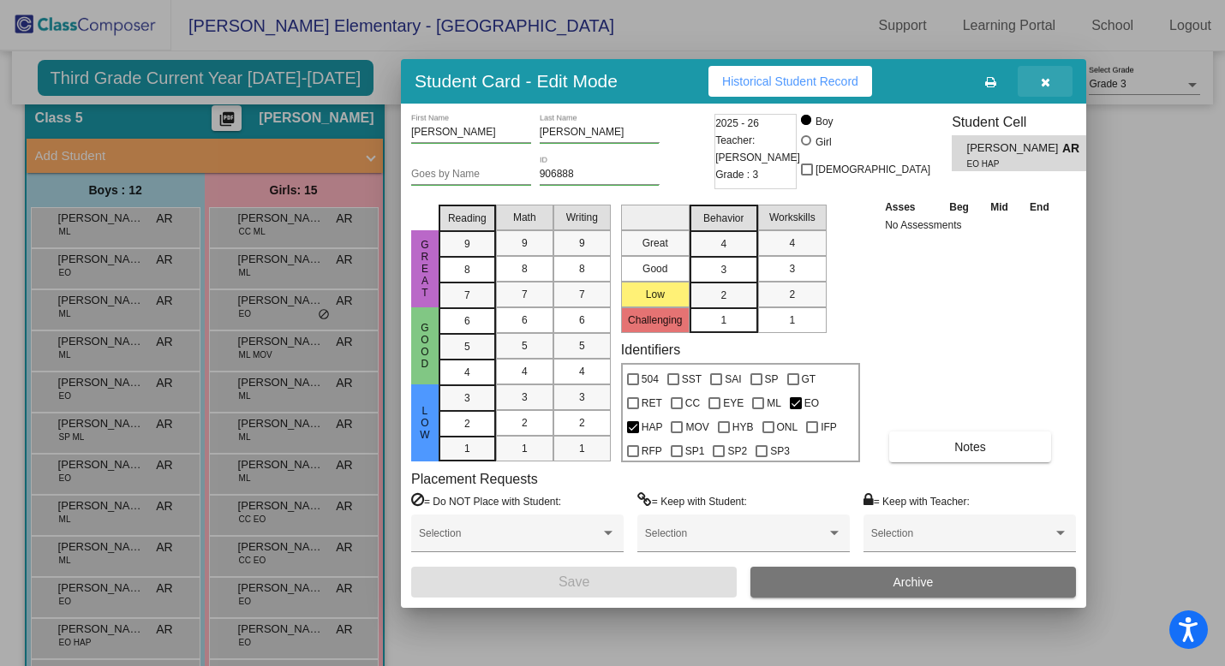
click at [1041, 85] on icon "button" at bounding box center [1045, 82] width 9 height 12
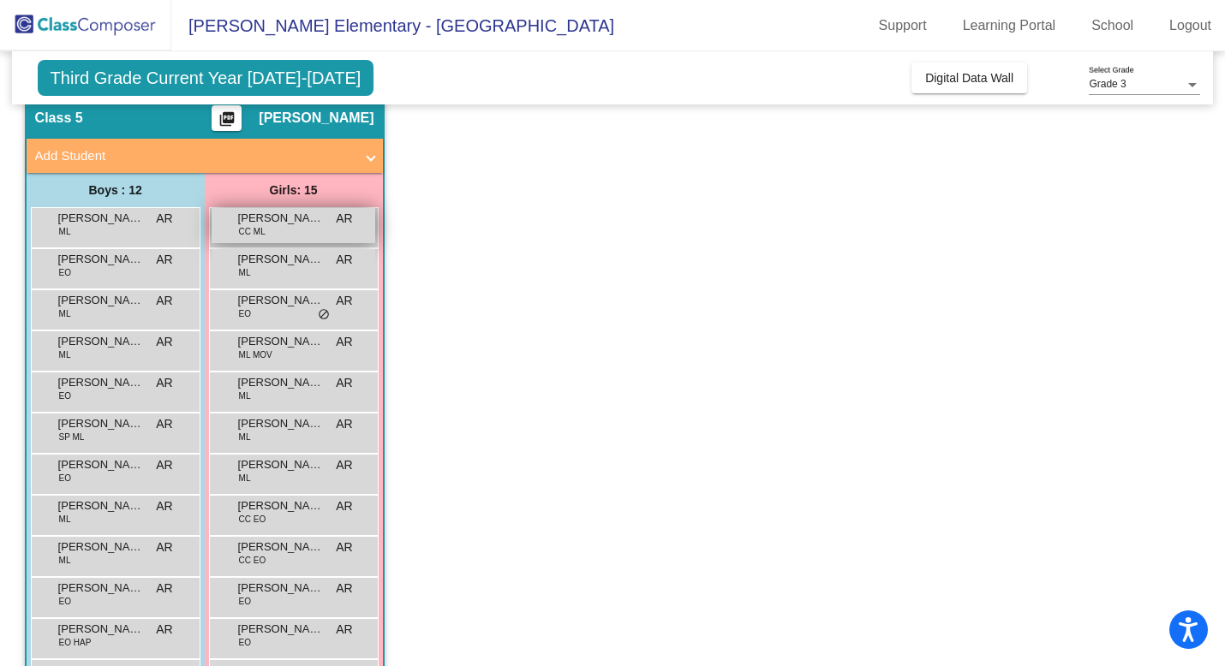
click at [254, 225] on span "CC ML" at bounding box center [252, 231] width 27 height 13
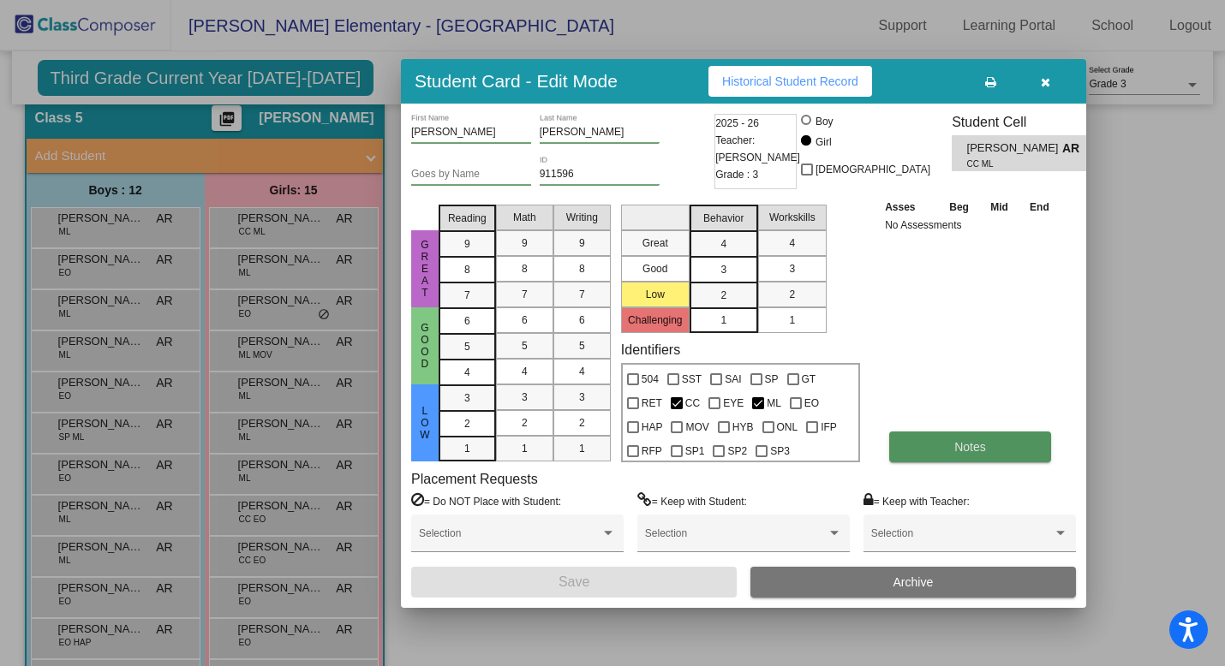
click at [950, 444] on button "Notes" at bounding box center [970, 447] width 162 height 31
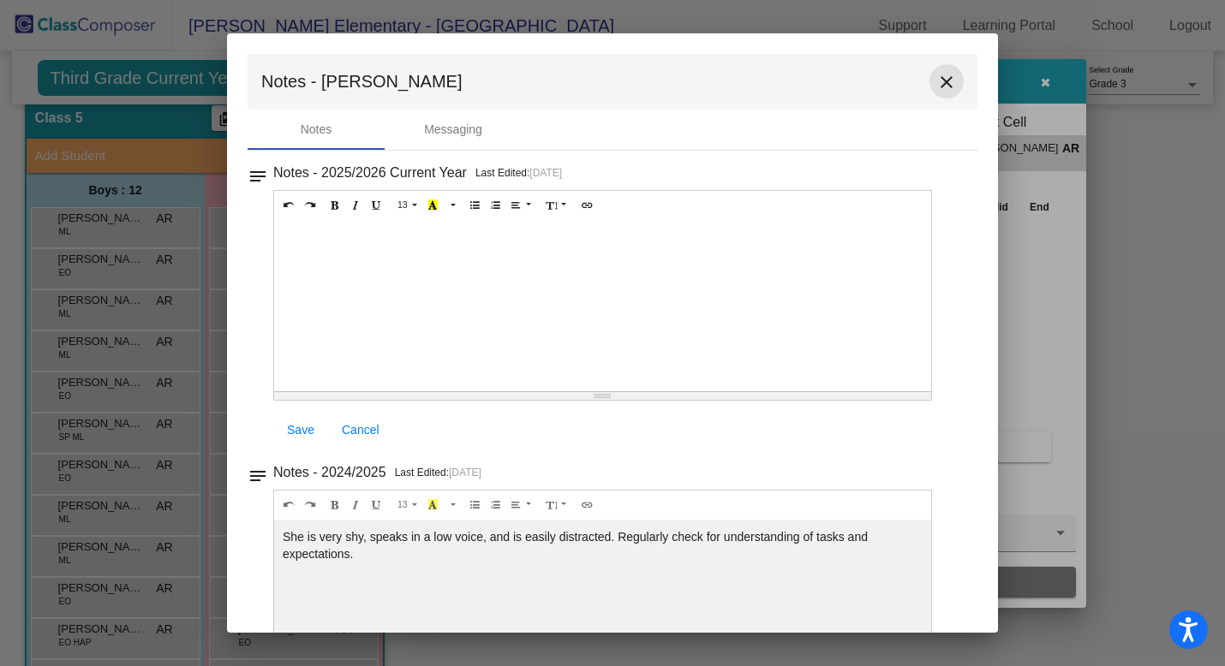
click at [936, 86] on mat-icon "close" at bounding box center [946, 82] width 21 height 21
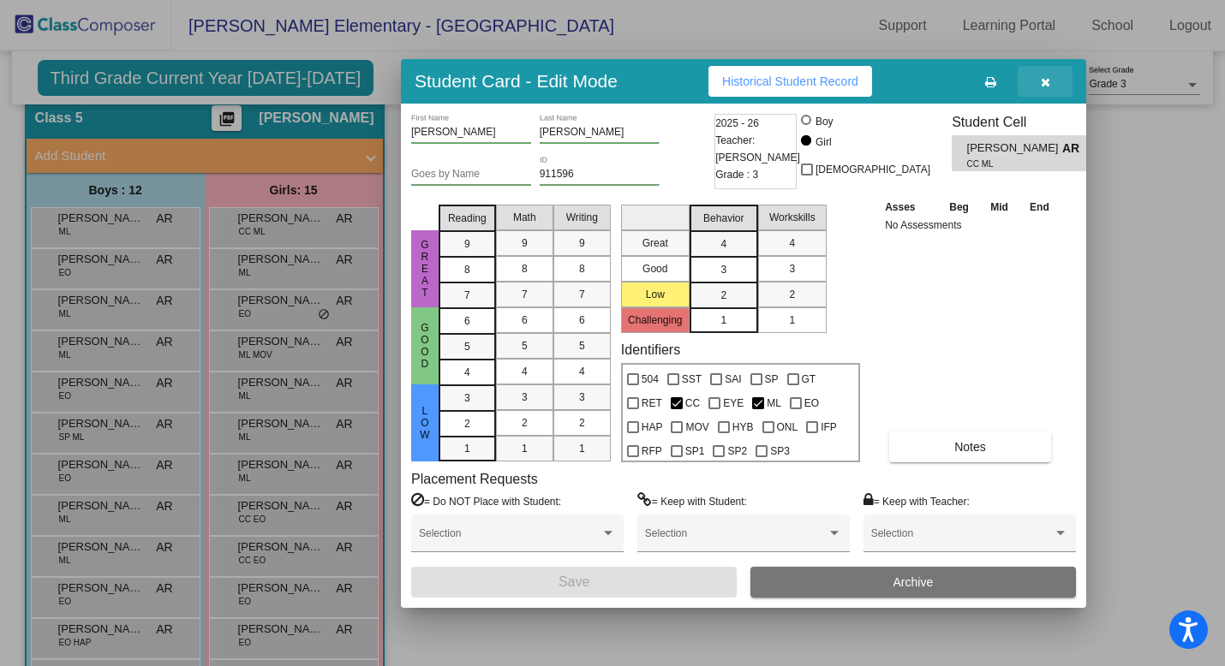
click at [1050, 72] on button "button" at bounding box center [1044, 81] width 55 height 31
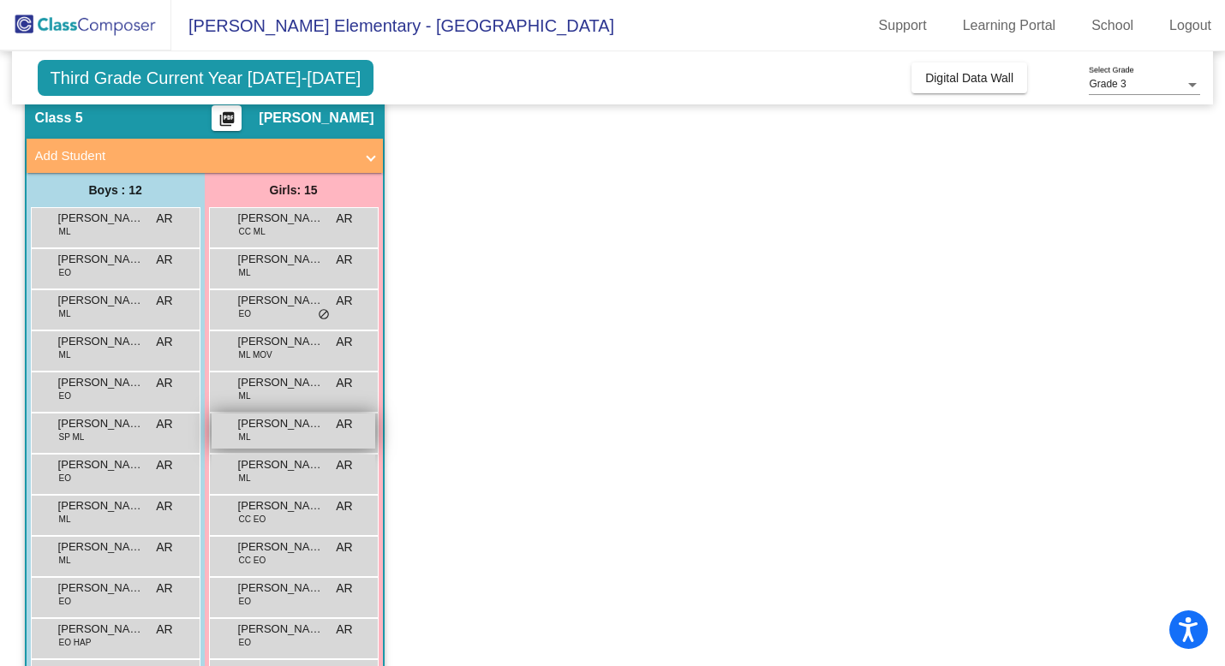
click at [303, 429] on span "[PERSON_NAME]" at bounding box center [281, 423] width 86 height 17
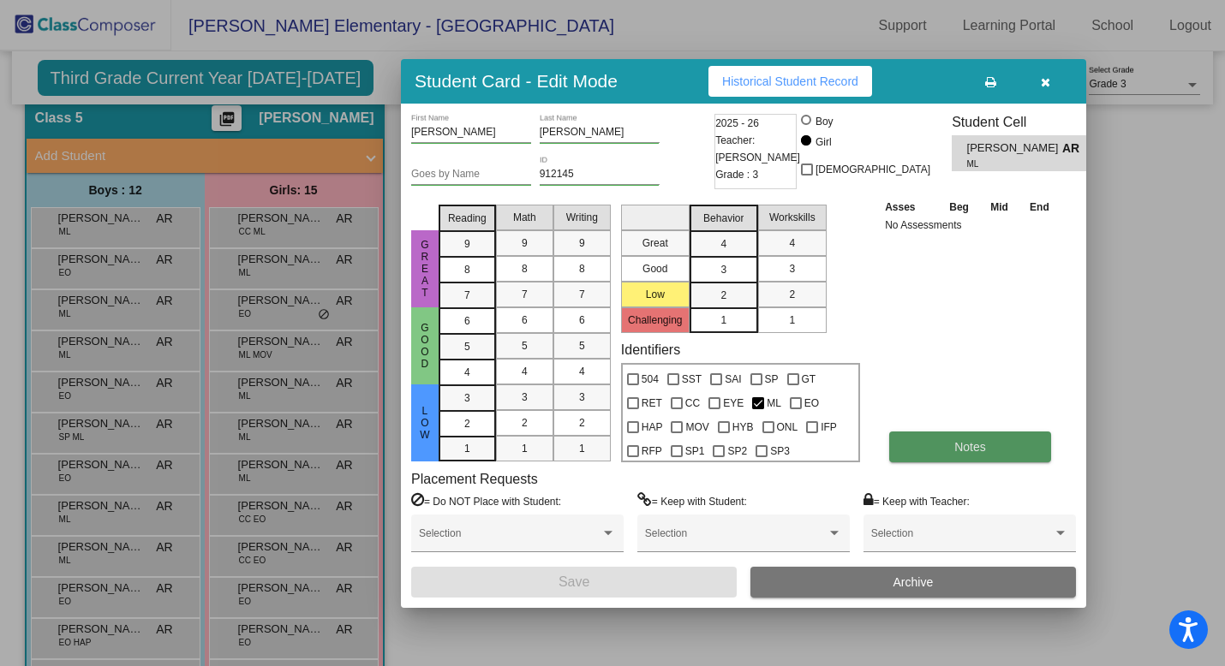
click at [951, 452] on button "Notes" at bounding box center [970, 447] width 162 height 31
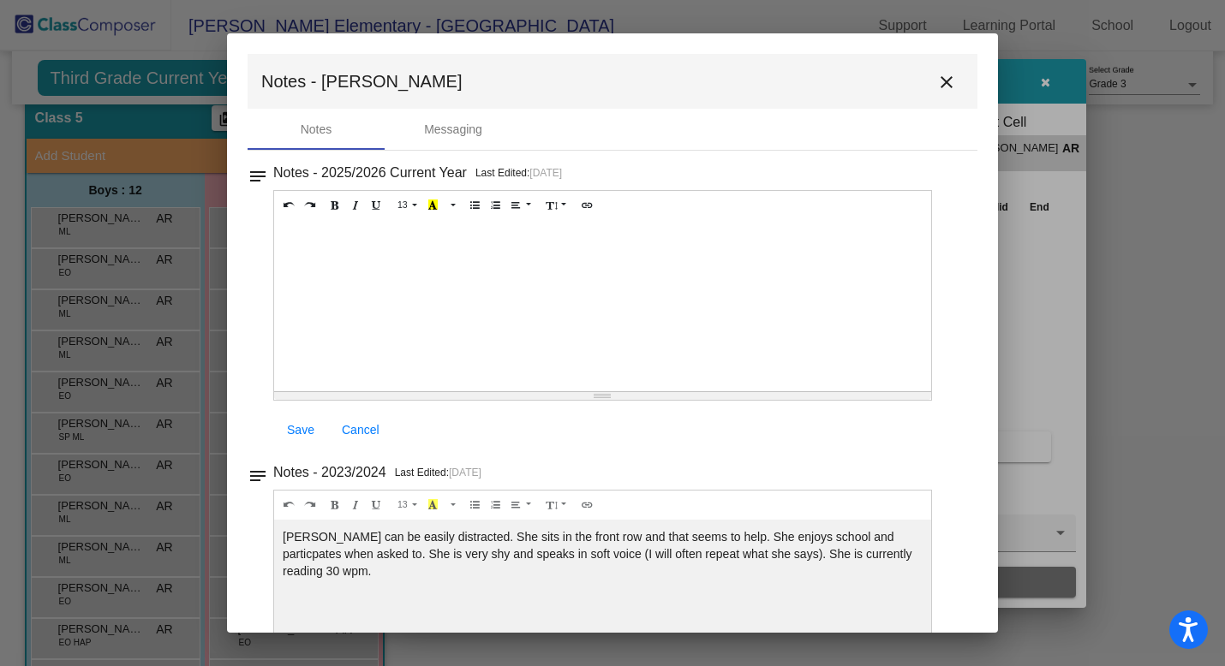
click at [942, 73] on mat-icon "close" at bounding box center [946, 82] width 21 height 21
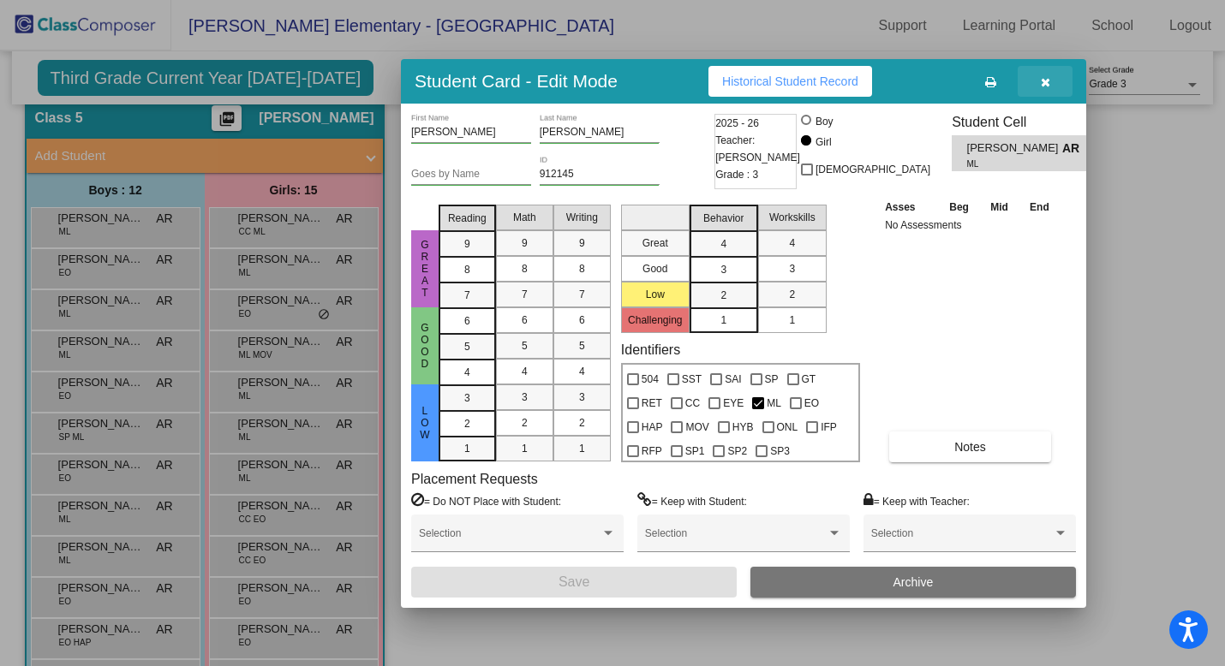
click at [1049, 79] on icon "button" at bounding box center [1045, 82] width 9 height 12
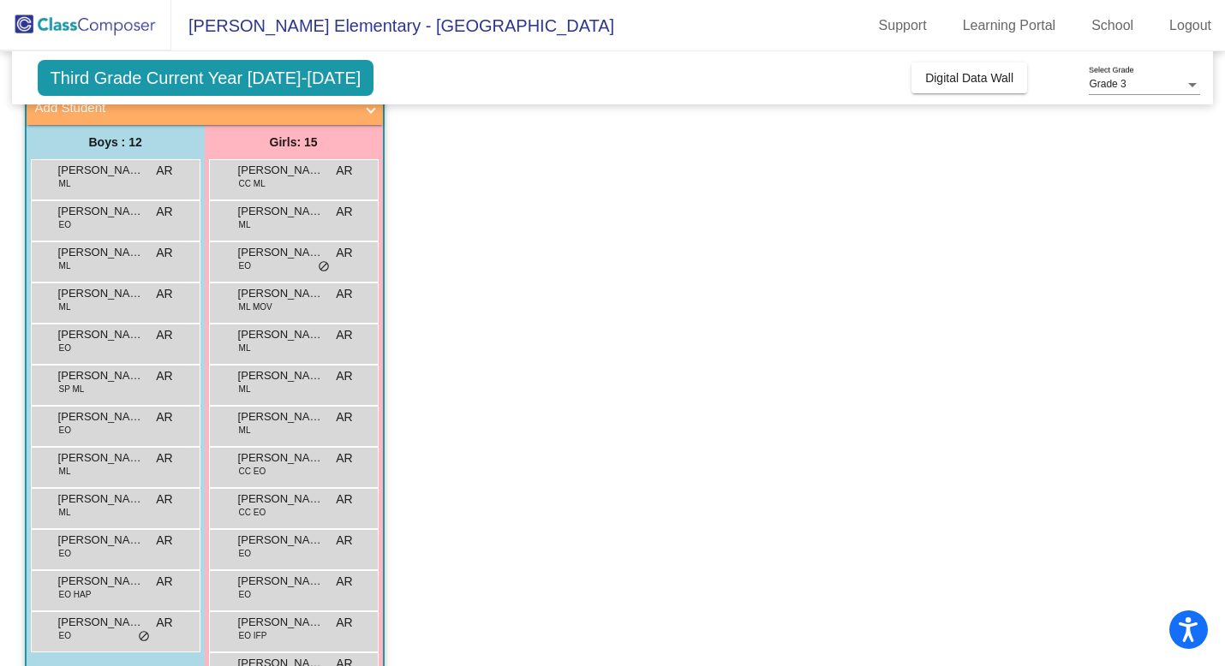
scroll to position [116, 0]
click at [279, 621] on span "[PERSON_NAME]" at bounding box center [281, 620] width 86 height 17
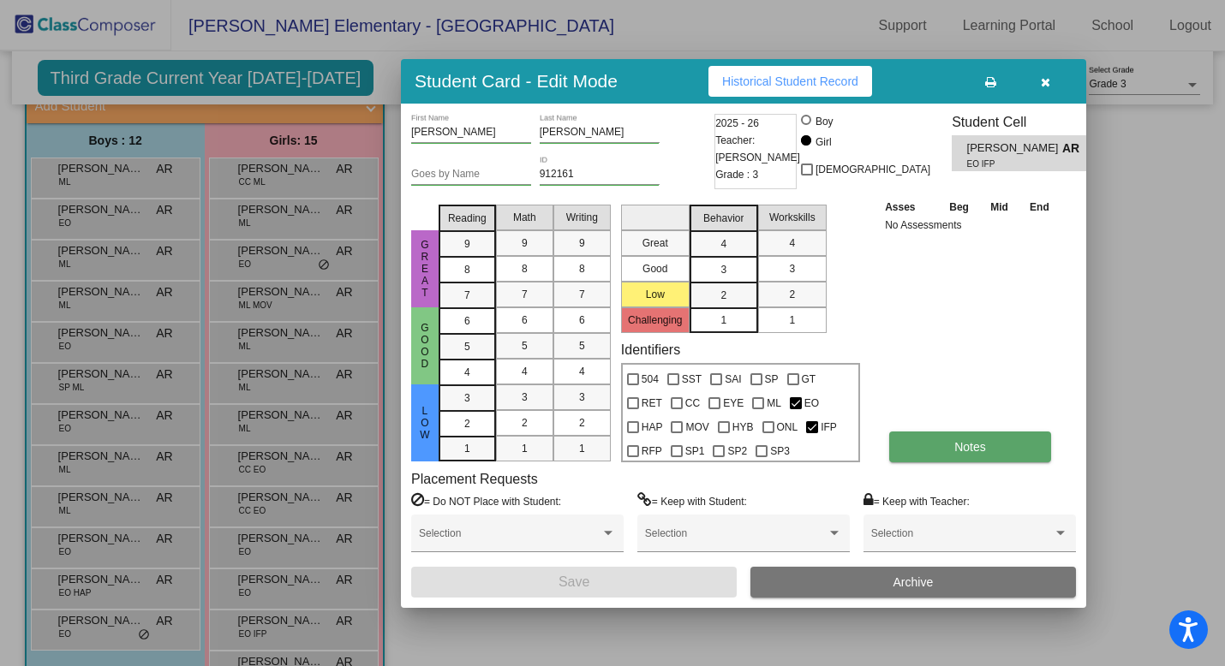
click at [949, 446] on button "Notes" at bounding box center [970, 447] width 162 height 31
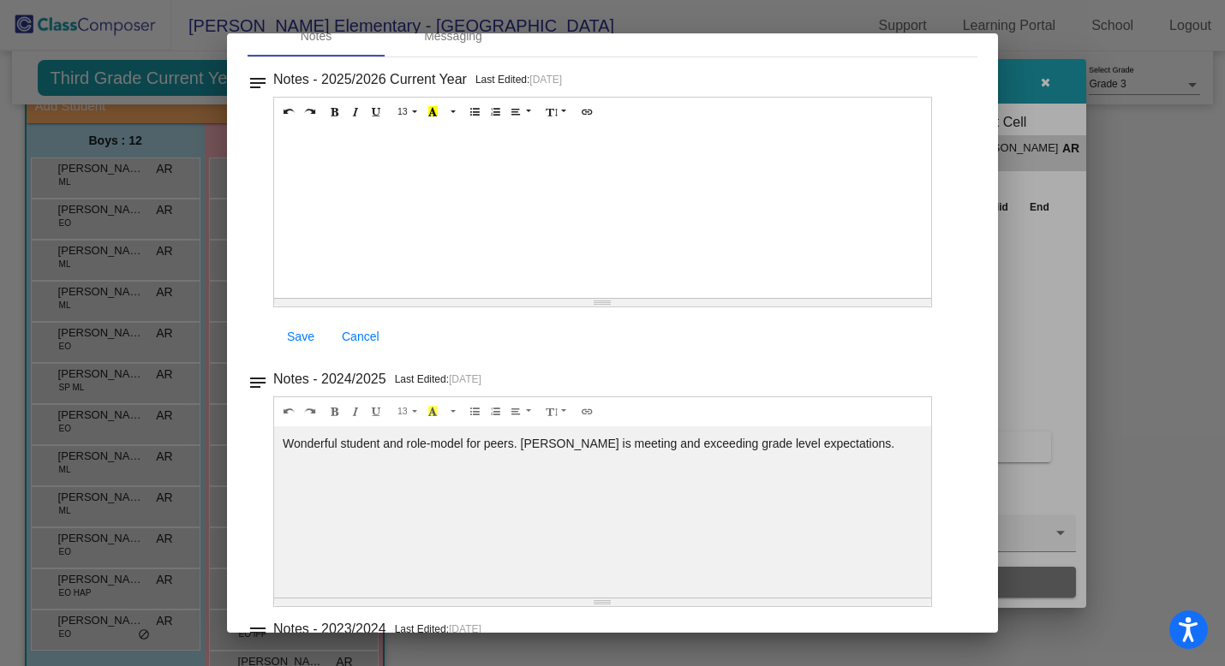
scroll to position [0, 0]
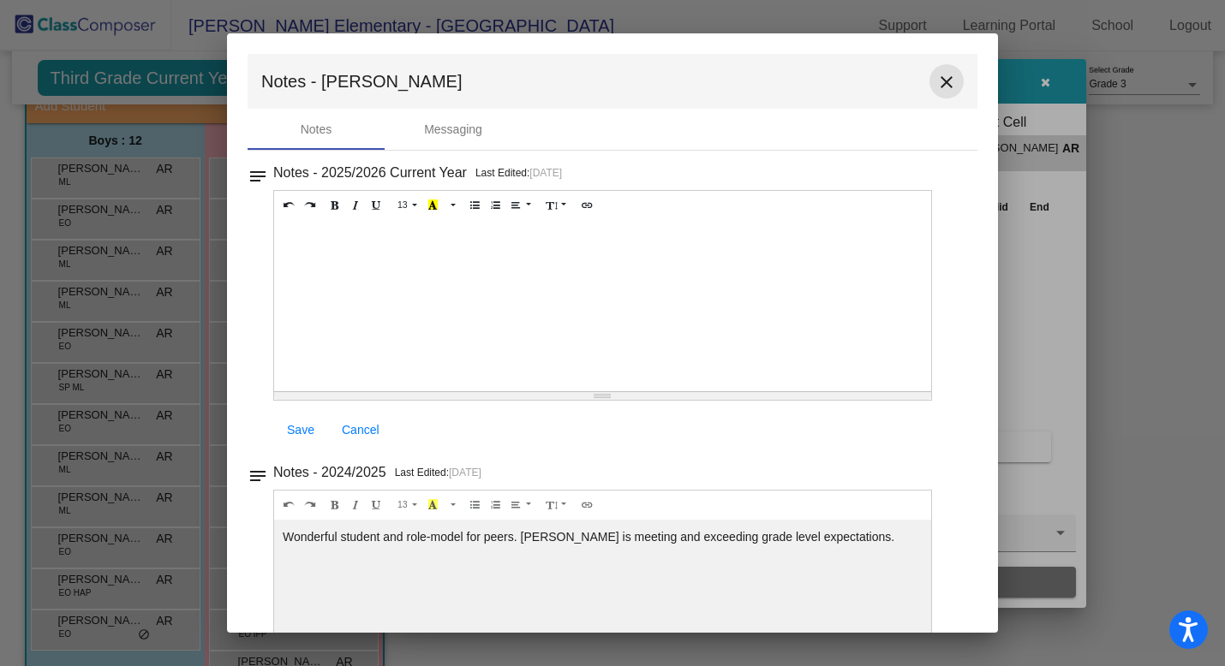
click at [938, 87] on mat-icon "close" at bounding box center [946, 82] width 21 height 21
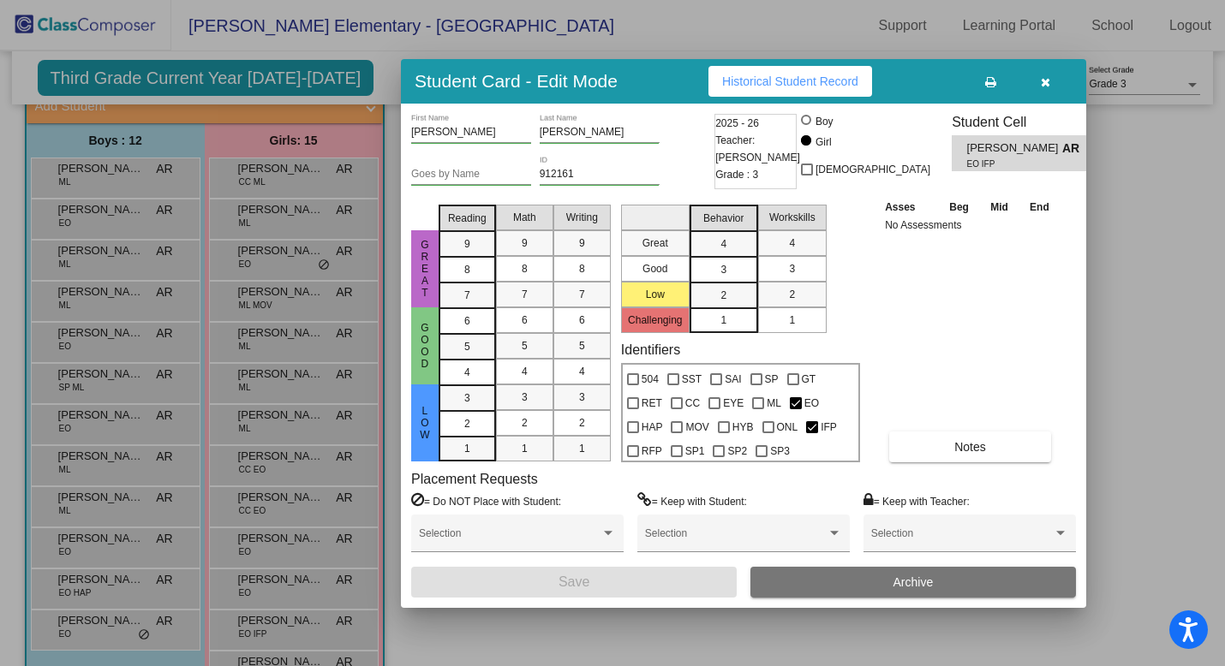
click at [1047, 82] on icon "button" at bounding box center [1045, 82] width 9 height 12
